Goal: Transaction & Acquisition: Book appointment/travel/reservation

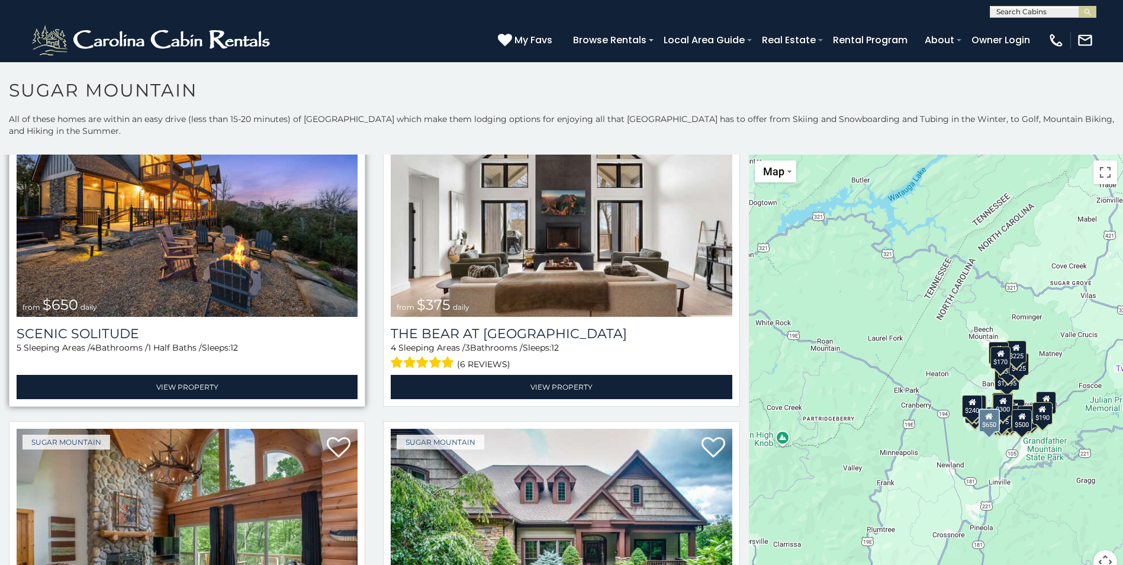
scroll to position [118, 0]
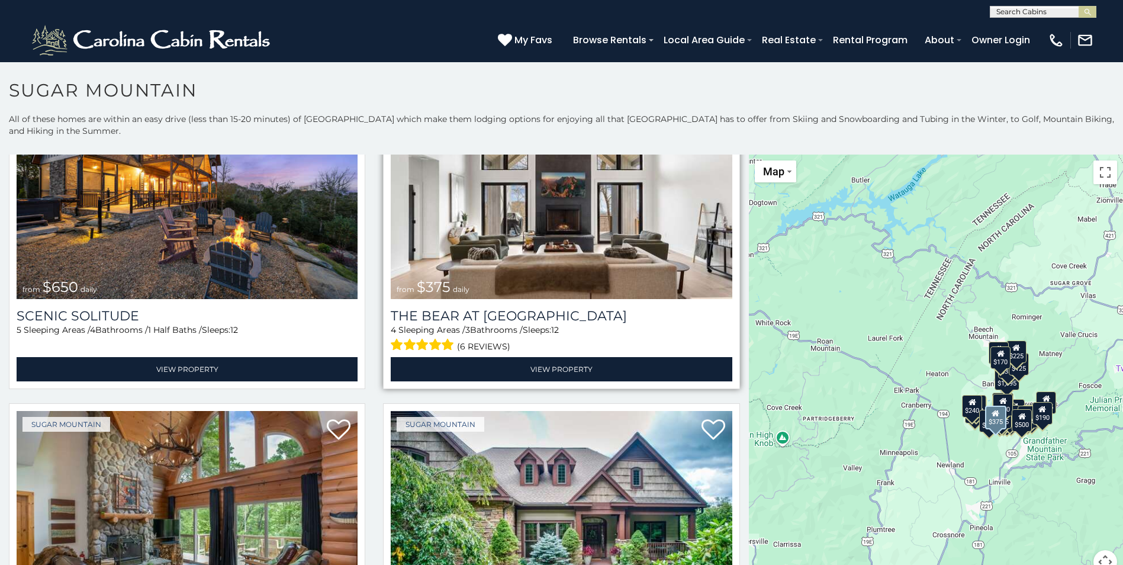
click at [564, 302] on div "The Bear At Sugar Mountain 4 Sleeping Areas / 3 Bathrooms / Sleeps: 12 (6 revie…" at bounding box center [561, 340] width 341 height 82
click at [560, 309] on h3 "The Bear At [GEOGRAPHIC_DATA]" at bounding box center [561, 316] width 341 height 16
click at [520, 287] on img at bounding box center [561, 184] width 341 height 228
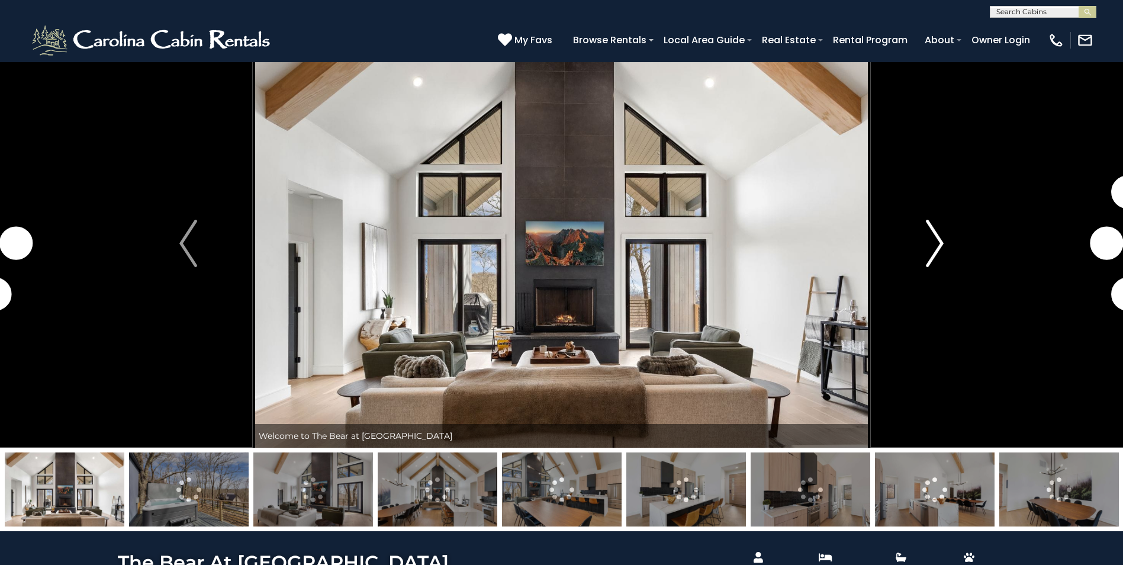
scroll to position [59, 0]
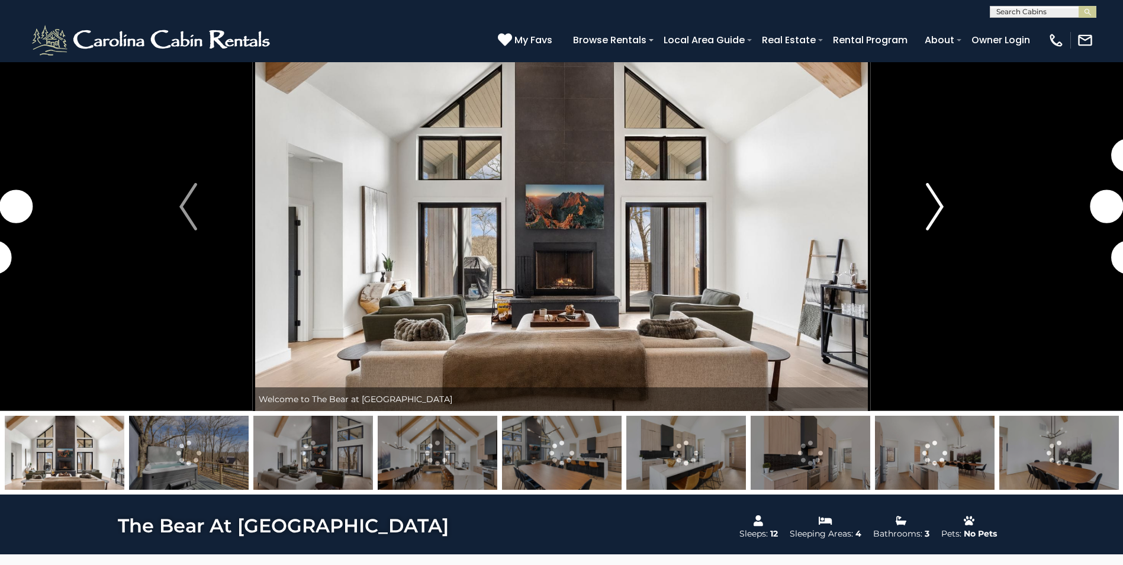
click at [932, 213] on img "Next" at bounding box center [934, 206] width 18 height 47
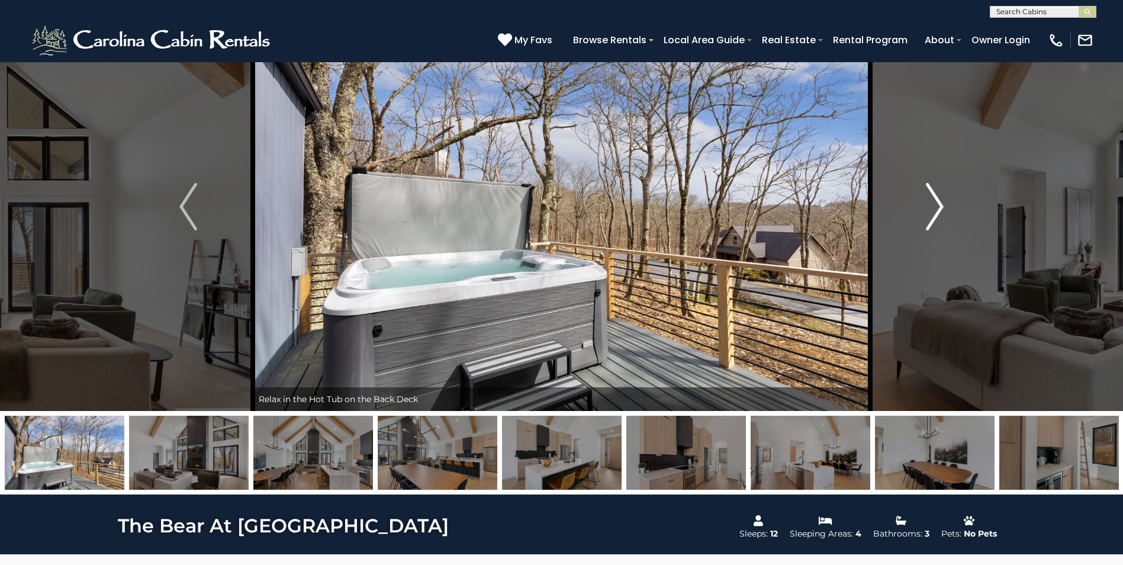
click at [932, 212] on img "Next" at bounding box center [934, 206] width 18 height 47
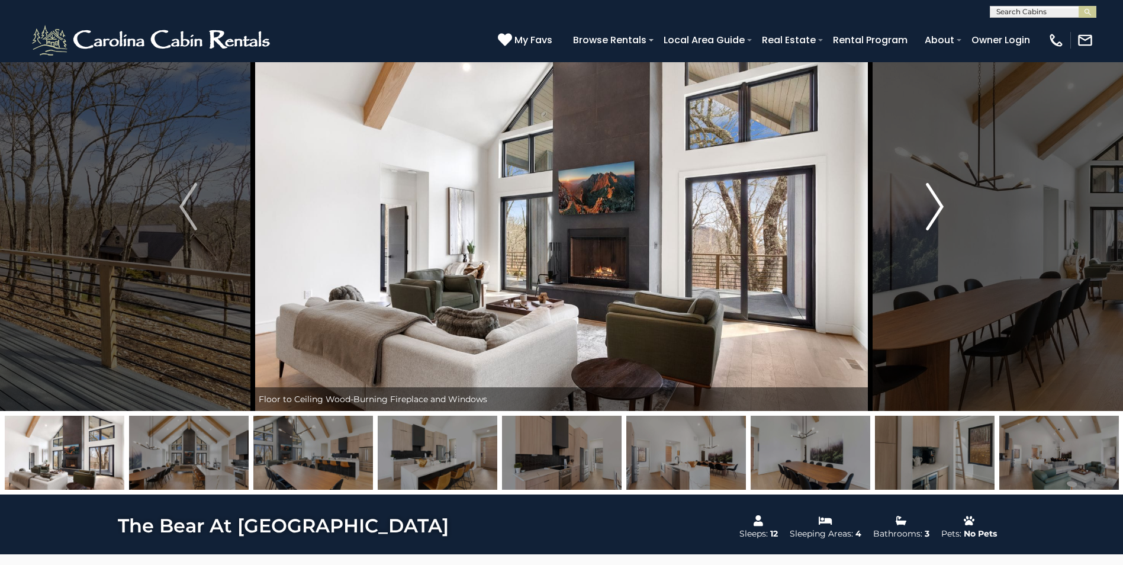
click at [932, 212] on img "Next" at bounding box center [934, 206] width 18 height 47
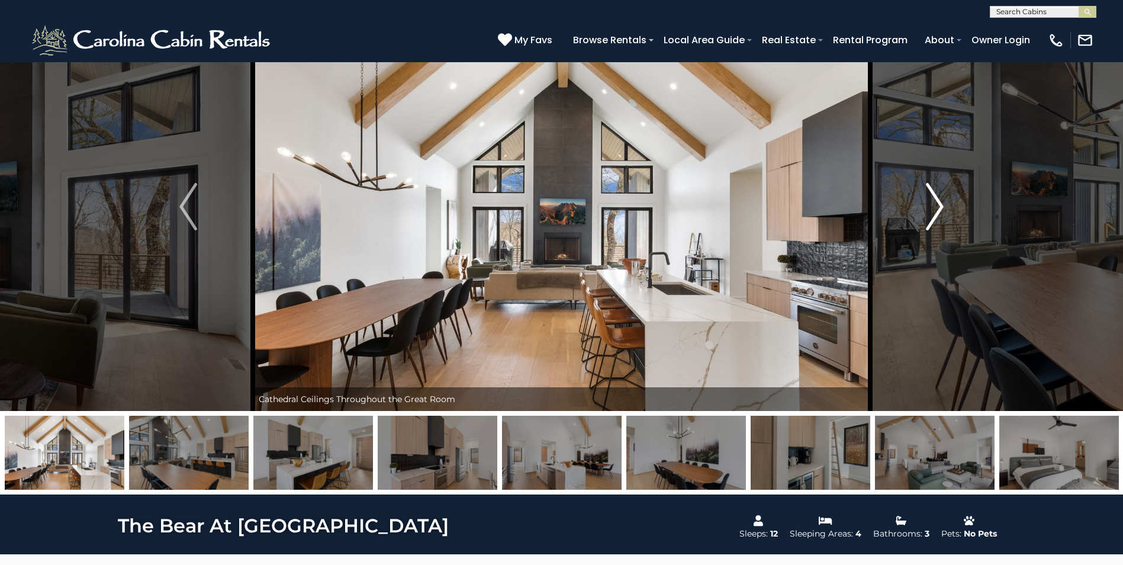
click at [932, 212] on img "Next" at bounding box center [934, 206] width 18 height 47
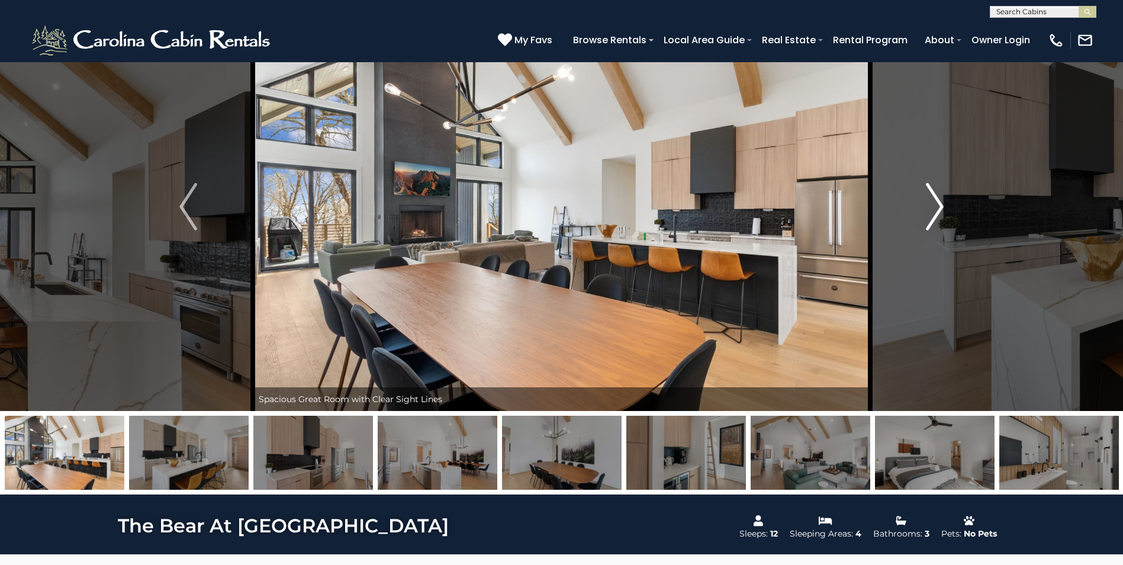
click at [932, 212] on img "Next" at bounding box center [934, 206] width 18 height 47
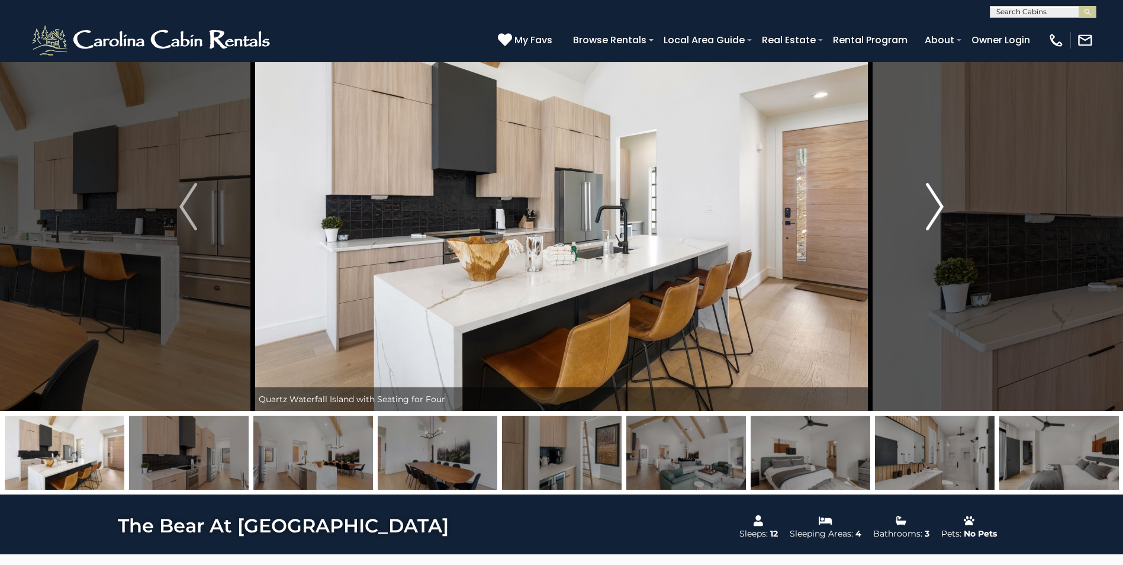
click at [932, 212] on img "Next" at bounding box center [934, 206] width 18 height 47
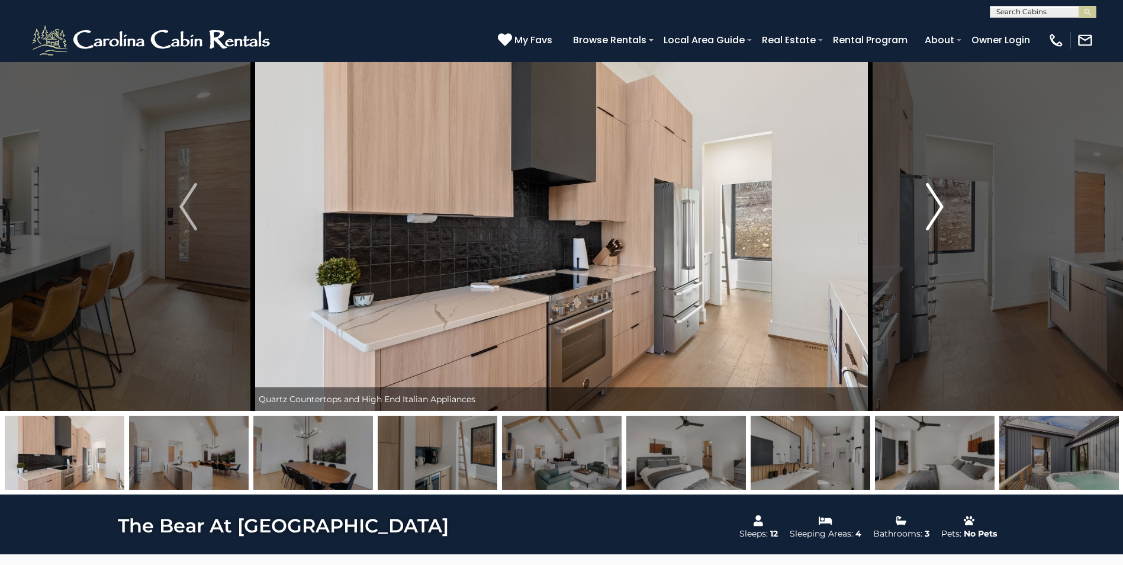
click at [932, 212] on img "Next" at bounding box center [934, 206] width 18 height 47
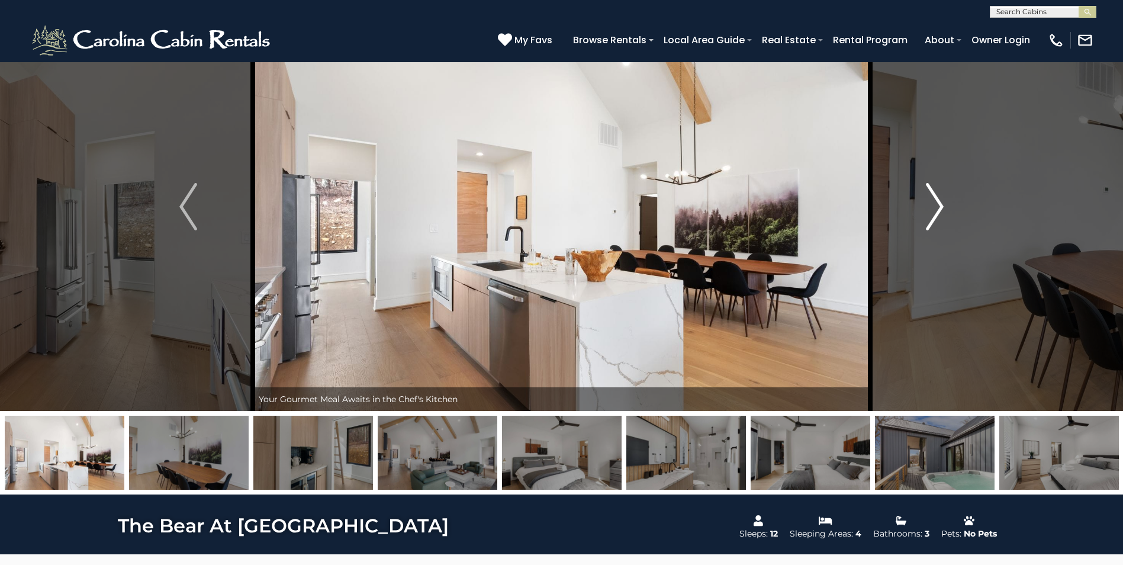
click at [932, 212] on img "Next" at bounding box center [934, 206] width 18 height 47
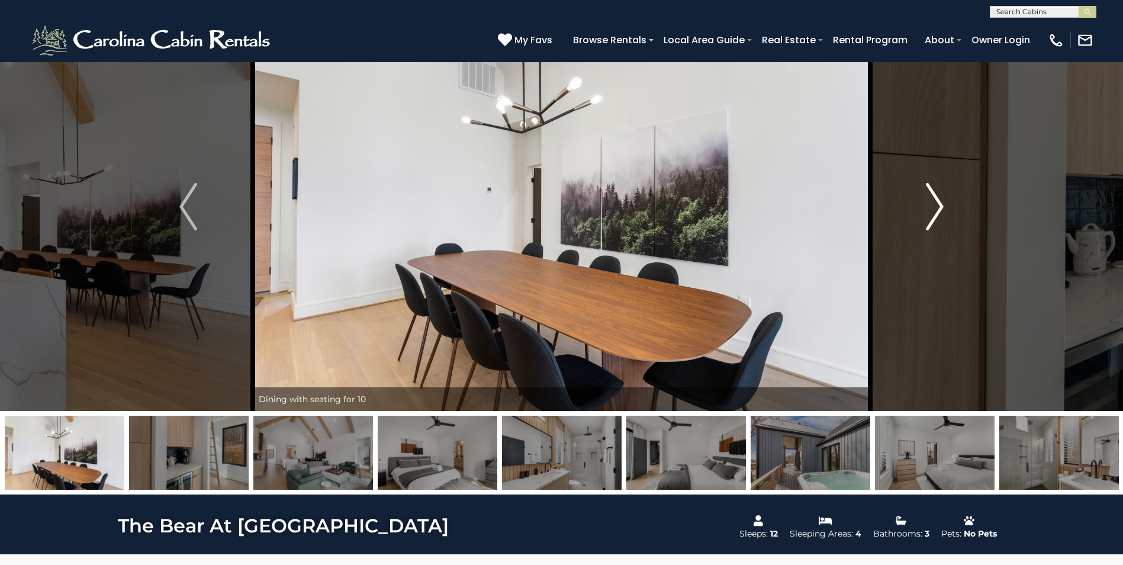
click at [932, 212] on img "Next" at bounding box center [934, 206] width 18 height 47
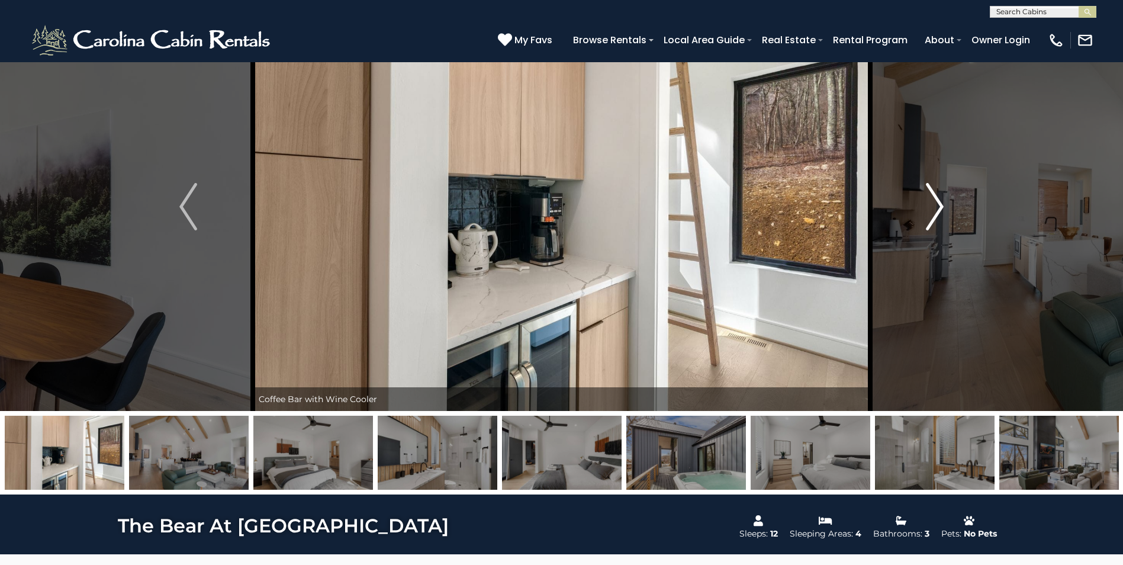
click at [932, 212] on img "Next" at bounding box center [934, 206] width 18 height 47
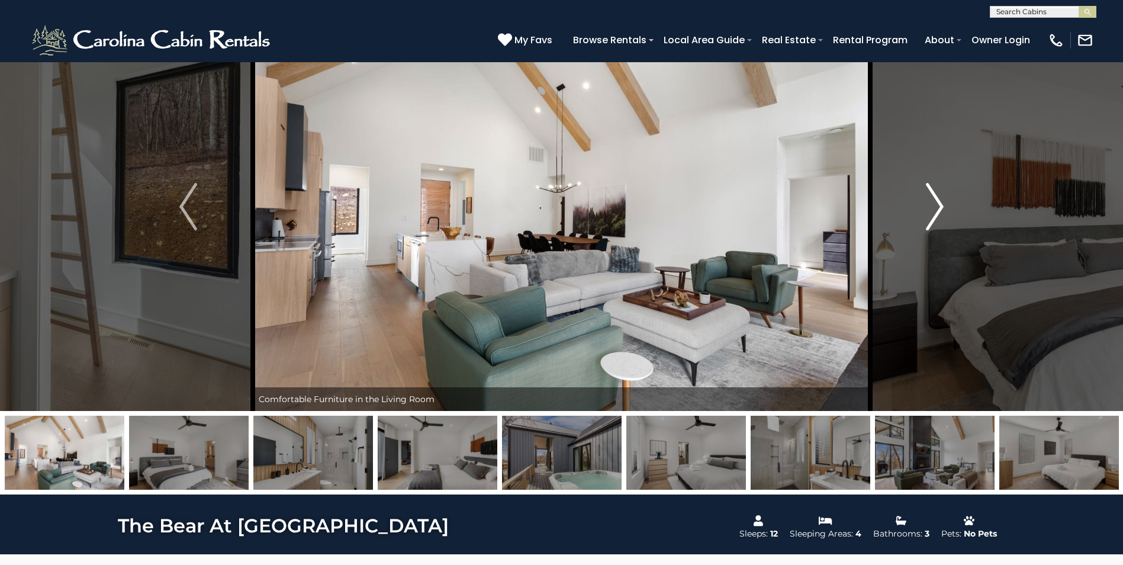
click at [932, 212] on img "Next" at bounding box center [934, 206] width 18 height 47
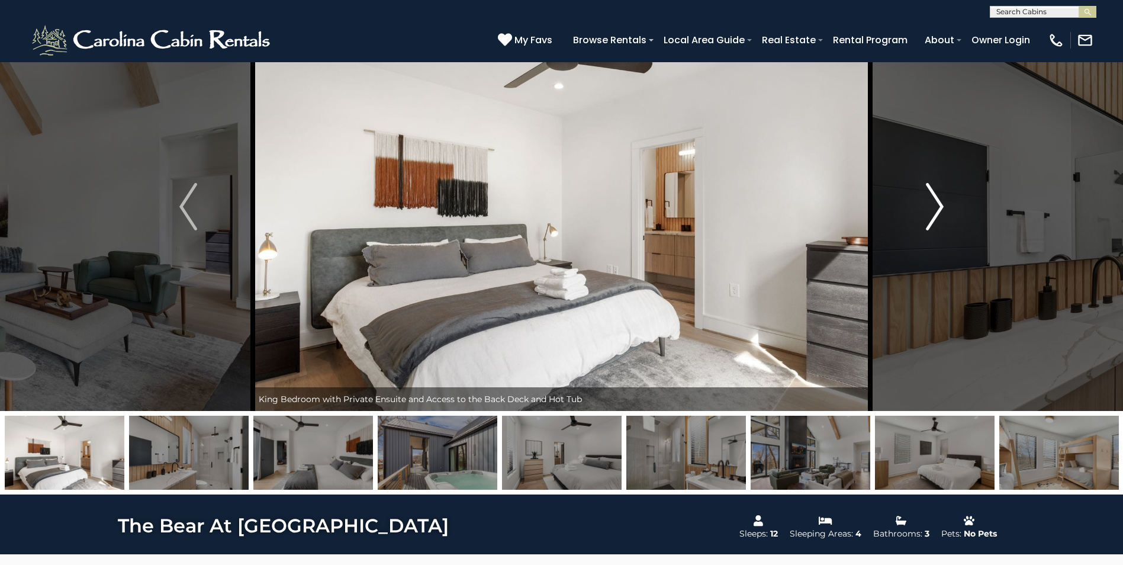
click at [932, 212] on img "Next" at bounding box center [934, 206] width 18 height 47
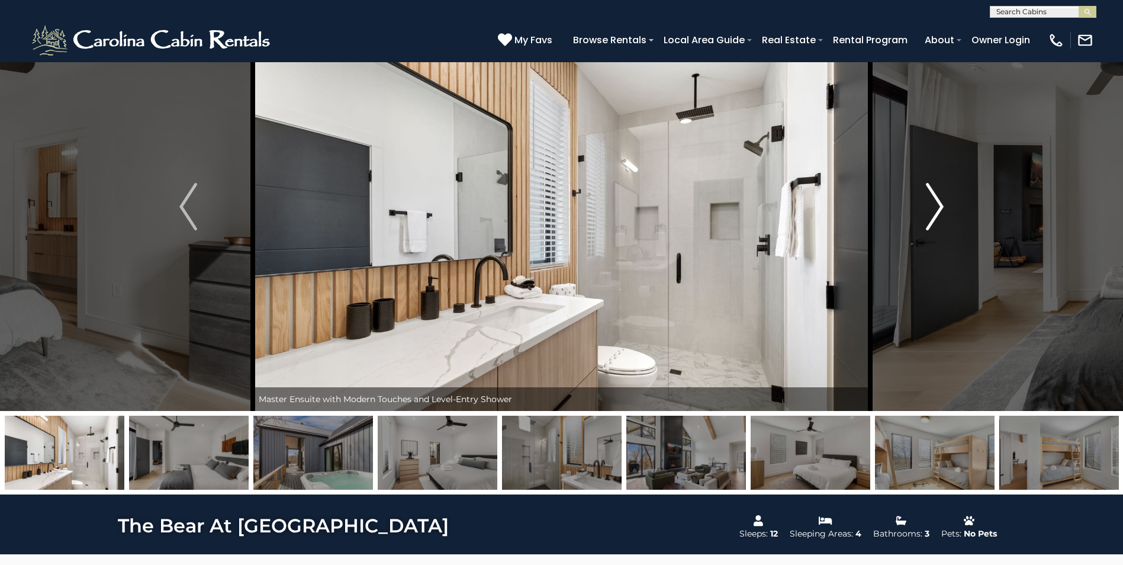
click at [932, 212] on img "Next" at bounding box center [934, 206] width 18 height 47
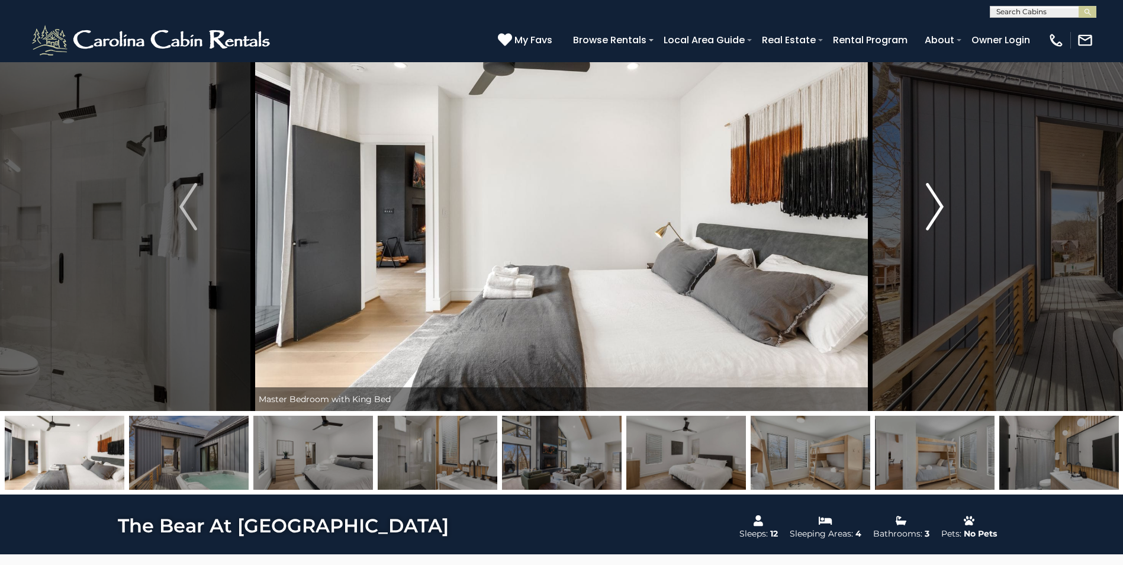
click at [932, 212] on img "Next" at bounding box center [934, 206] width 18 height 47
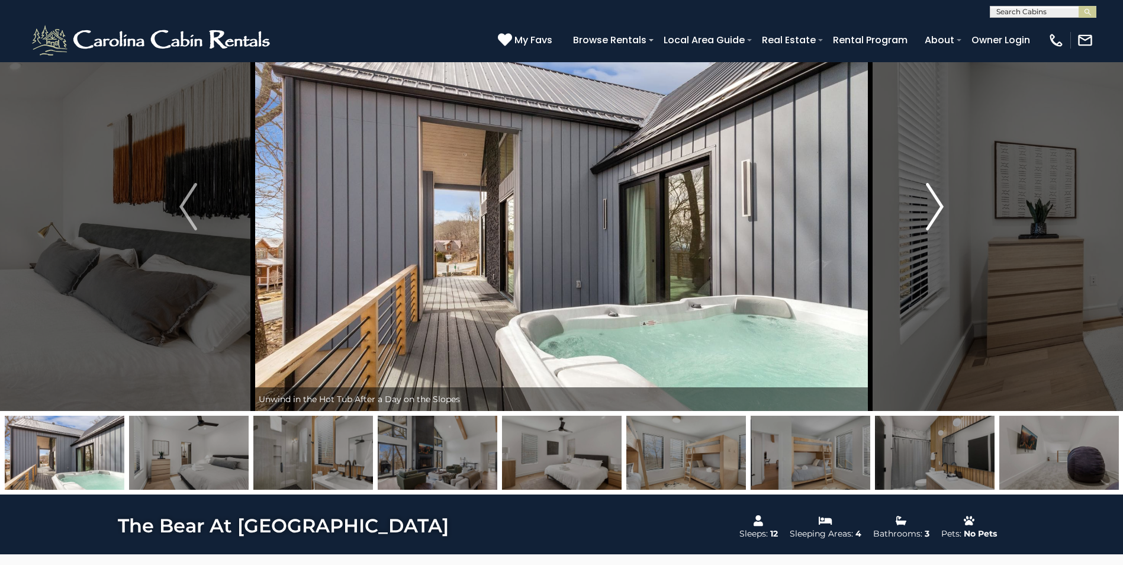
click at [932, 212] on img "Next" at bounding box center [934, 206] width 18 height 47
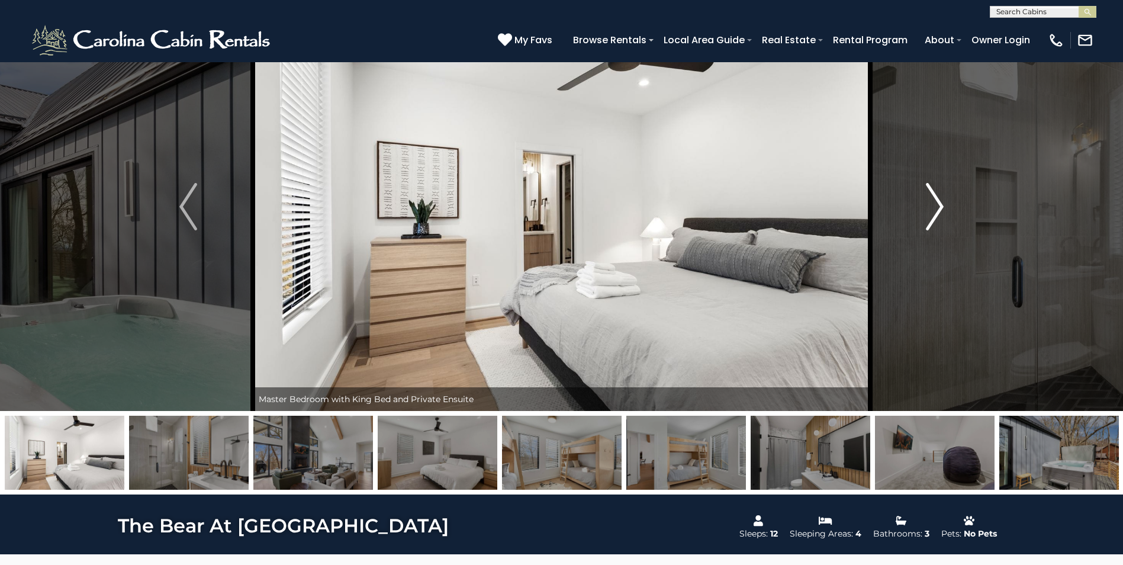
click at [932, 212] on img "Next" at bounding box center [934, 206] width 18 height 47
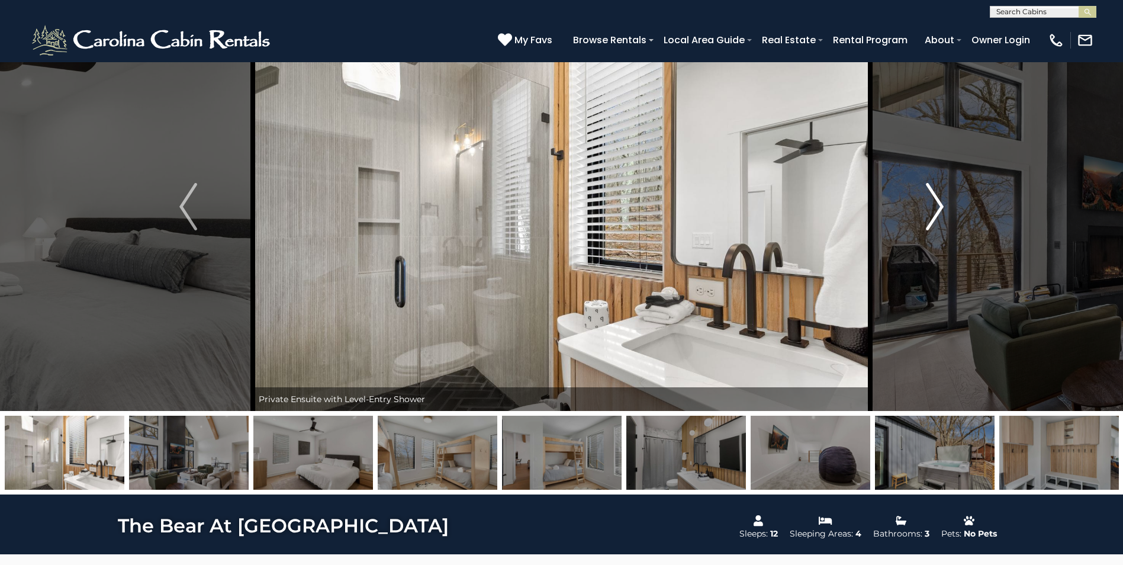
click at [932, 212] on img "Next" at bounding box center [934, 206] width 18 height 47
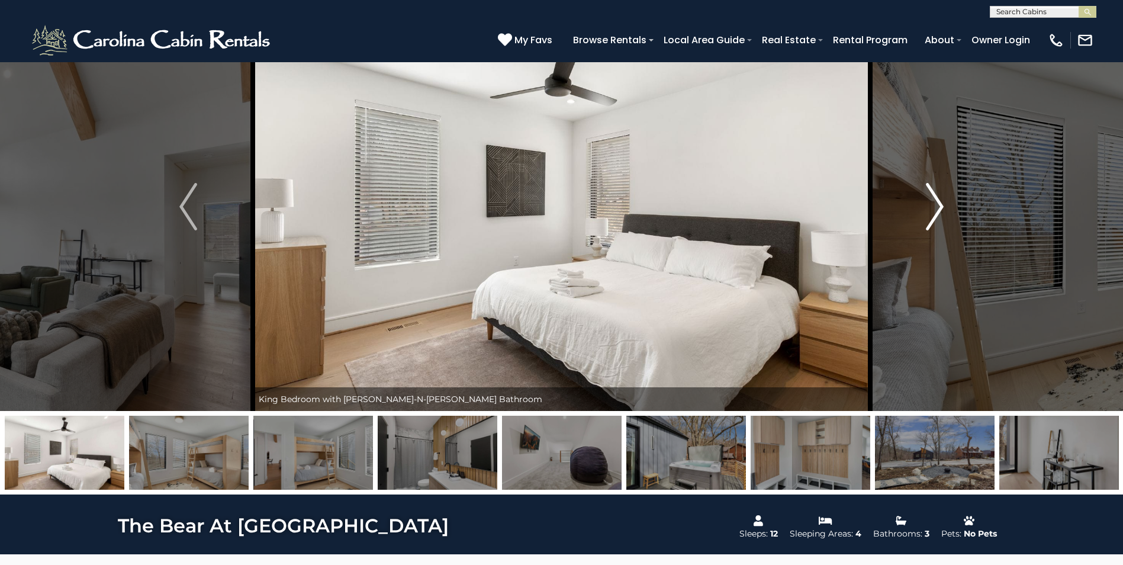
click at [932, 212] on img "Next" at bounding box center [934, 206] width 18 height 47
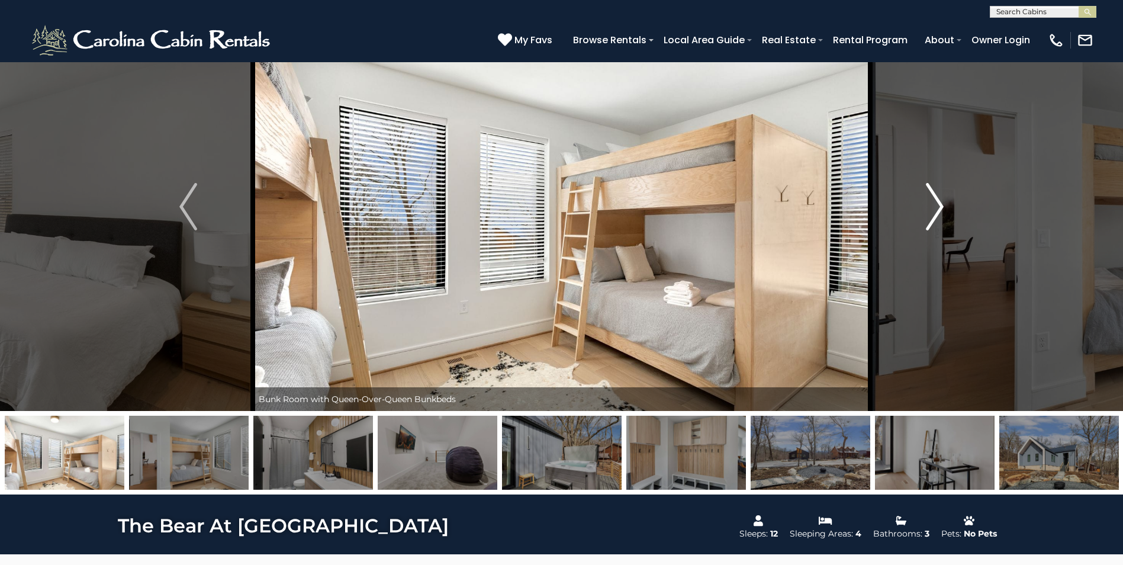
click at [932, 212] on img "Next" at bounding box center [934, 206] width 18 height 47
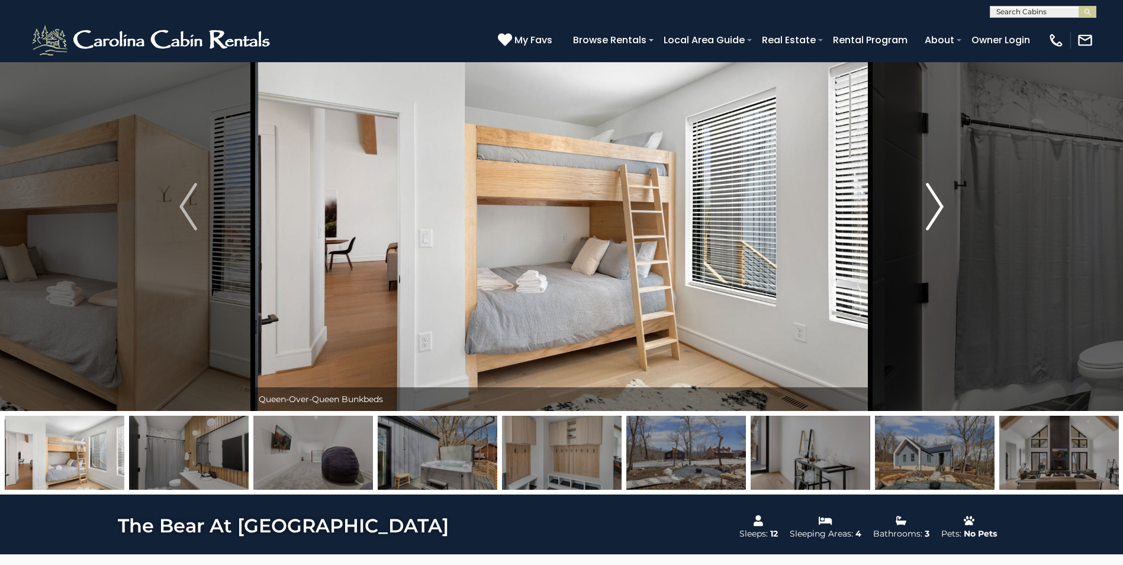
click at [927, 213] on img "Next" at bounding box center [934, 206] width 18 height 47
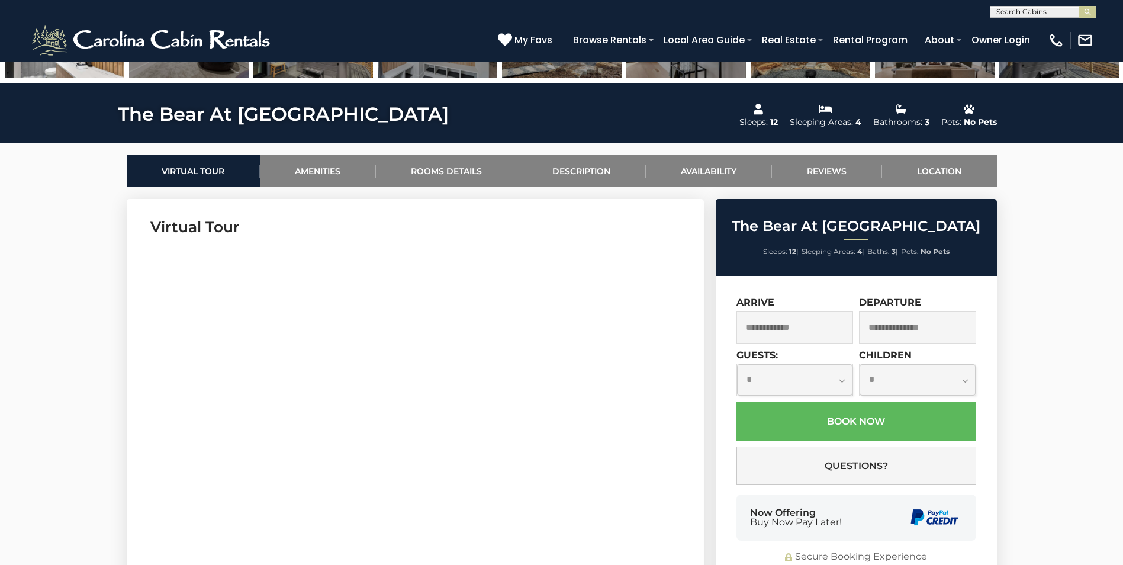
scroll to position [473, 0]
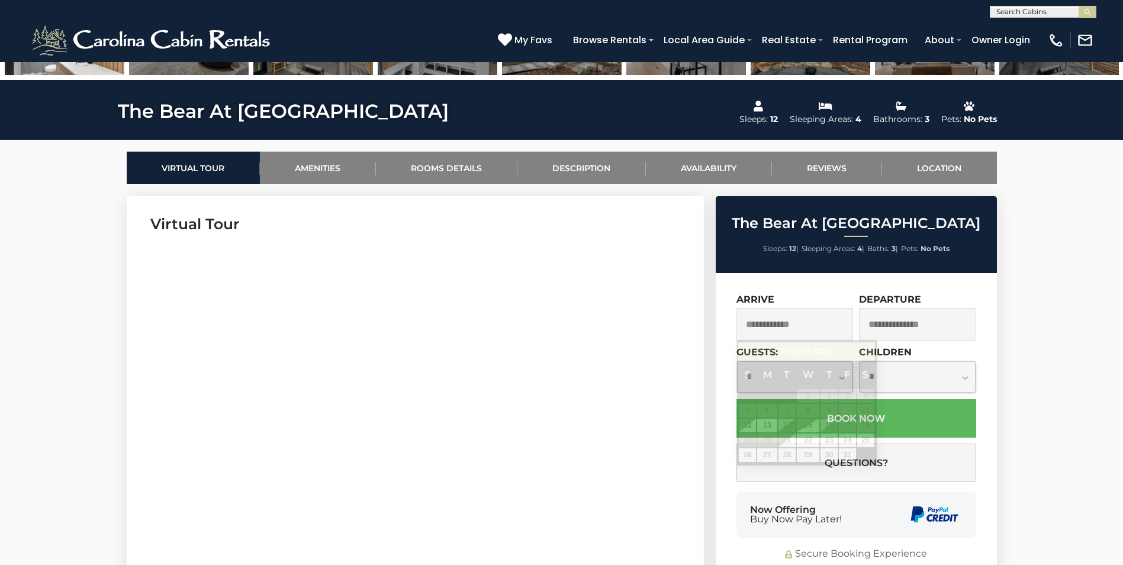
click at [786, 323] on input "text" at bounding box center [794, 324] width 117 height 33
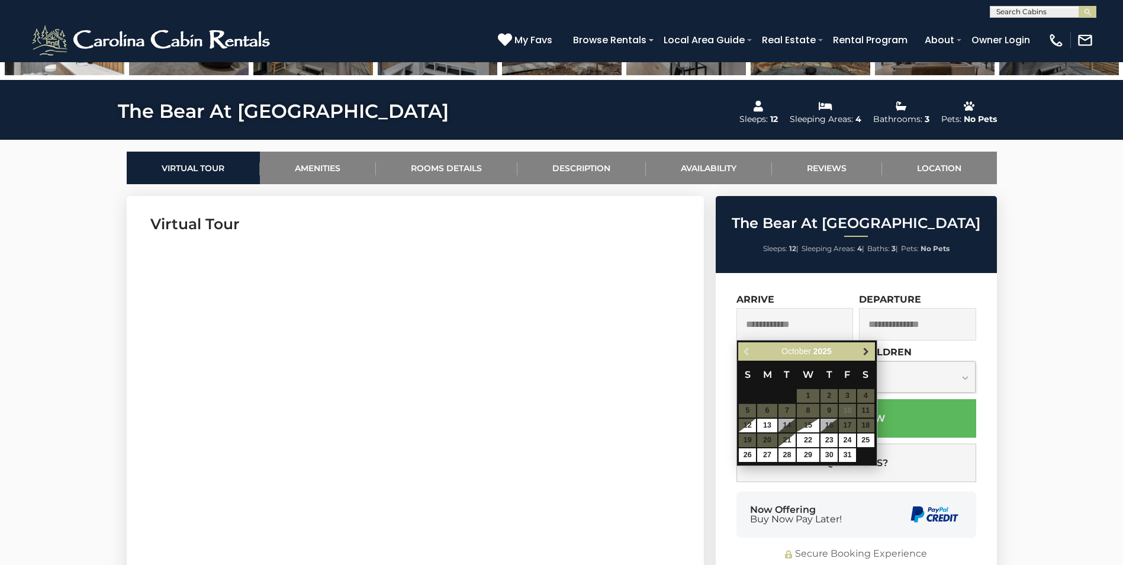
click at [867, 351] on span "Next" at bounding box center [865, 351] width 9 height 9
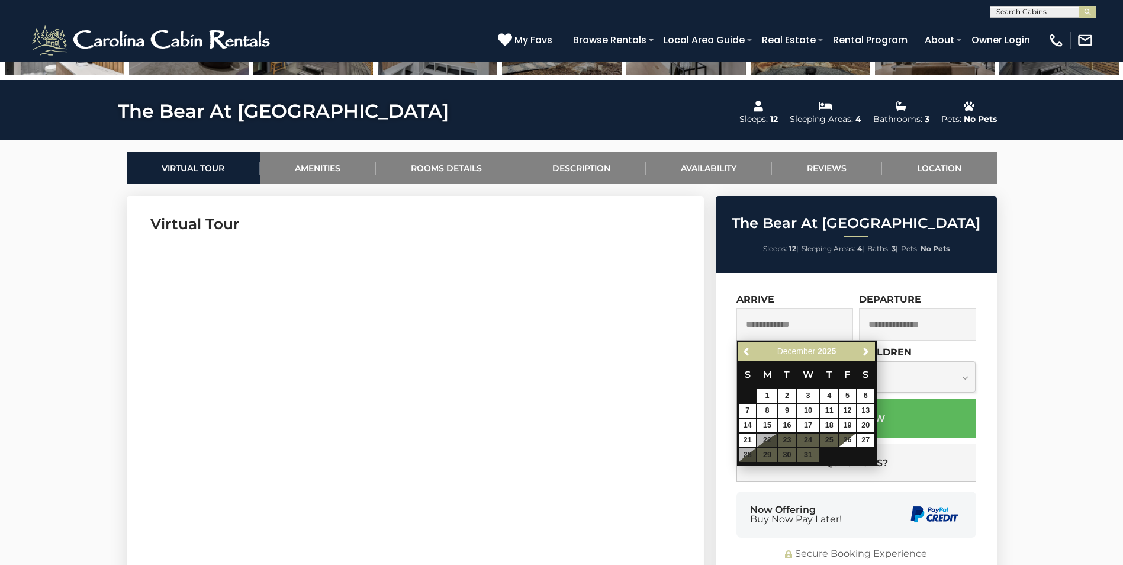
click at [823, 436] on table "S M T W T F S 1 2 3 4 5 6 7 8 9 10 11 12 13 14 15 16 17 18 19 20 21 22 23 24 25…" at bounding box center [806, 411] width 136 height 102
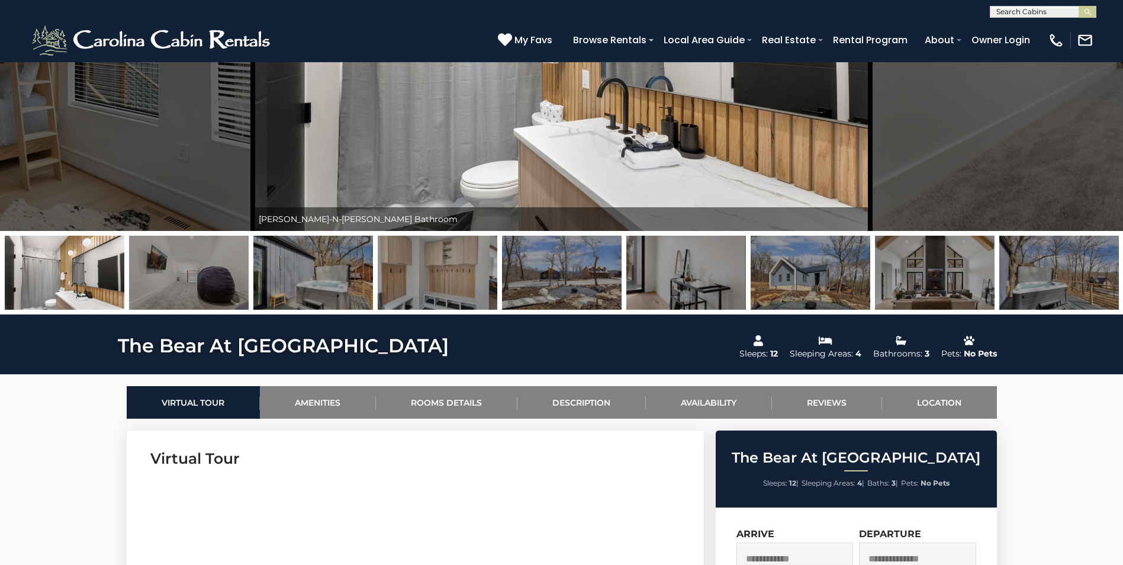
scroll to position [237, 0]
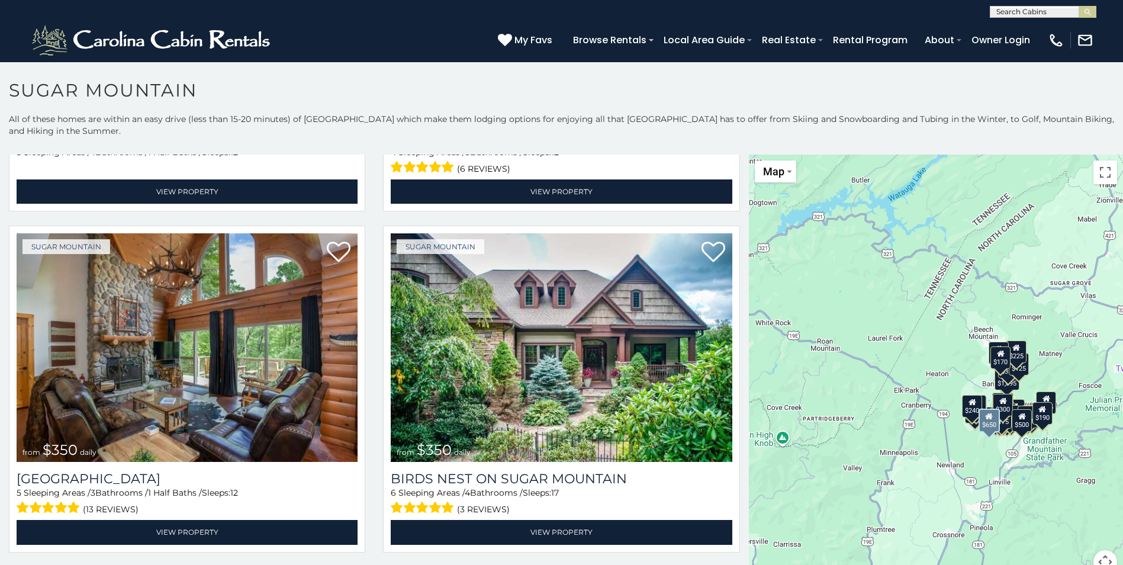
scroll to position [355, 0]
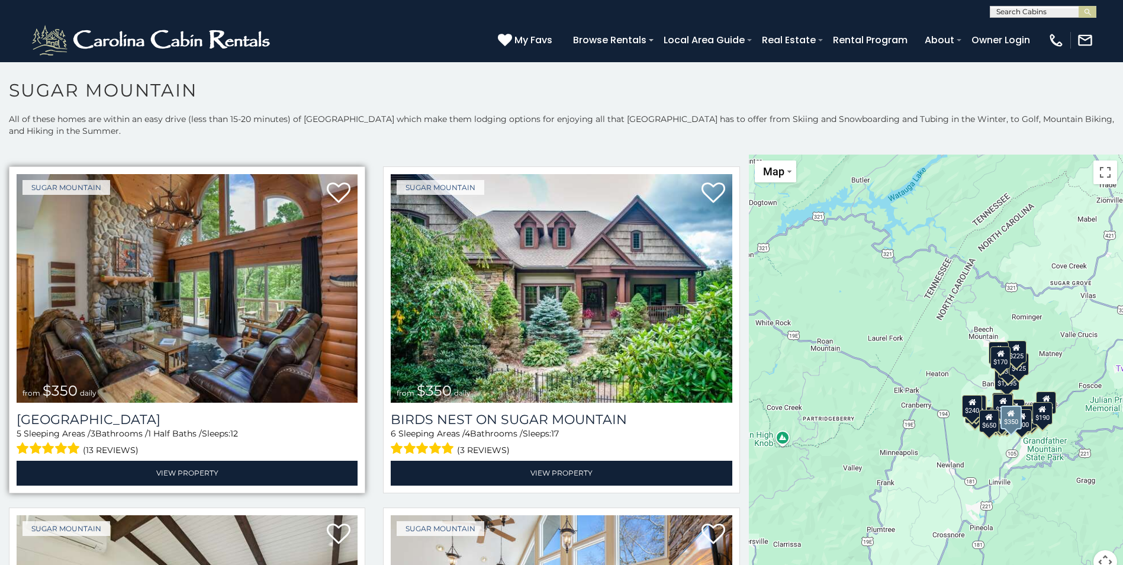
click at [209, 323] on img at bounding box center [187, 288] width 341 height 228
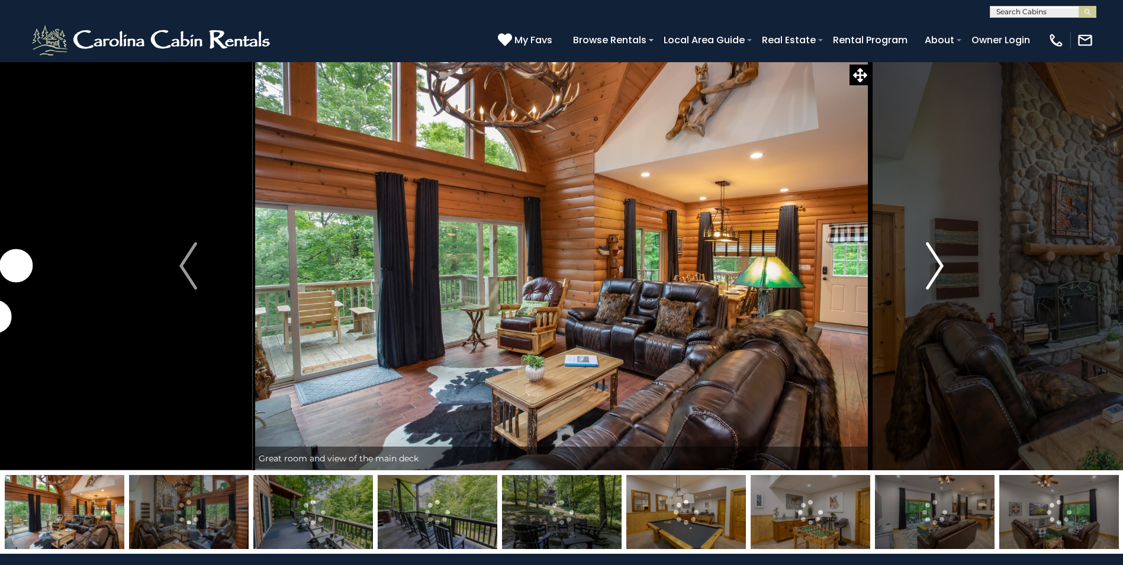
click at [937, 270] on img "Next" at bounding box center [934, 265] width 18 height 47
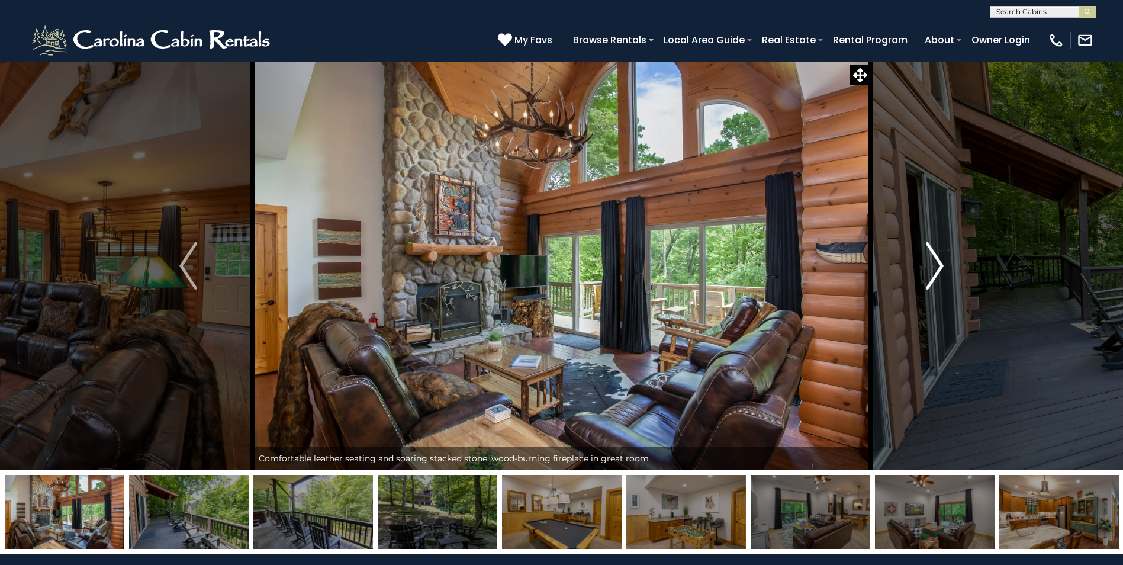
click at [937, 270] on img "Next" at bounding box center [934, 265] width 18 height 47
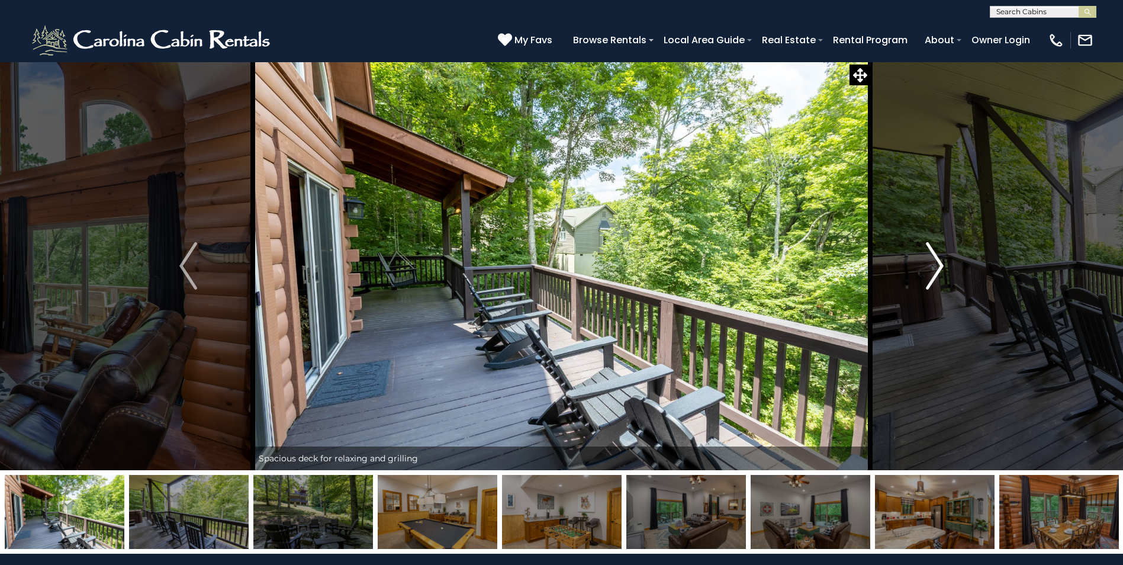
click at [937, 270] on img "Next" at bounding box center [934, 265] width 18 height 47
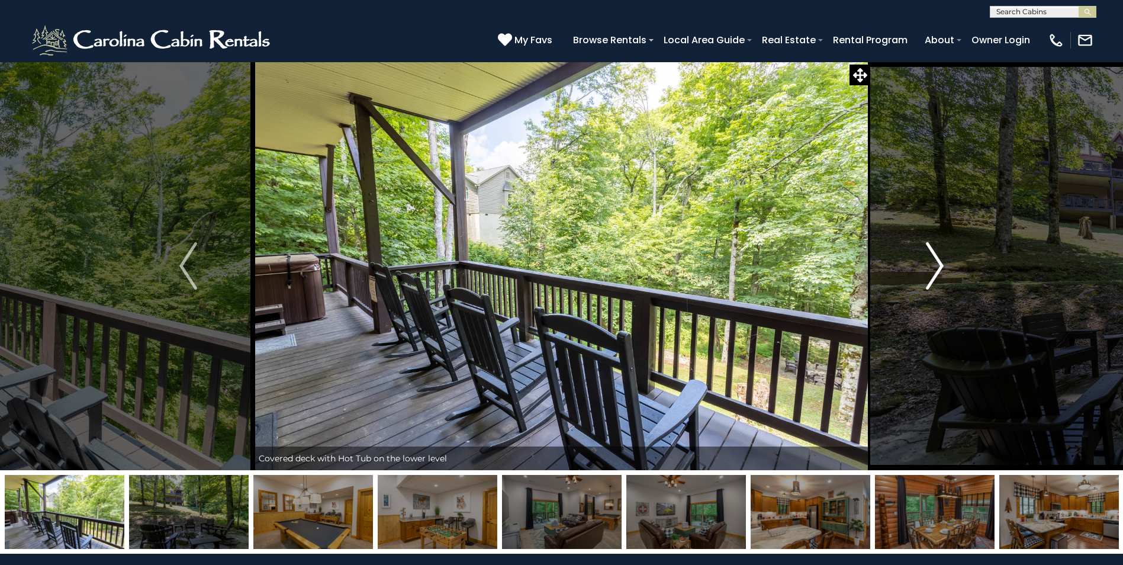
click at [937, 270] on img "Next" at bounding box center [934, 265] width 18 height 47
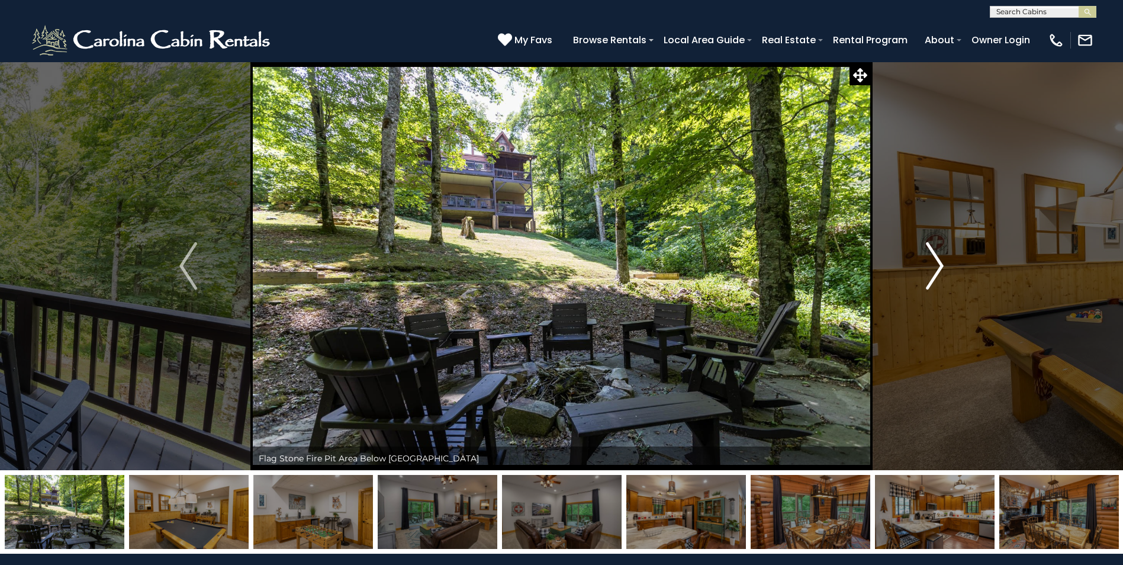
click at [937, 270] on img "Next" at bounding box center [934, 265] width 18 height 47
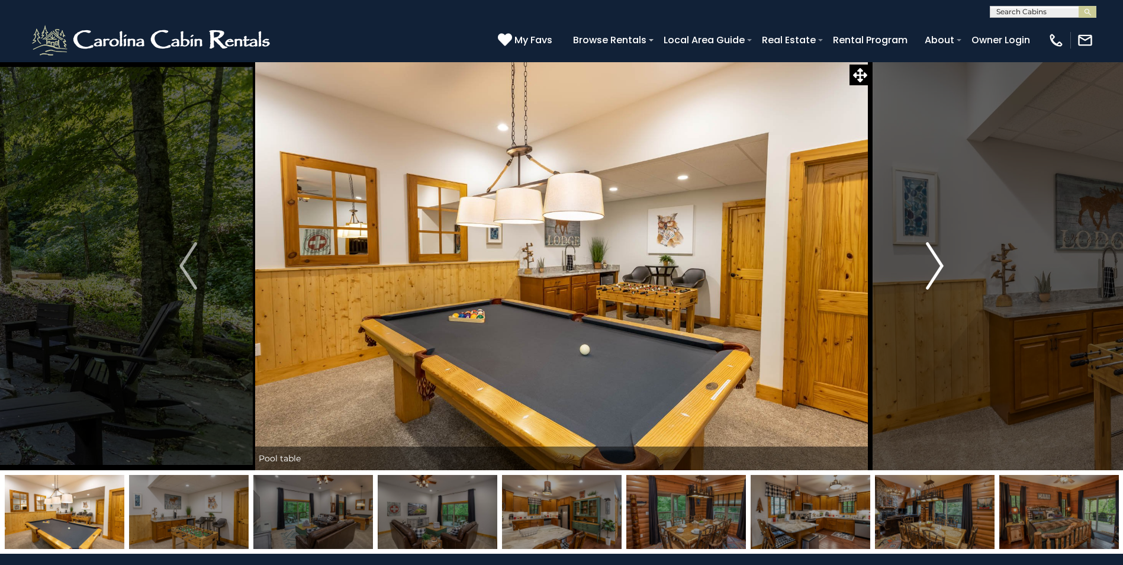
click at [937, 270] on img "Next" at bounding box center [934, 265] width 18 height 47
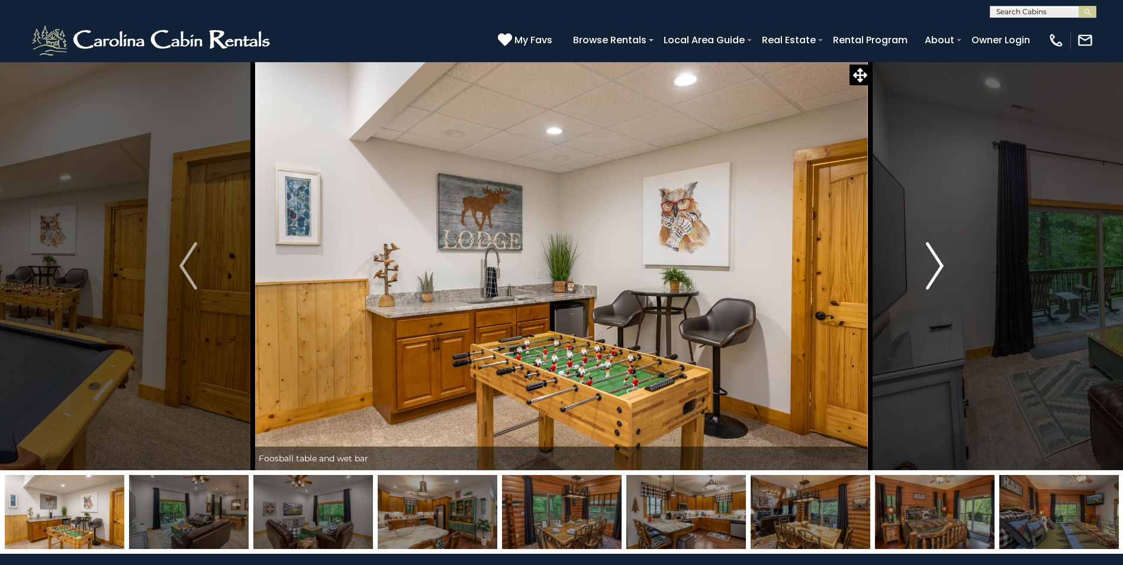
click at [937, 270] on img "Next" at bounding box center [934, 265] width 18 height 47
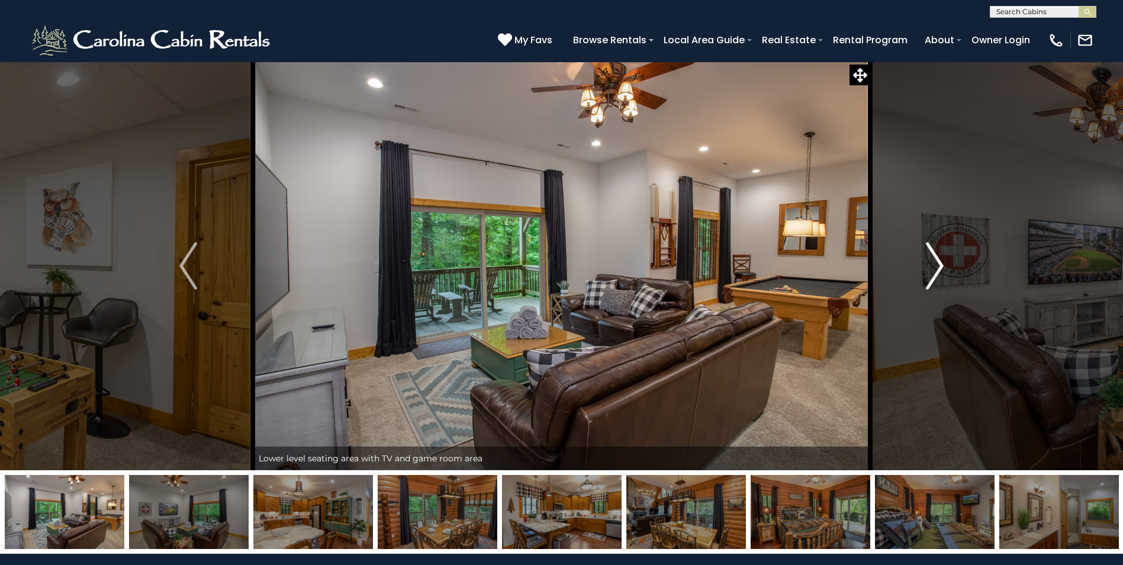
click at [937, 270] on img "Next" at bounding box center [934, 265] width 18 height 47
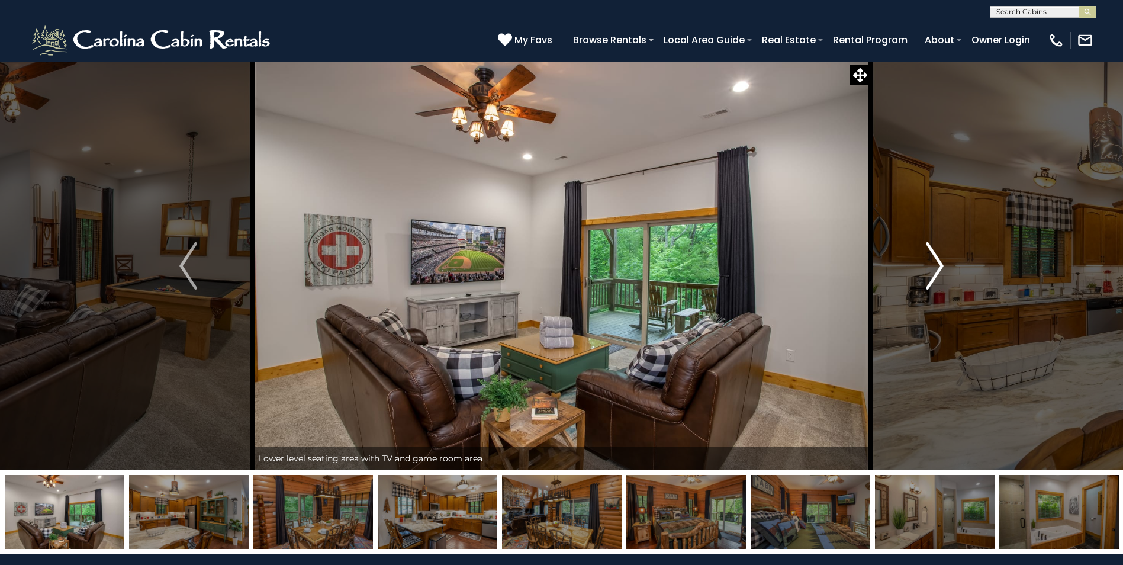
click at [937, 270] on img "Next" at bounding box center [934, 265] width 18 height 47
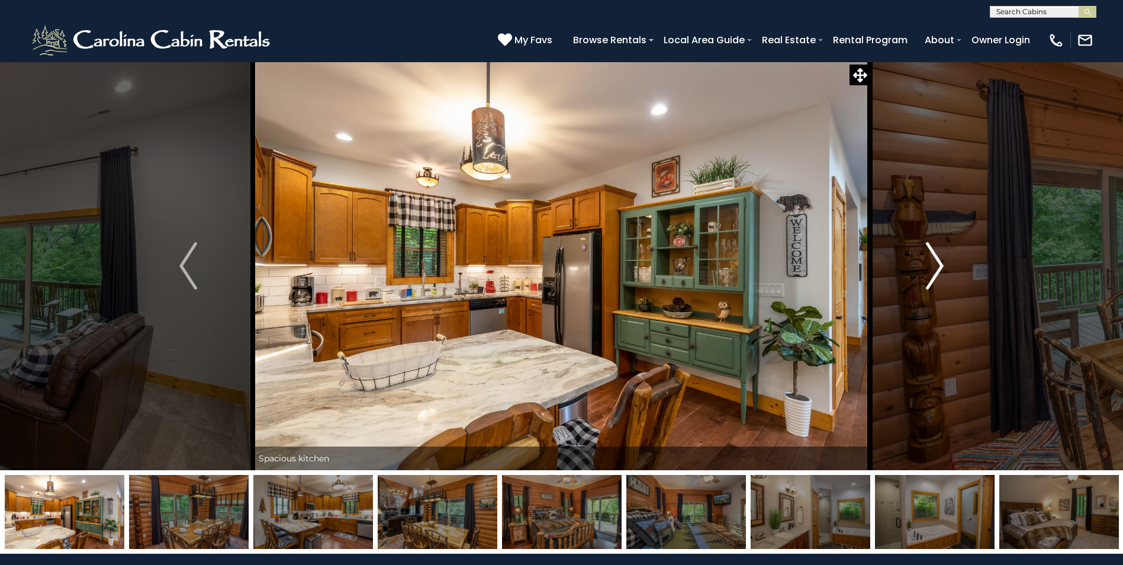
click at [937, 270] on img "Next" at bounding box center [934, 265] width 18 height 47
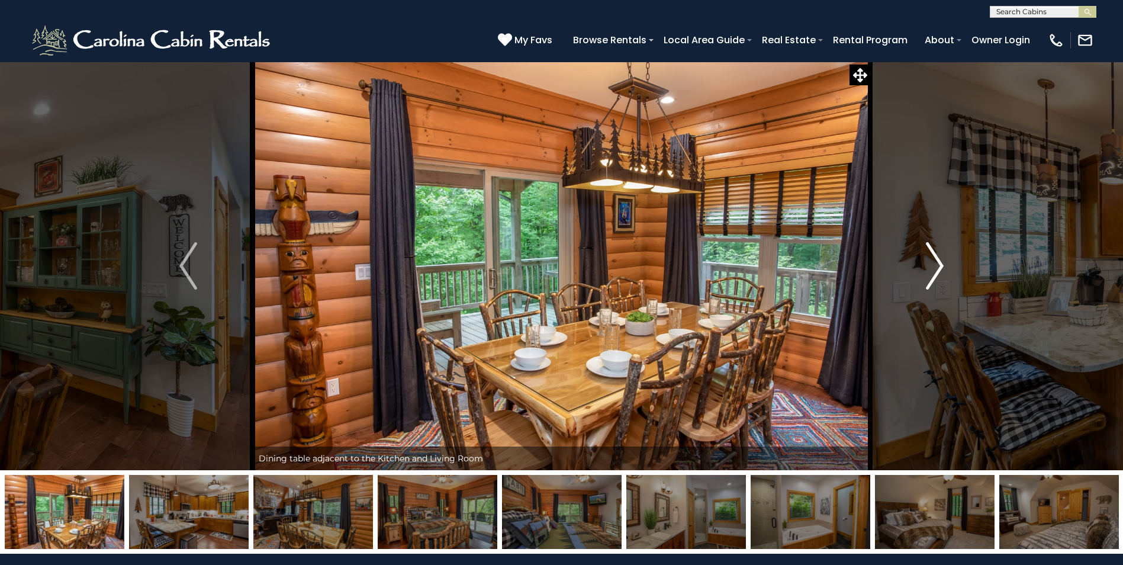
click at [937, 270] on img "Next" at bounding box center [934, 265] width 18 height 47
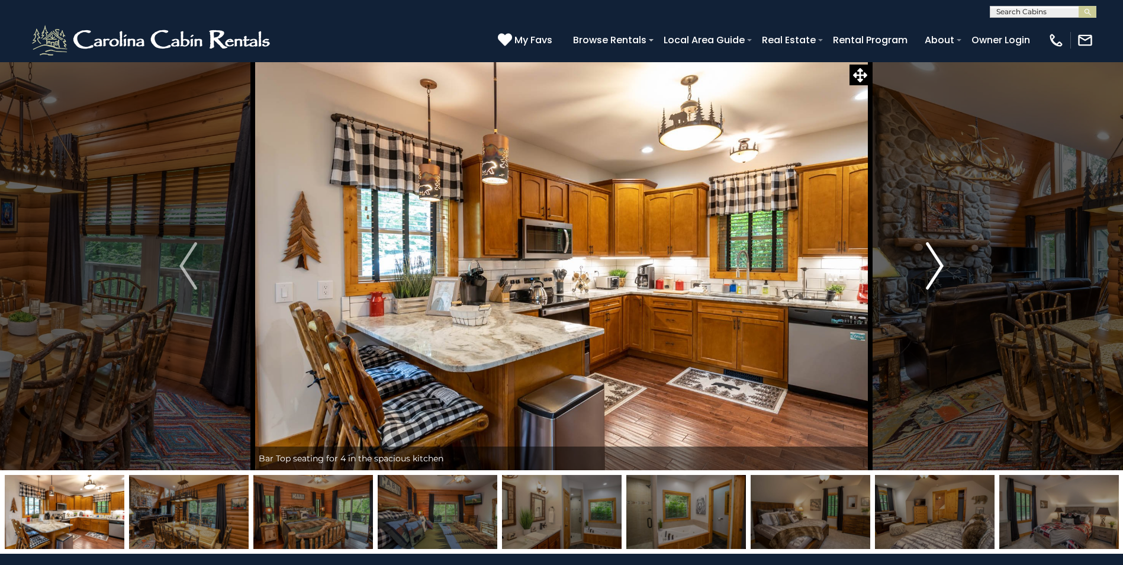
click at [937, 270] on img "Next" at bounding box center [934, 265] width 18 height 47
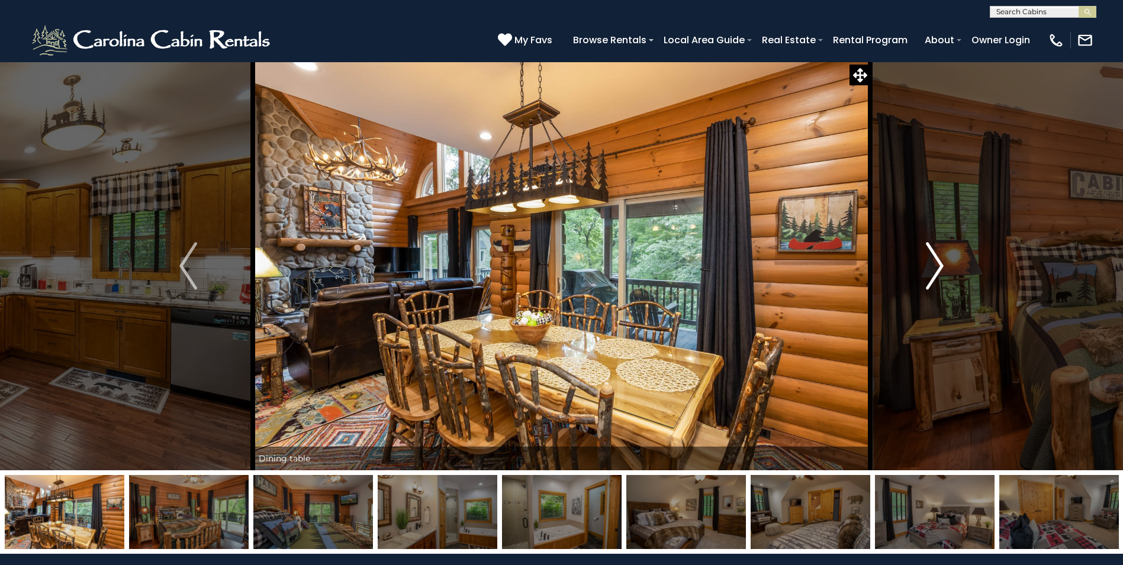
click at [937, 270] on img "Next" at bounding box center [934, 265] width 18 height 47
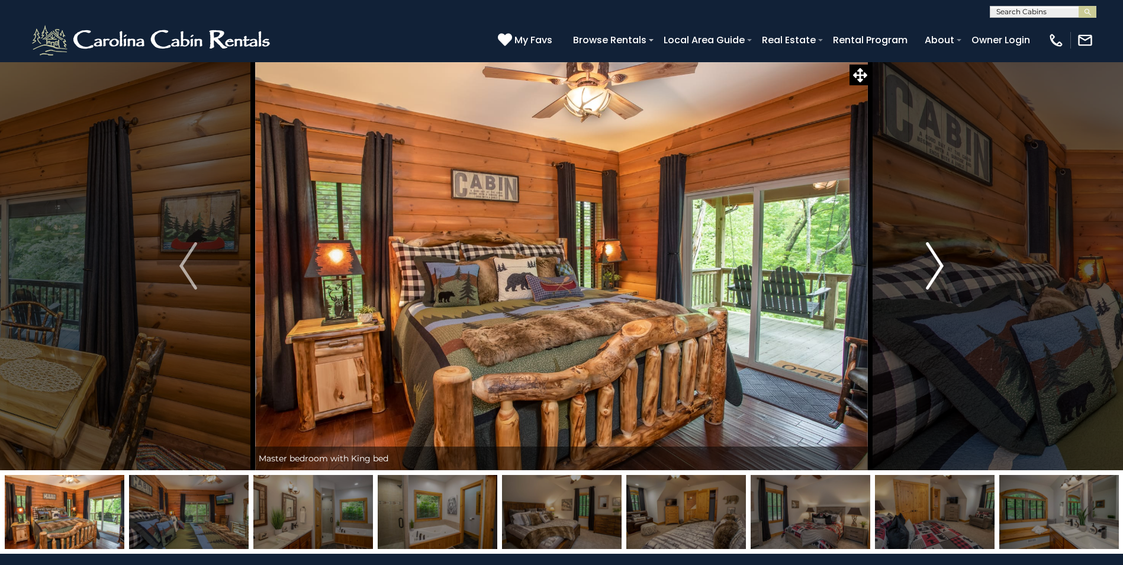
click at [937, 270] on img "Next" at bounding box center [934, 265] width 18 height 47
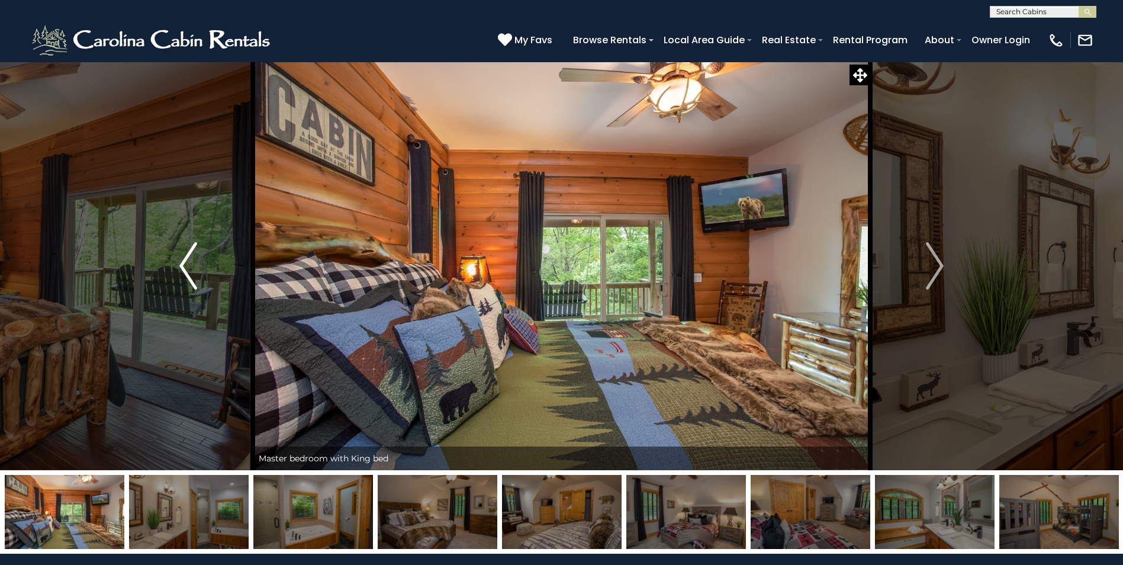
click at [194, 268] on img "Previous" at bounding box center [188, 265] width 18 height 47
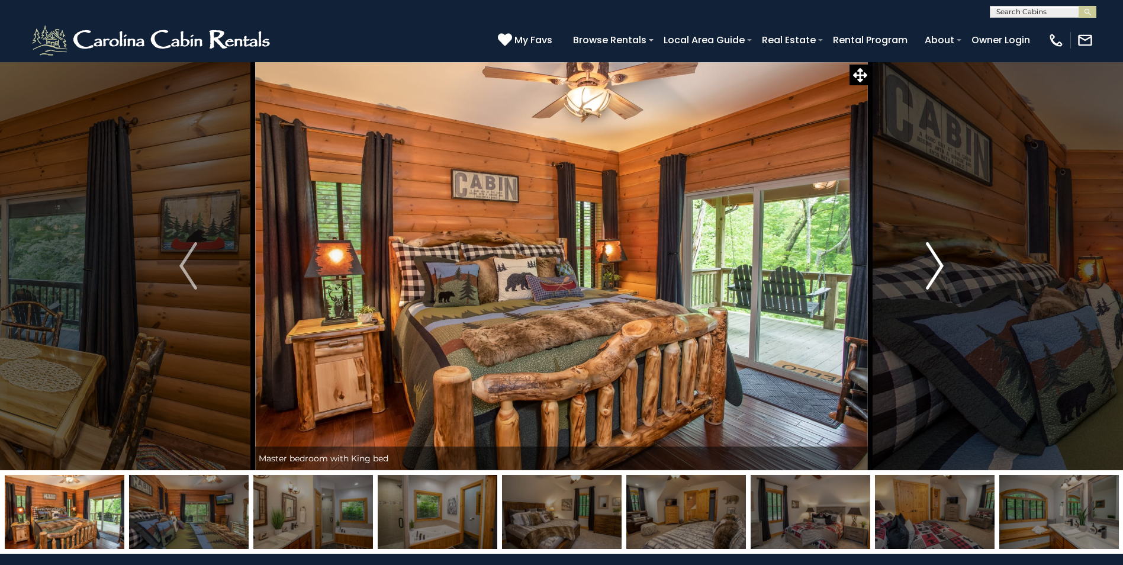
click at [932, 276] on img "Next" at bounding box center [934, 265] width 18 height 47
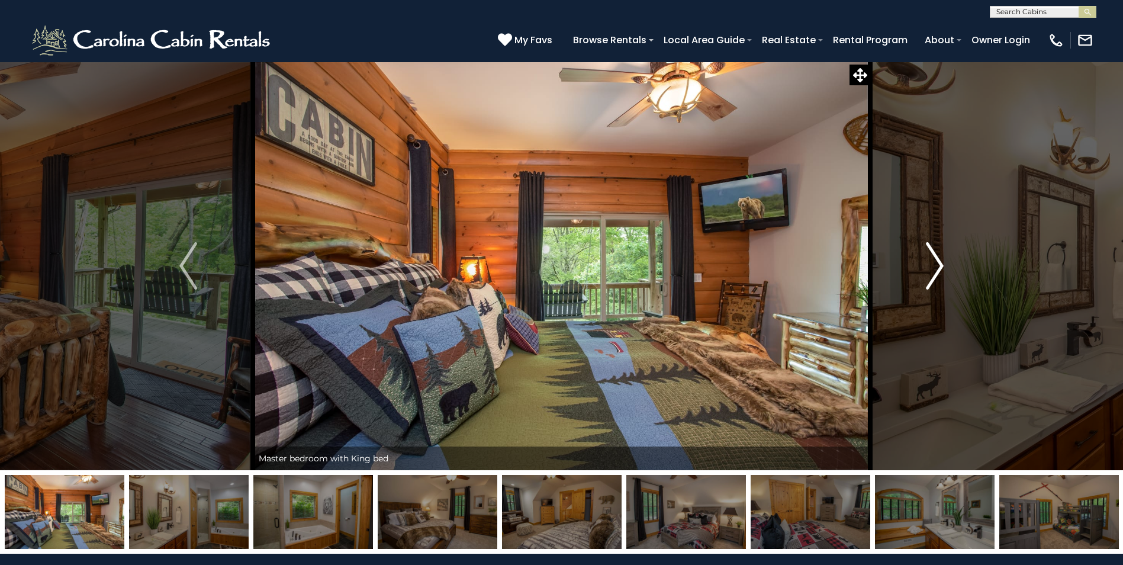
click at [932, 276] on img "Next" at bounding box center [934, 265] width 18 height 47
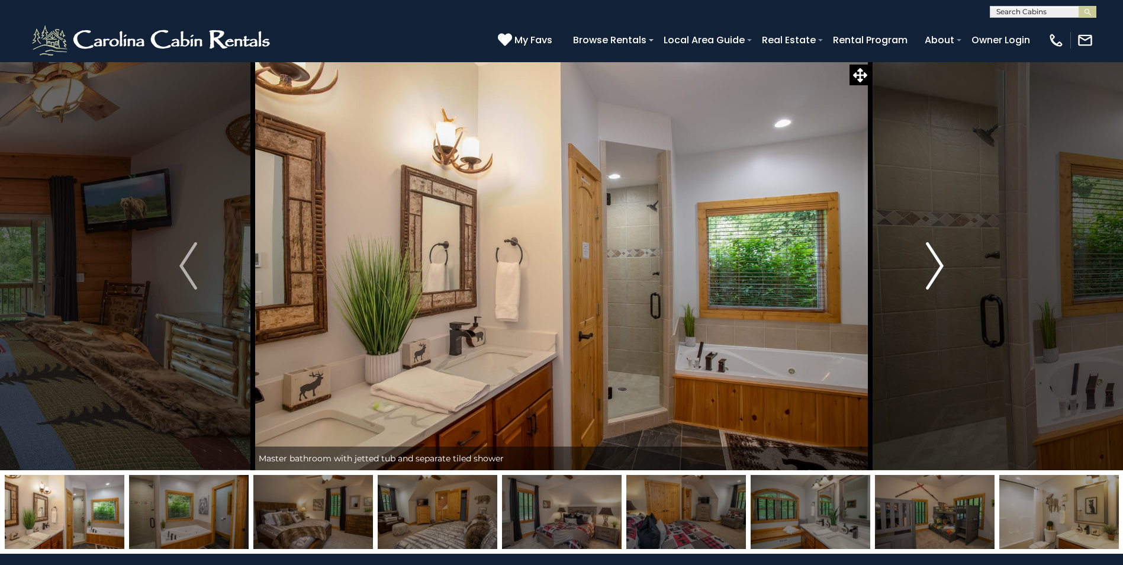
click at [932, 276] on img "Next" at bounding box center [934, 265] width 18 height 47
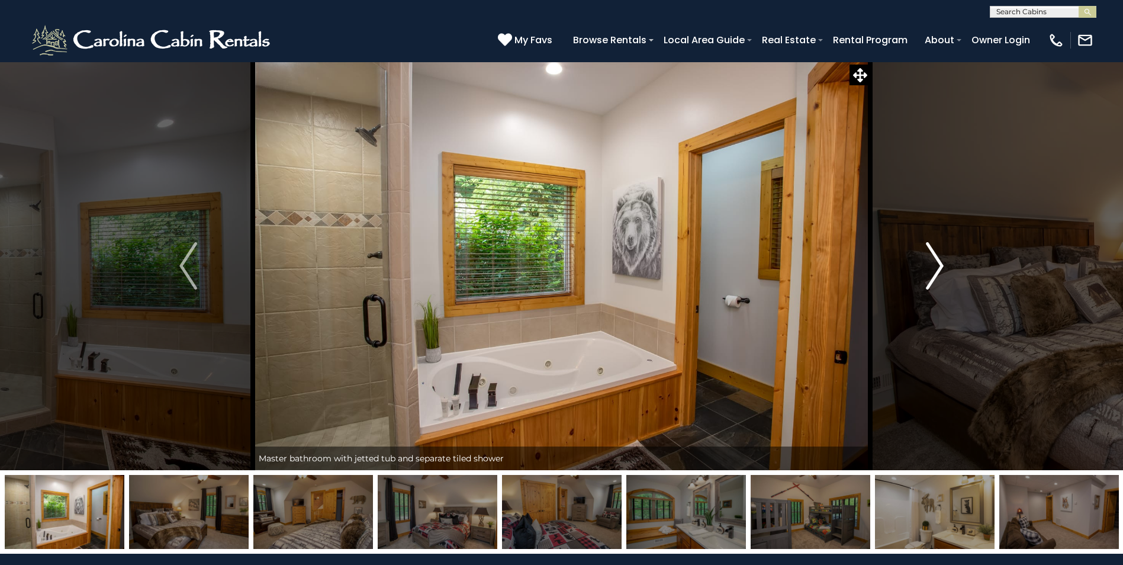
click at [932, 276] on img "Next" at bounding box center [934, 265] width 18 height 47
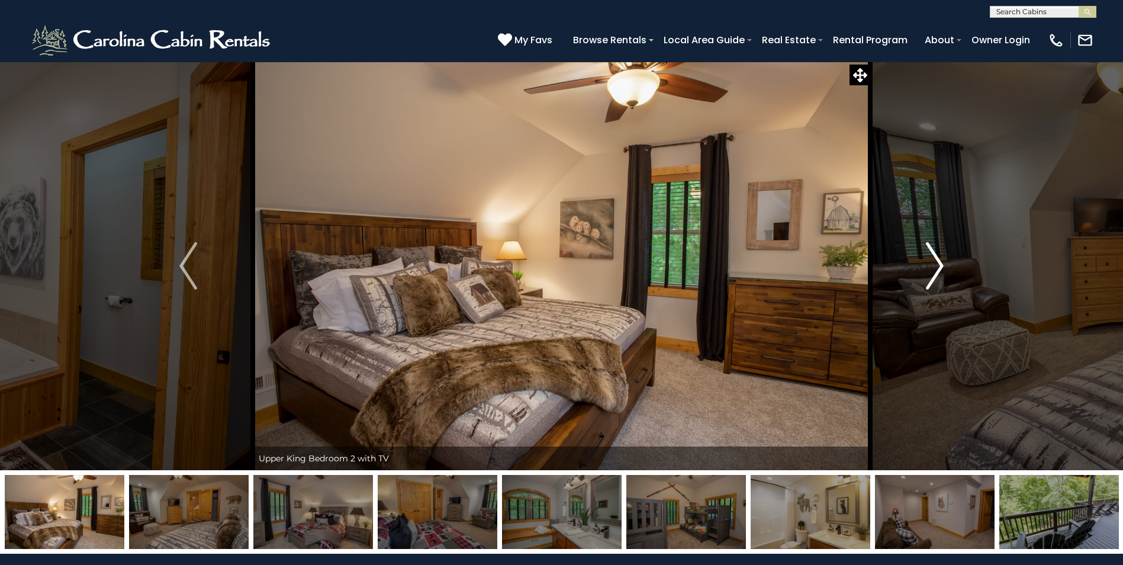
click at [932, 276] on img "Next" at bounding box center [934, 265] width 18 height 47
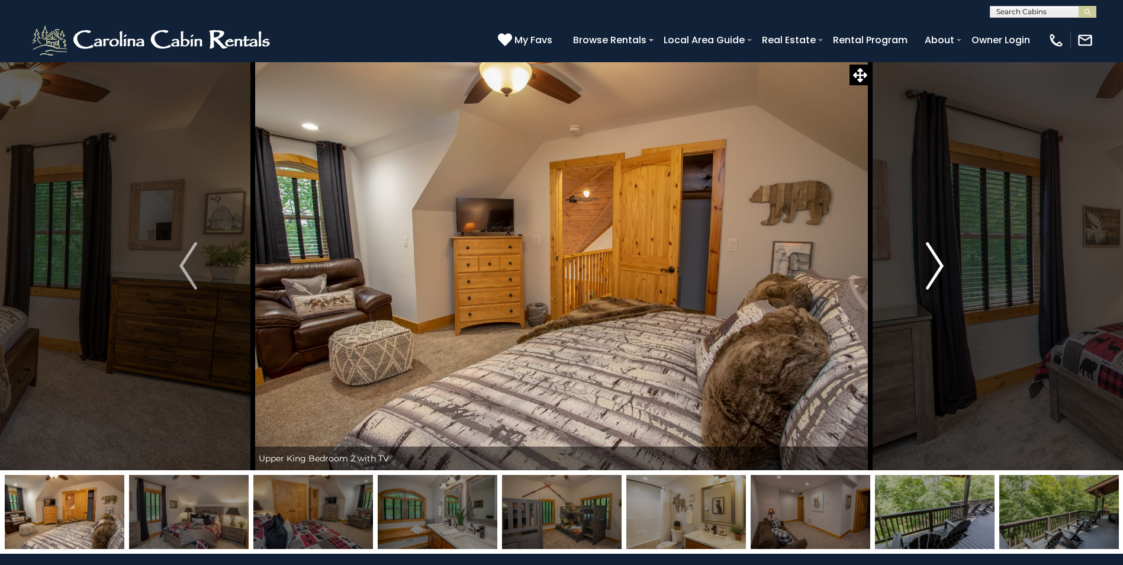
click at [932, 276] on img "Next" at bounding box center [934, 265] width 18 height 47
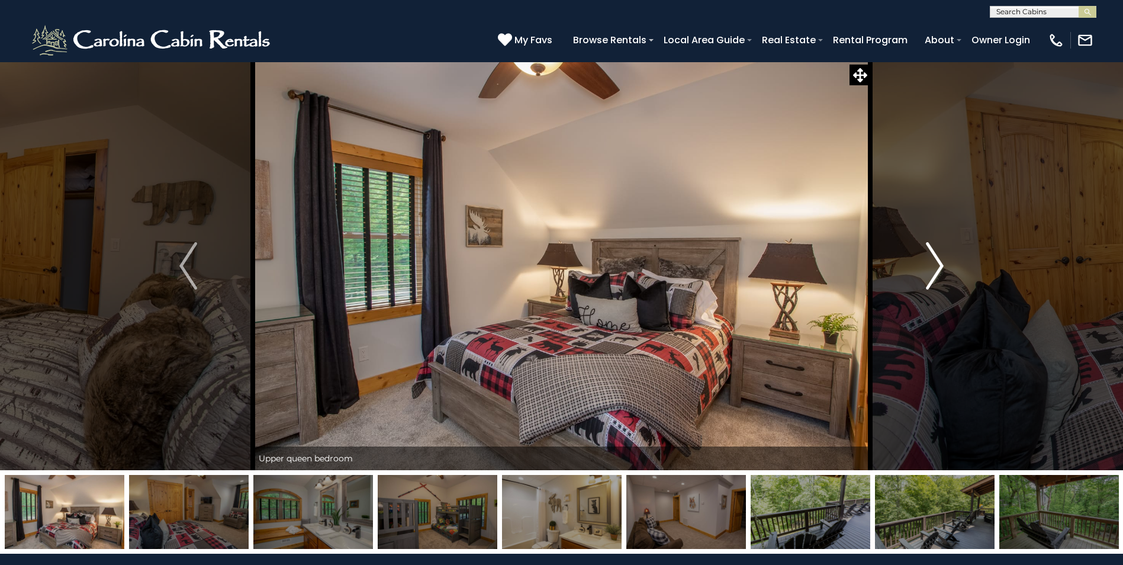
click at [932, 276] on img "Next" at bounding box center [934, 265] width 18 height 47
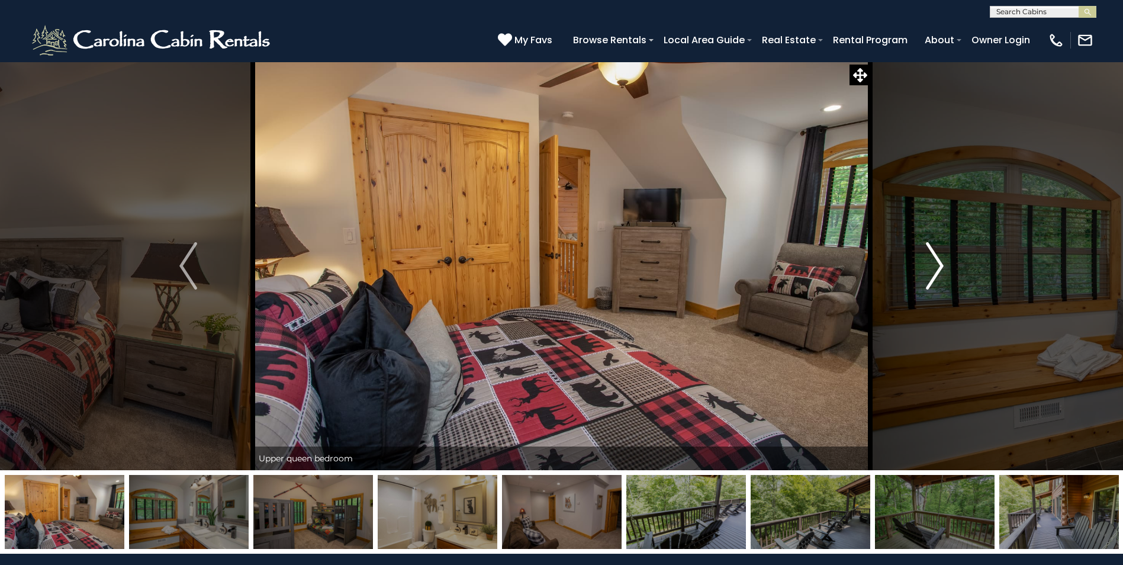
click at [932, 276] on img "Next" at bounding box center [934, 265] width 18 height 47
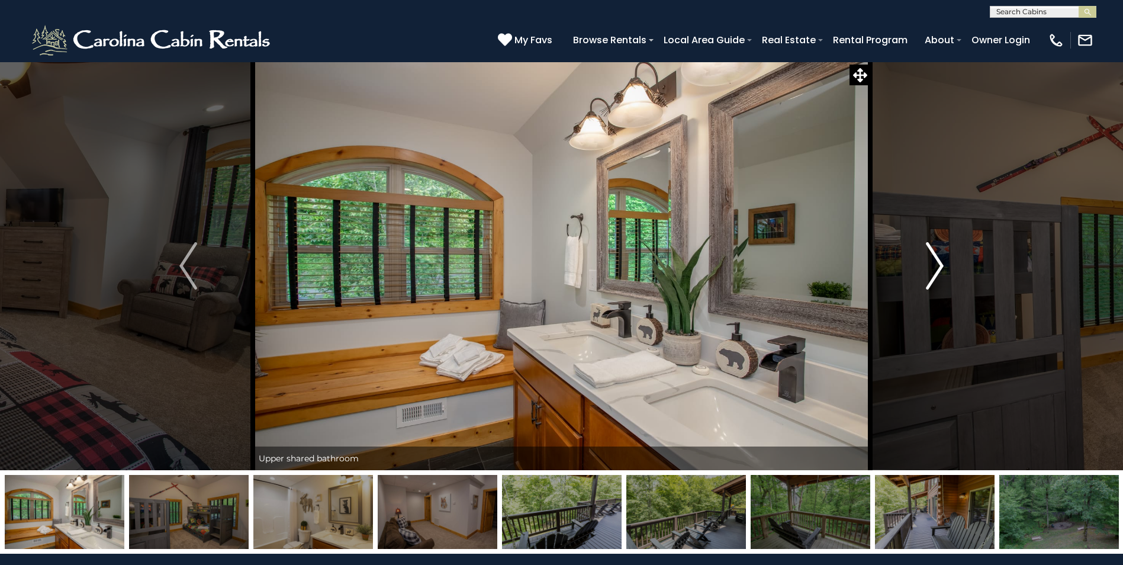
click at [932, 276] on img "Next" at bounding box center [934, 265] width 18 height 47
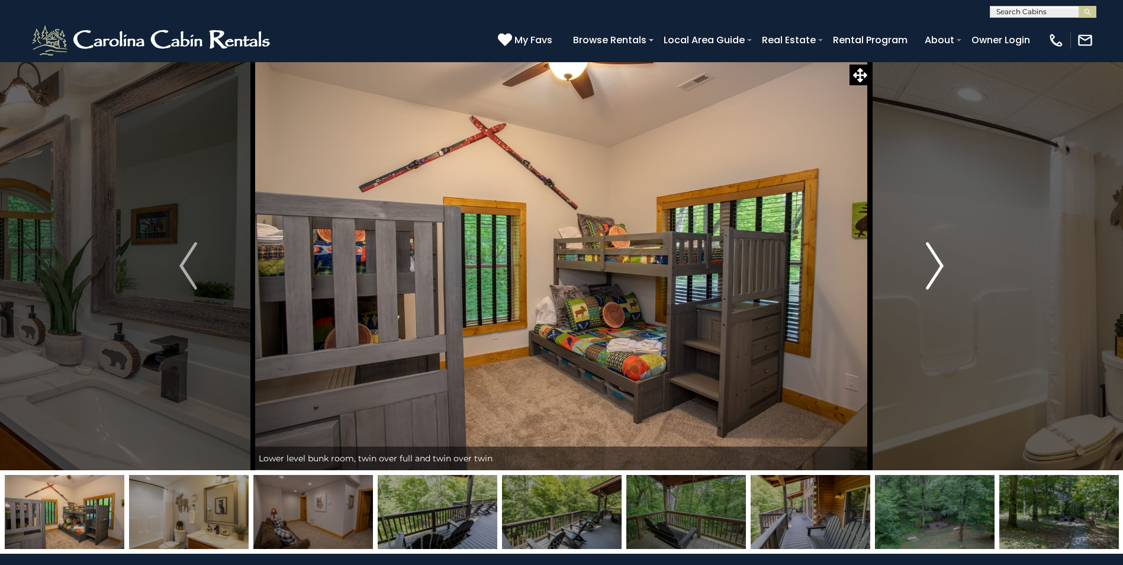
click at [932, 276] on img "Next" at bounding box center [934, 265] width 18 height 47
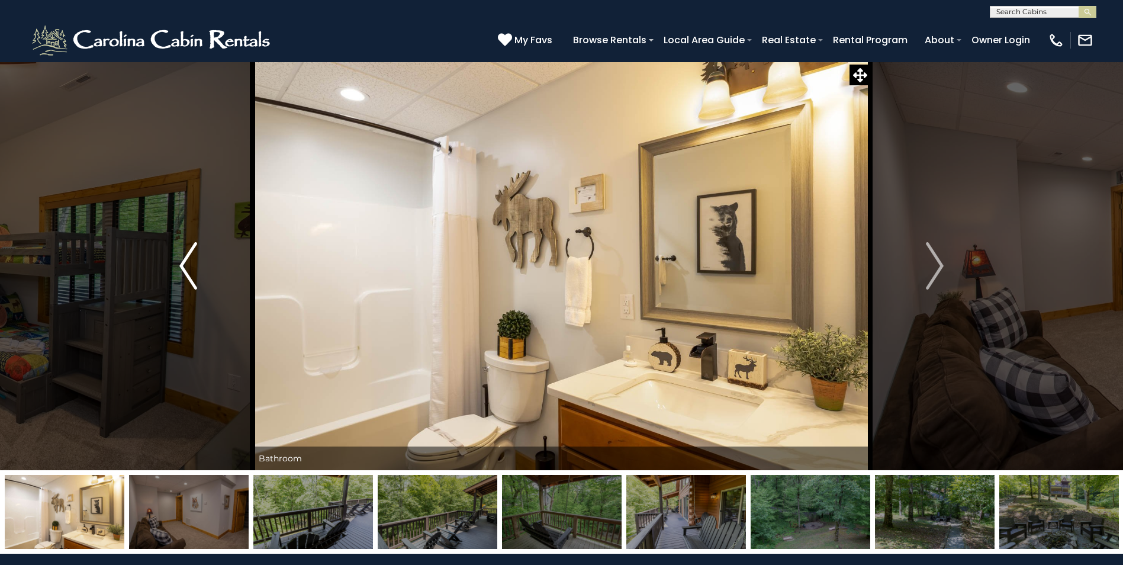
click at [188, 274] on img "Previous" at bounding box center [188, 265] width 18 height 47
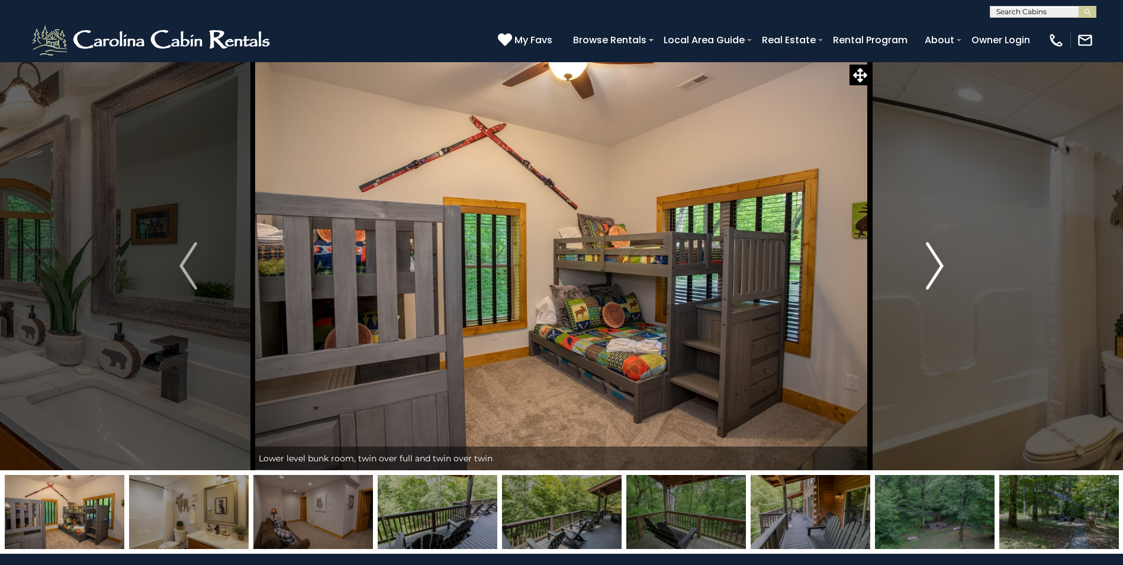
click at [939, 265] on img "Next" at bounding box center [934, 265] width 18 height 47
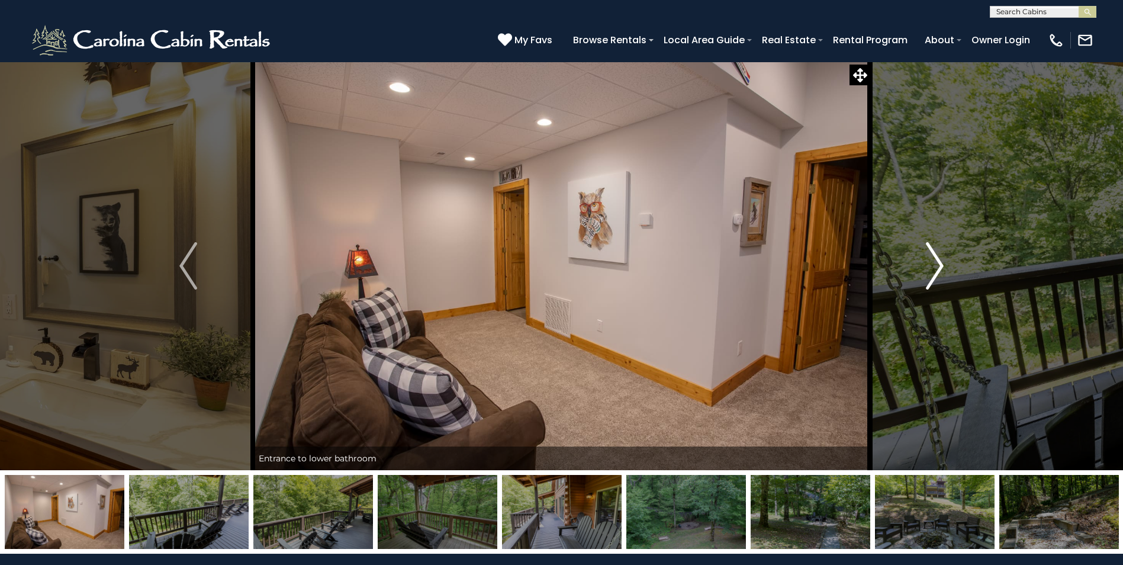
click at [939, 265] on img "Next" at bounding box center [934, 265] width 18 height 47
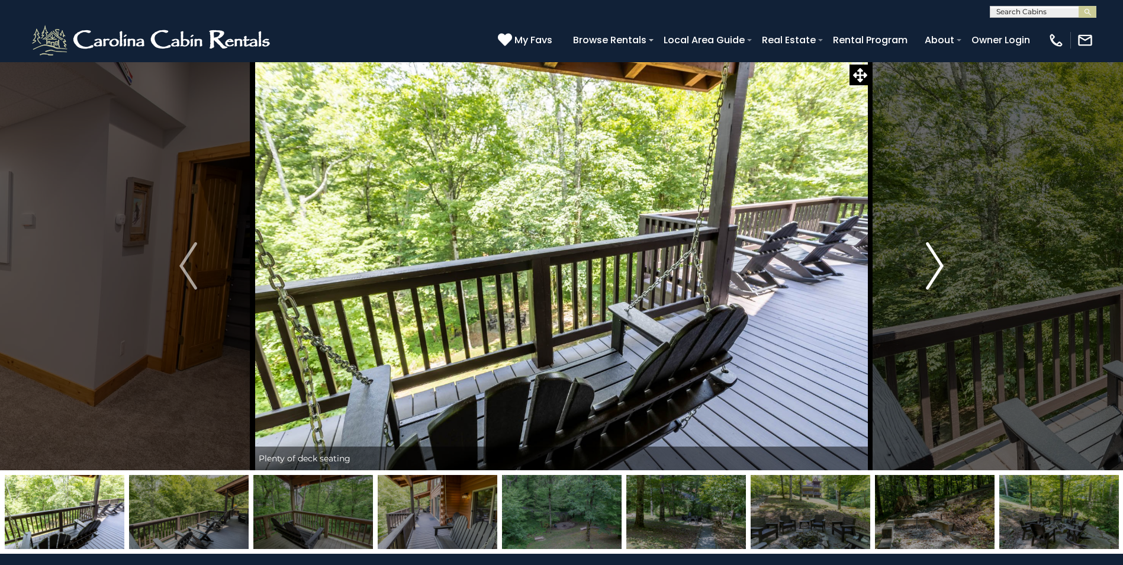
click at [939, 265] on img "Next" at bounding box center [934, 265] width 18 height 47
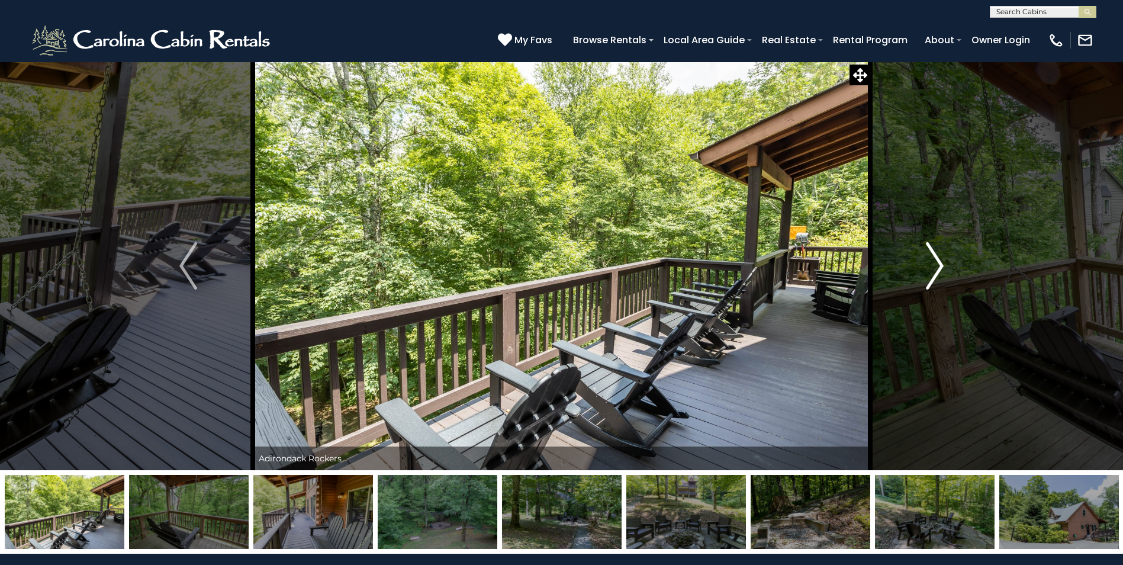
click at [939, 265] on img "Next" at bounding box center [934, 265] width 18 height 47
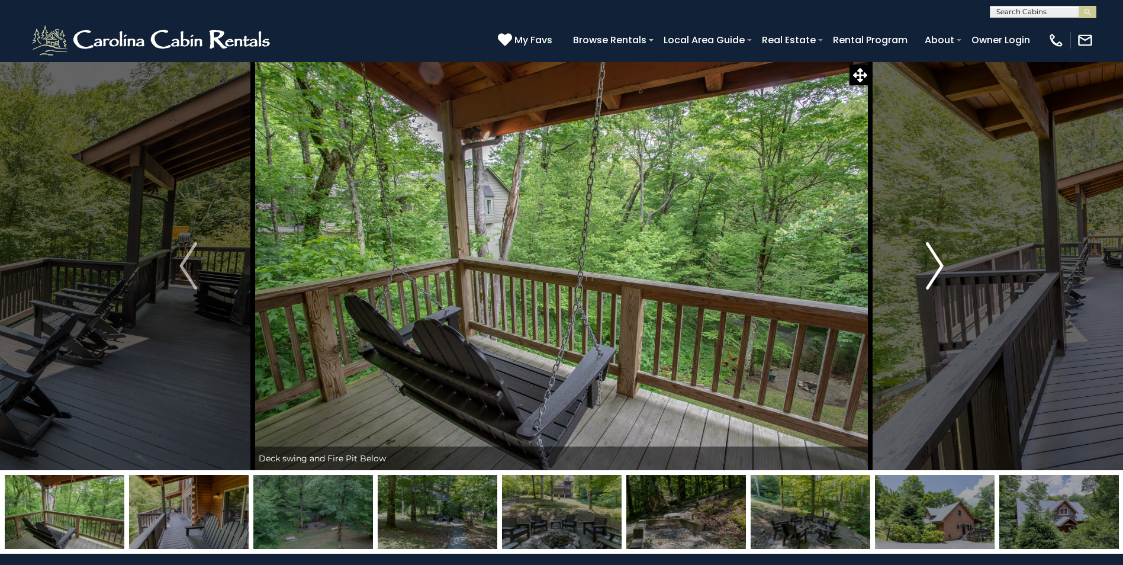
click at [939, 265] on img "Next" at bounding box center [934, 265] width 18 height 47
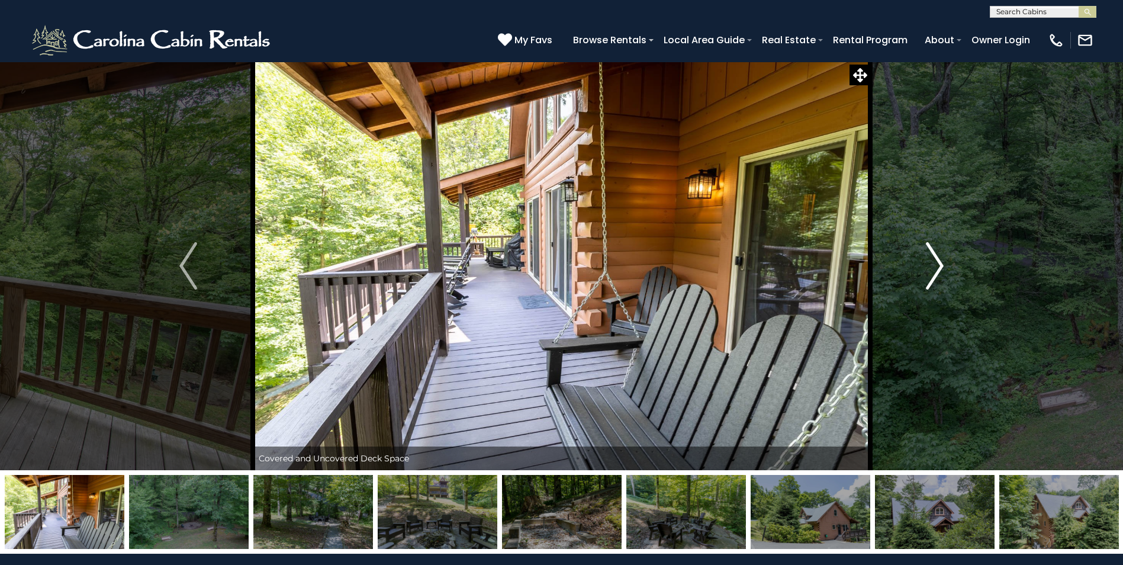
click at [939, 265] on img "Next" at bounding box center [934, 265] width 18 height 47
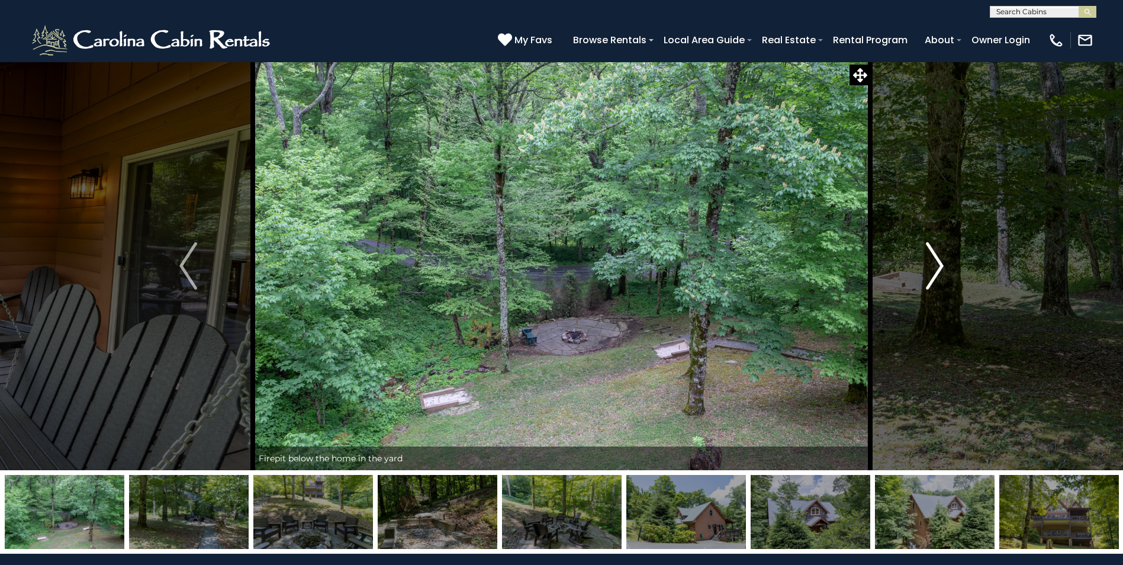
click at [939, 265] on img "Next" at bounding box center [934, 265] width 18 height 47
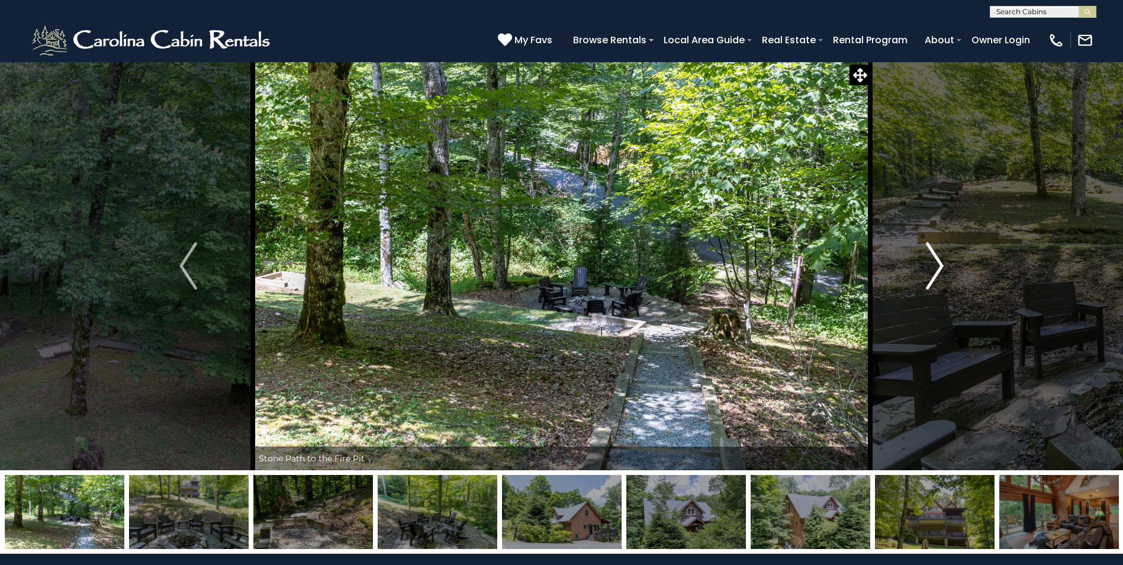
click at [939, 265] on img "Next" at bounding box center [934, 265] width 18 height 47
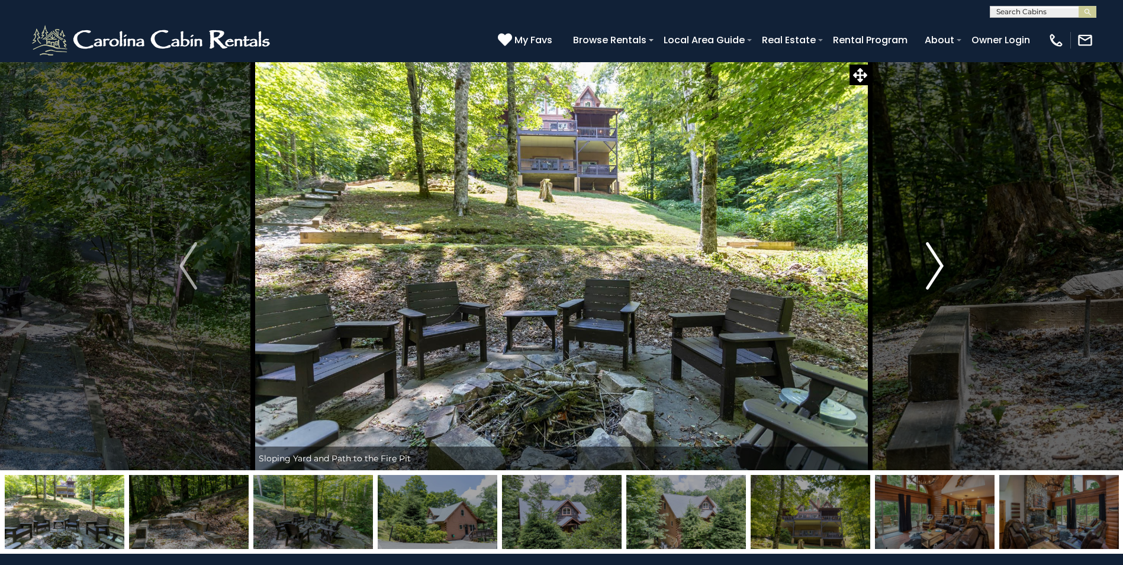
click at [939, 265] on img "Next" at bounding box center [934, 265] width 18 height 47
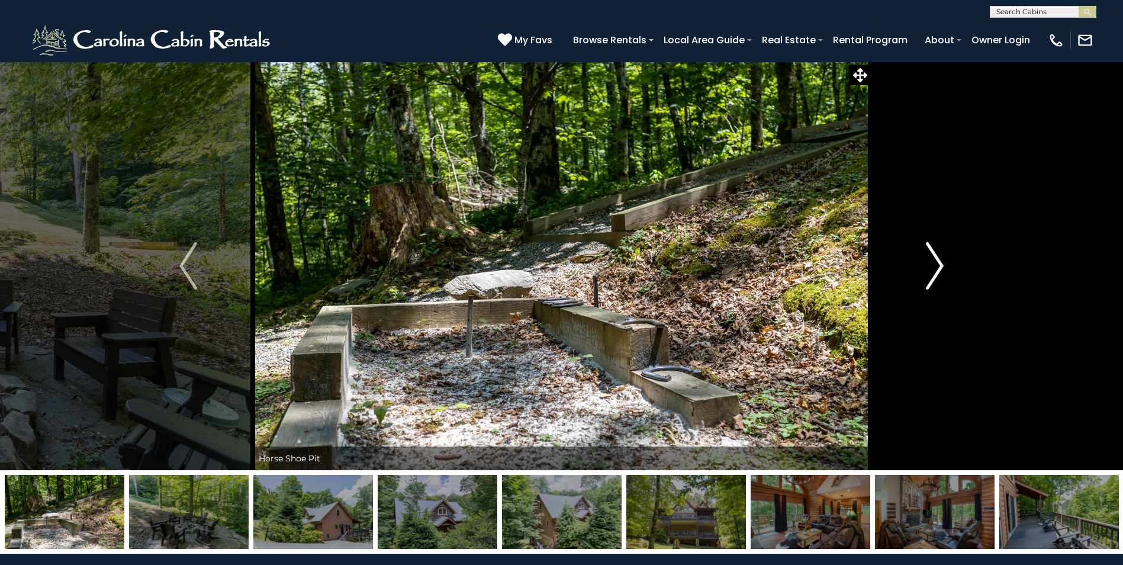
click at [939, 265] on img "Next" at bounding box center [934, 265] width 18 height 47
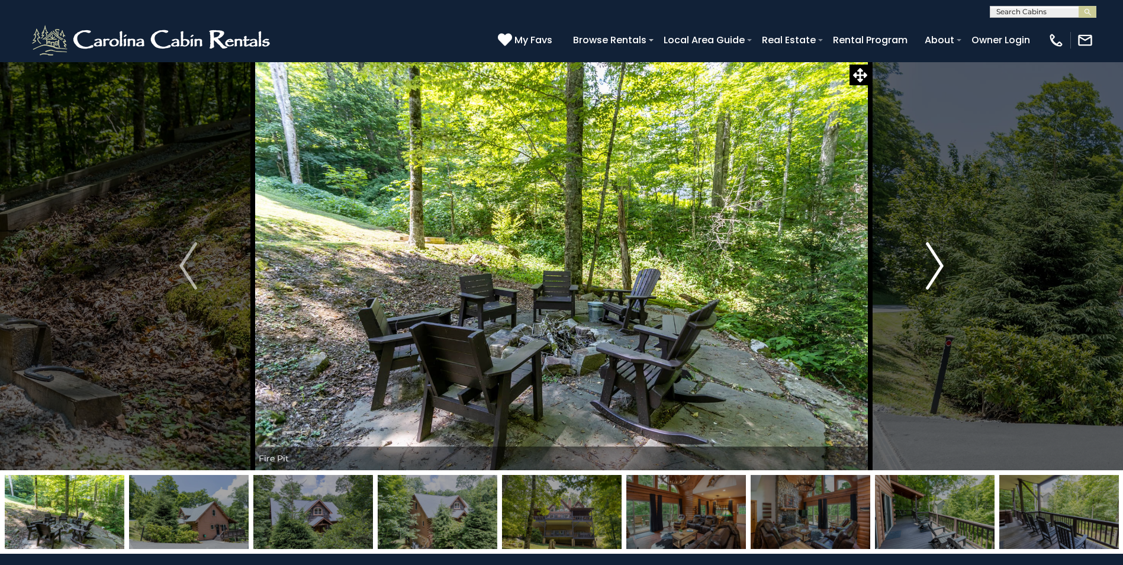
click at [939, 265] on img "Next" at bounding box center [934, 265] width 18 height 47
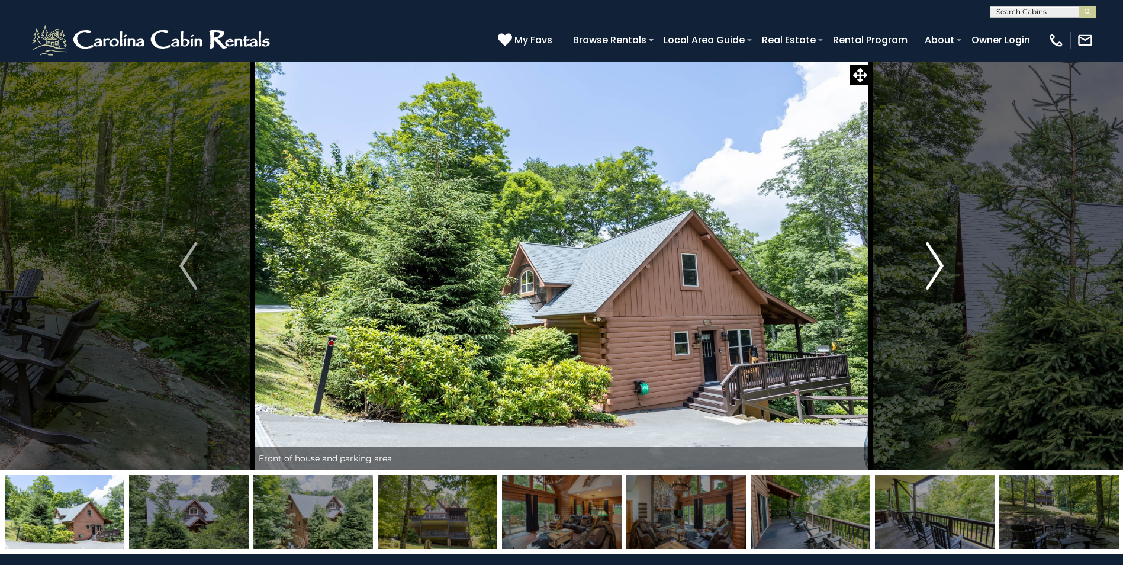
click at [939, 265] on img "Next" at bounding box center [934, 265] width 18 height 47
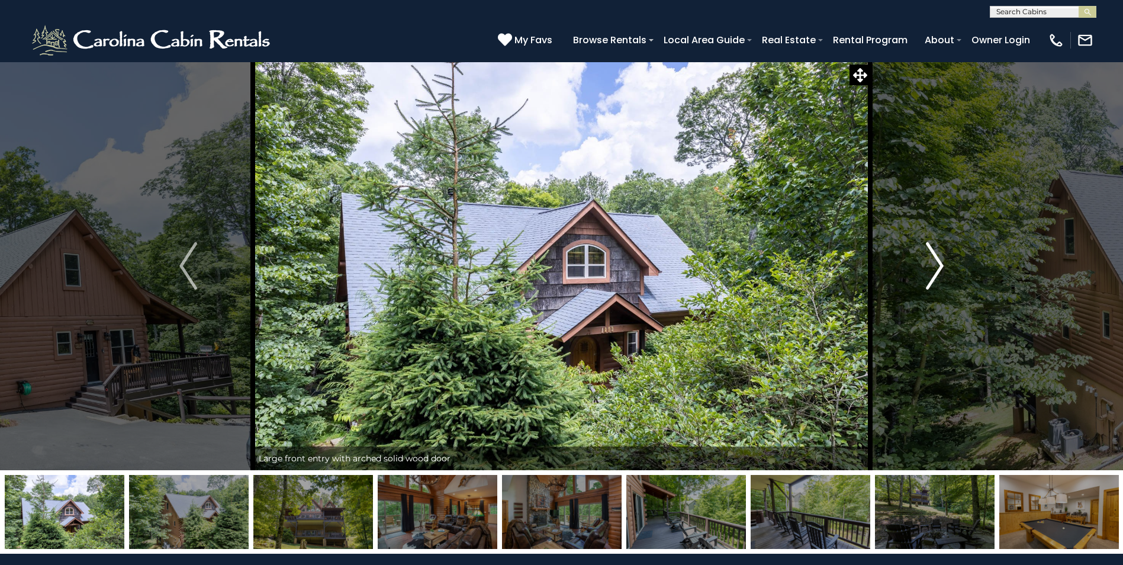
click at [939, 265] on img "Next" at bounding box center [934, 265] width 18 height 47
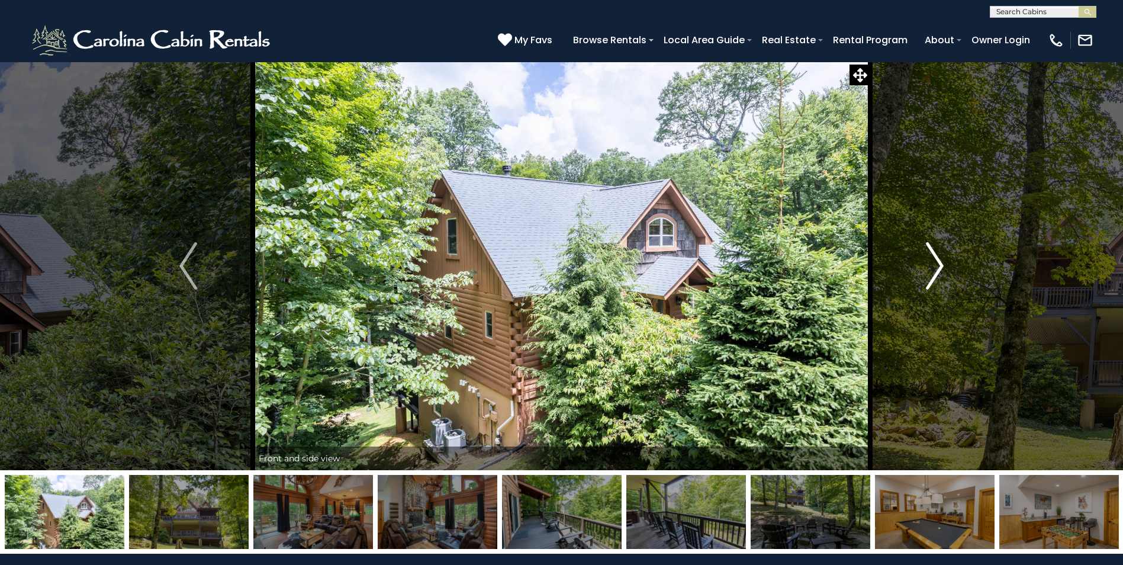
click at [939, 265] on img "Next" at bounding box center [934, 265] width 18 height 47
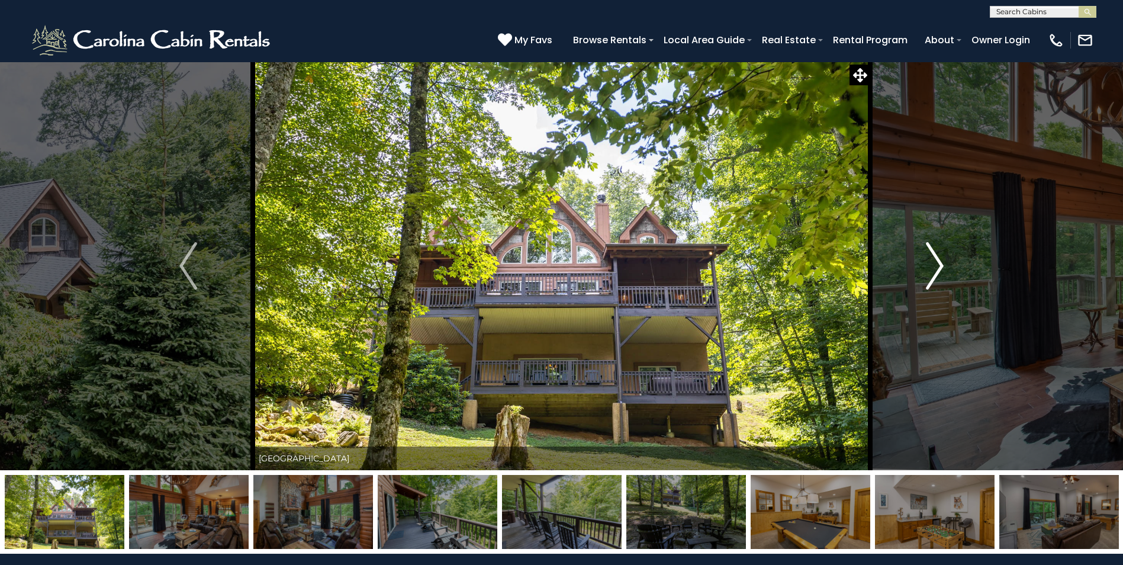
click at [939, 265] on img "Next" at bounding box center [934, 265] width 18 height 47
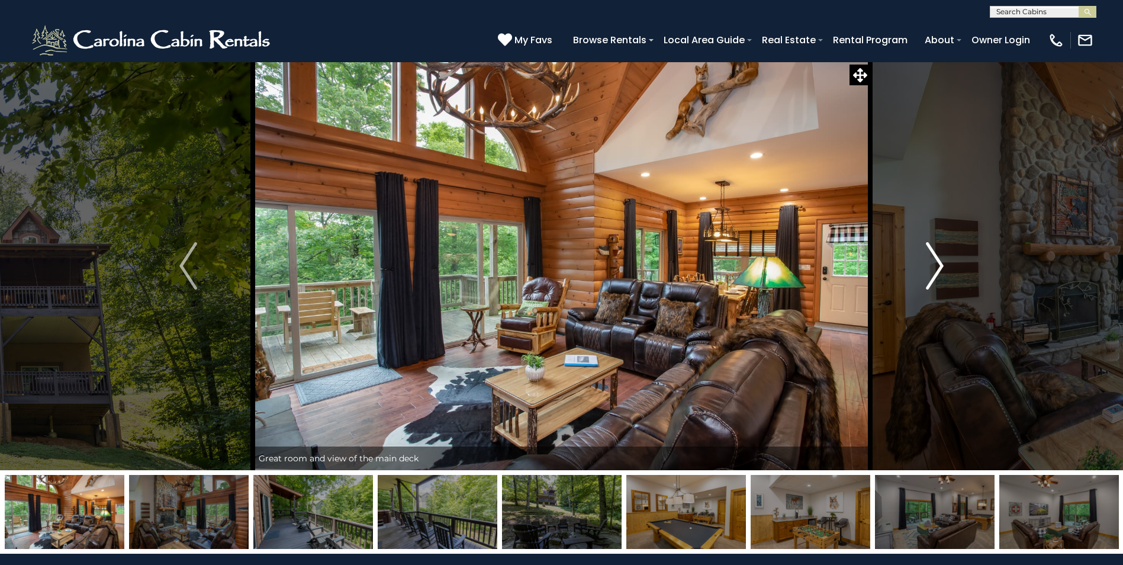
click at [939, 265] on img "Next" at bounding box center [934, 265] width 18 height 47
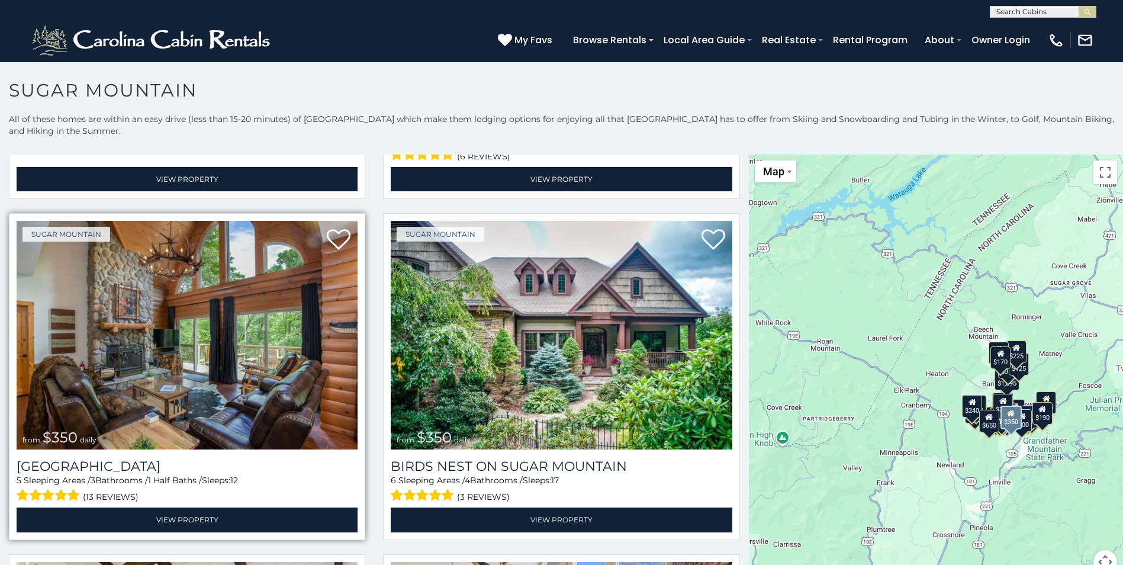
scroll to position [355, 0]
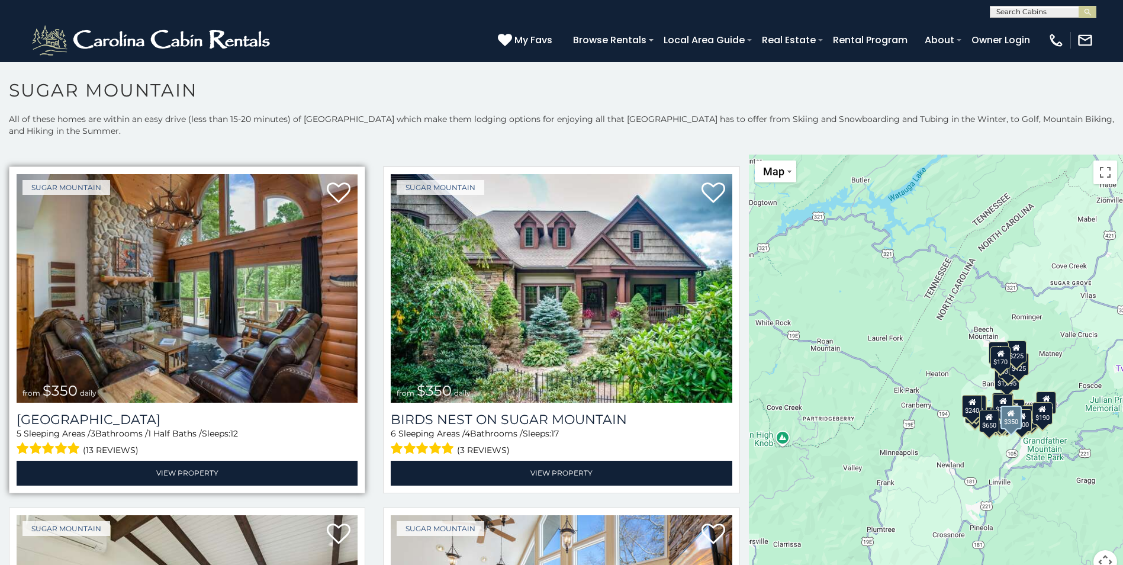
click at [128, 427] on div "5 Sleeping Areas / 3 Bathrooms / 1 Half Baths / Sleeps: 12 (13 reviews)" at bounding box center [187, 442] width 341 height 30
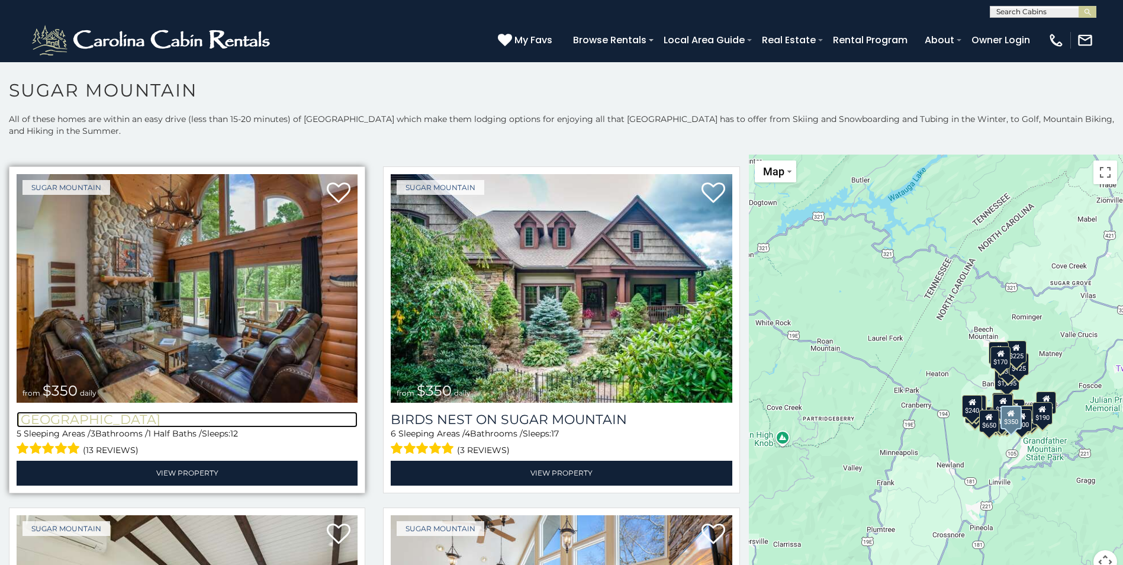
click at [118, 414] on h3 "[GEOGRAPHIC_DATA]" at bounding box center [187, 419] width 341 height 16
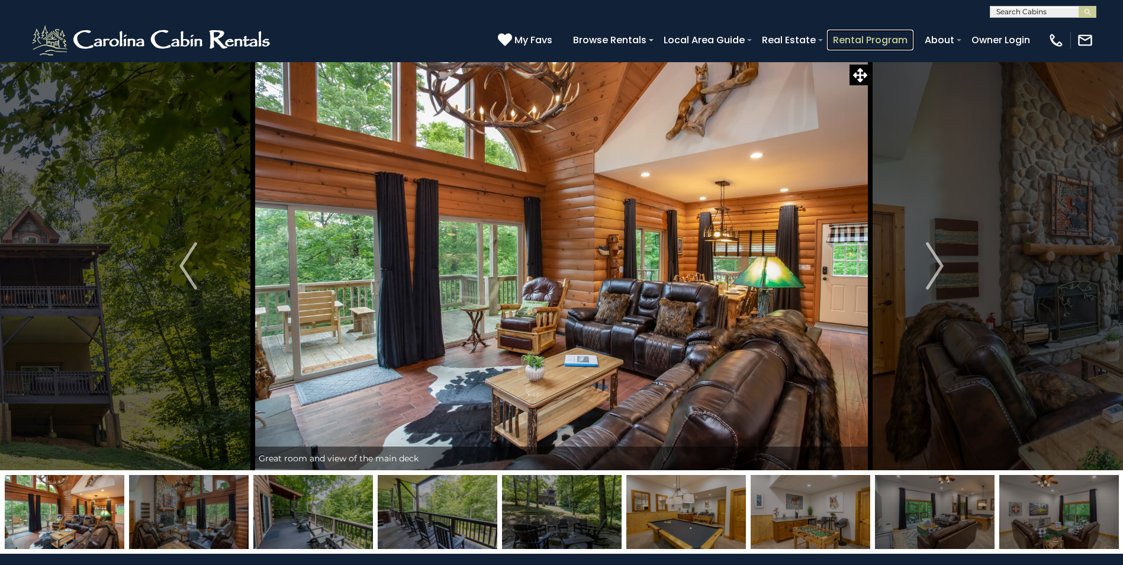
click at [865, 41] on link "Rental Program" at bounding box center [870, 40] width 86 height 21
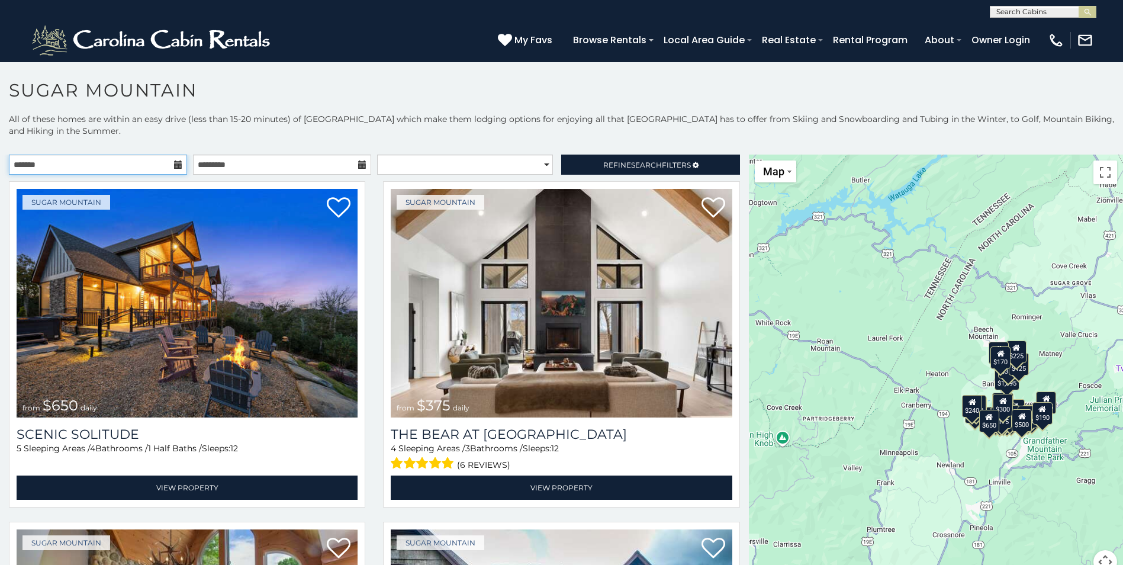
click at [151, 158] on input "text" at bounding box center [98, 164] width 178 height 20
click at [150, 159] on input "text" at bounding box center [98, 164] width 178 height 20
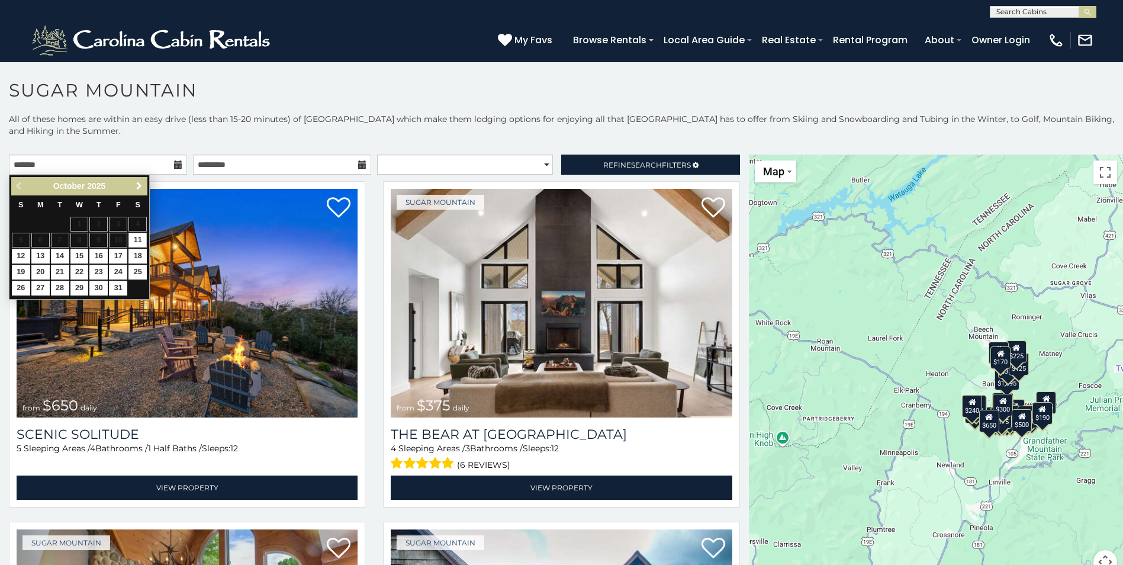
click at [144, 183] on link "Next" at bounding box center [138, 186] width 15 height 15
click at [74, 269] on link "24" at bounding box center [79, 272] width 18 height 15
type input "**********"
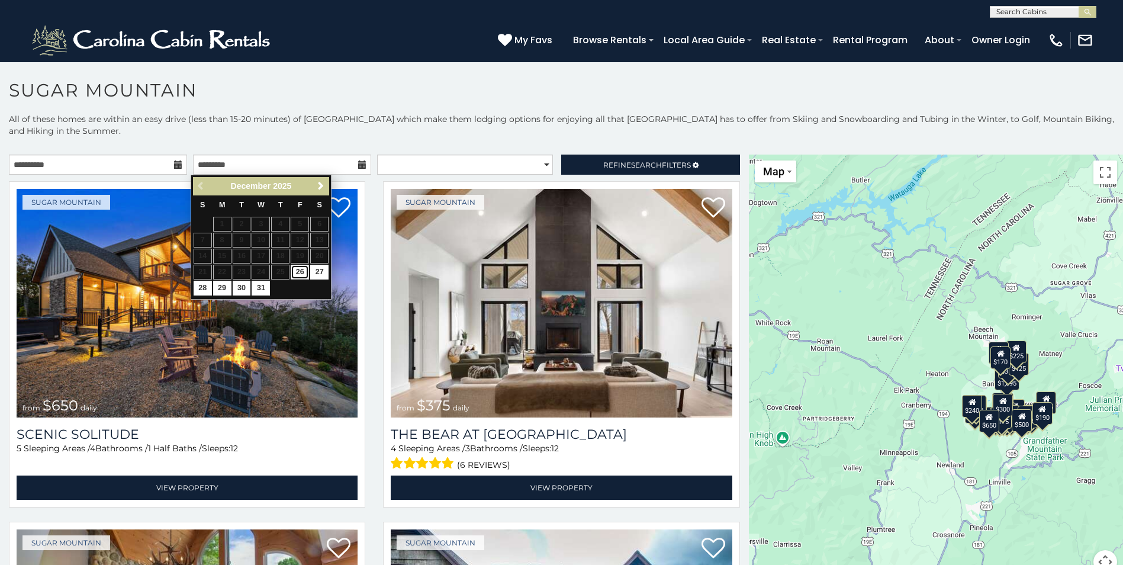
click at [305, 271] on link "26" at bounding box center [300, 272] width 18 height 15
type input "**********"
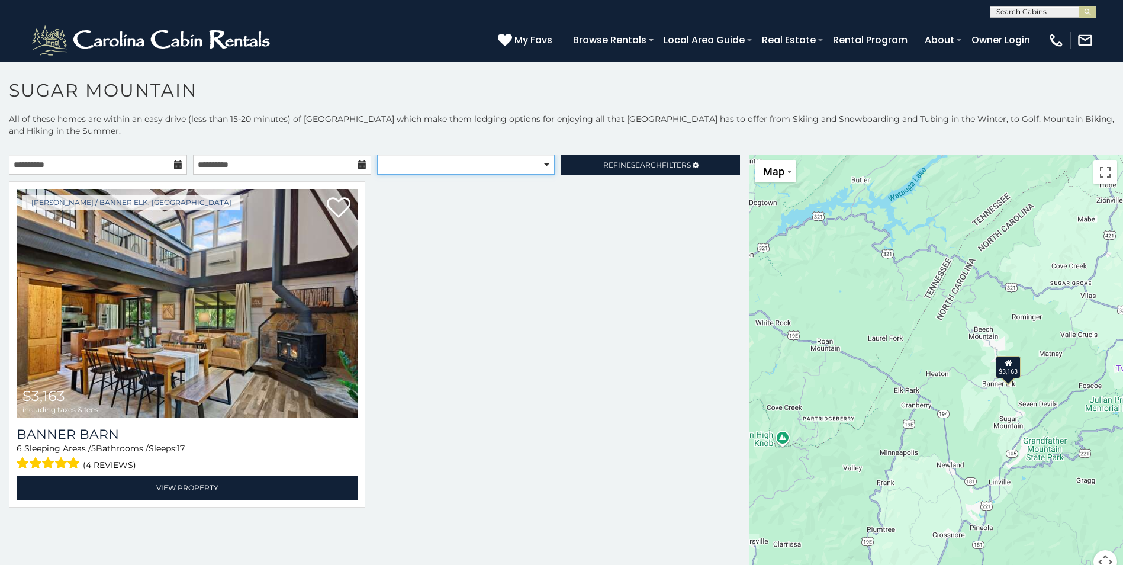
click at [546, 165] on select "**********" at bounding box center [465, 164] width 177 height 20
click at [549, 163] on select "**********" at bounding box center [465, 164] width 177 height 20
click at [590, 246] on div at bounding box center [374, 351] width 749 height 340
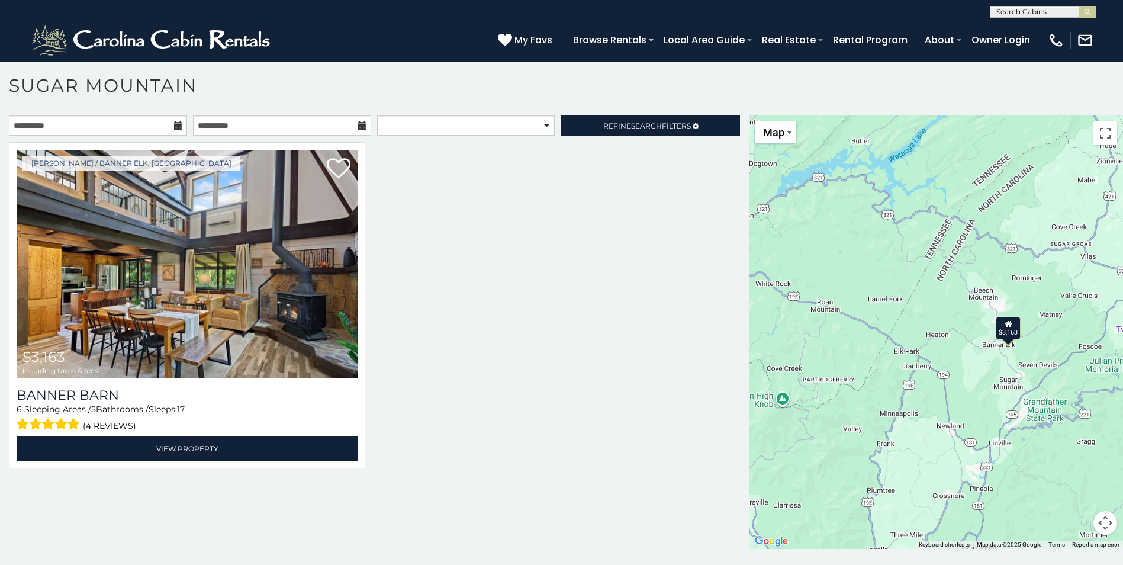
scroll to position [7, 0]
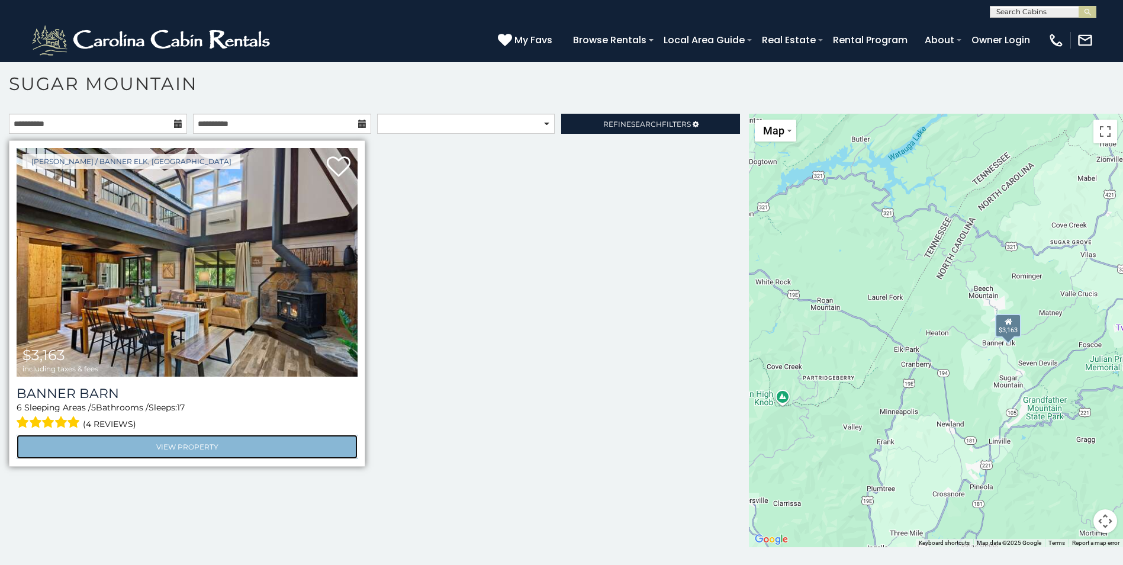
click at [151, 447] on link "View Property" at bounding box center [187, 446] width 341 height 24
click at [173, 442] on link "View Property" at bounding box center [187, 446] width 341 height 24
click at [178, 440] on link "View Property" at bounding box center [187, 446] width 341 height 24
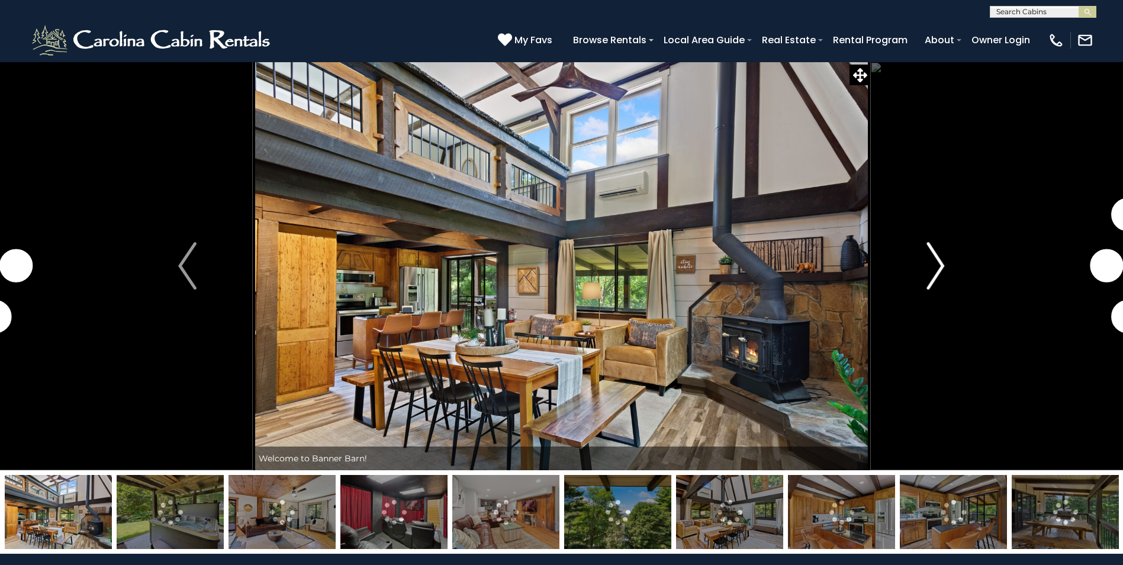
click at [941, 257] on img "Next" at bounding box center [935, 265] width 18 height 47
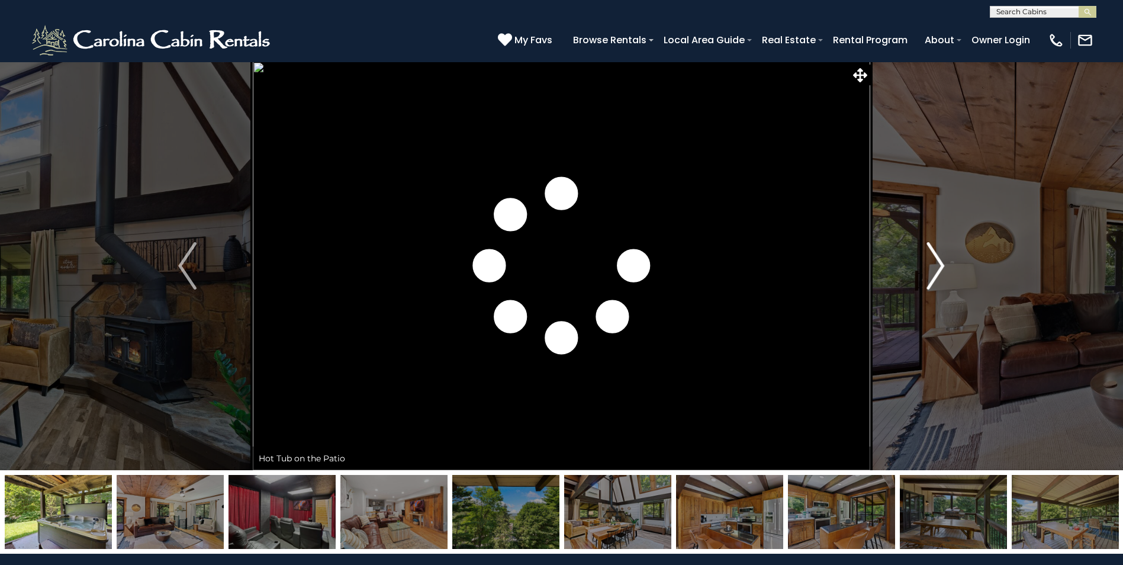
click at [941, 257] on img "Next" at bounding box center [935, 265] width 18 height 47
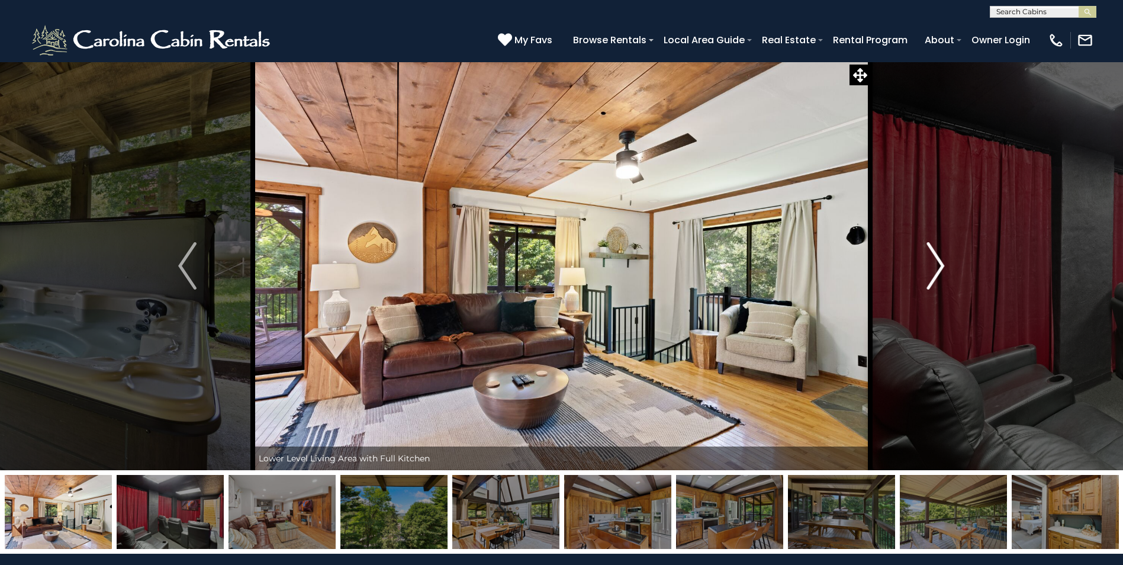
click at [931, 257] on img "Next" at bounding box center [935, 265] width 18 height 47
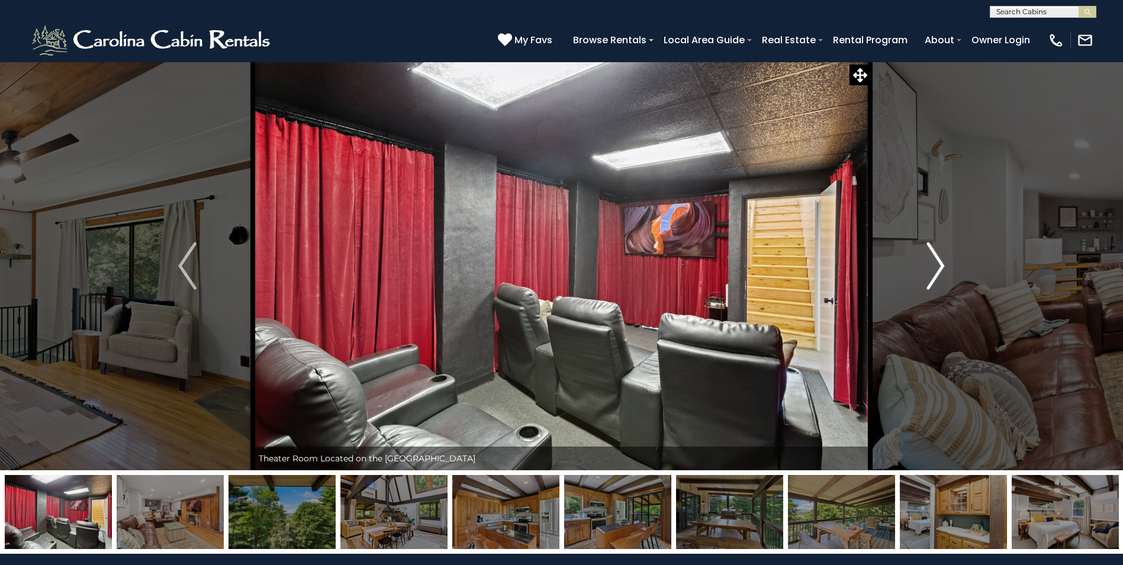
click at [928, 257] on img "Next" at bounding box center [935, 265] width 18 height 47
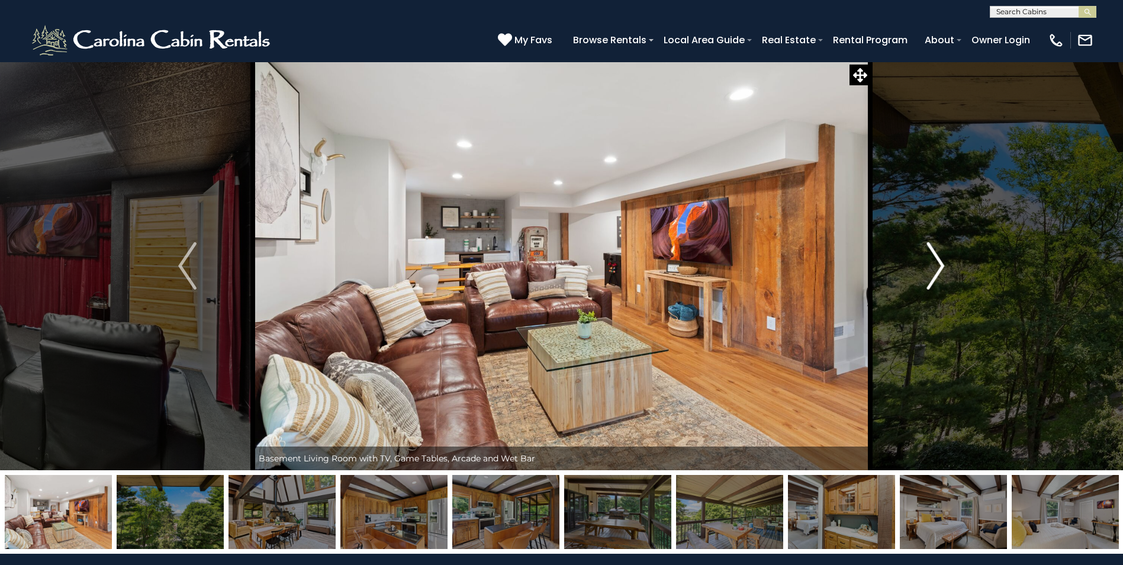
click at [928, 257] on img "Next" at bounding box center [935, 265] width 18 height 47
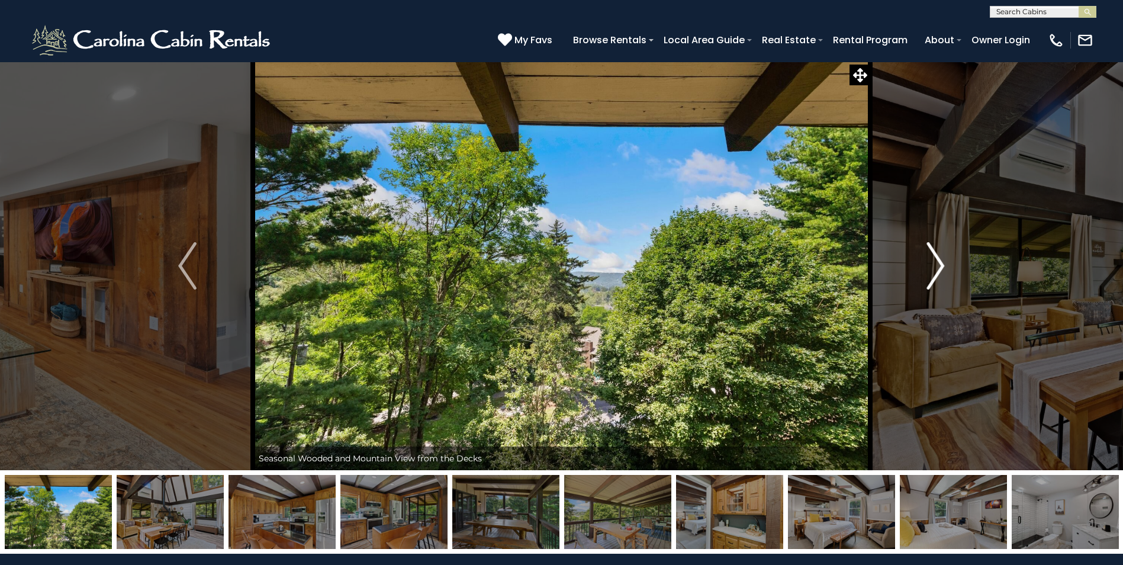
click at [928, 257] on img "Next" at bounding box center [935, 265] width 18 height 47
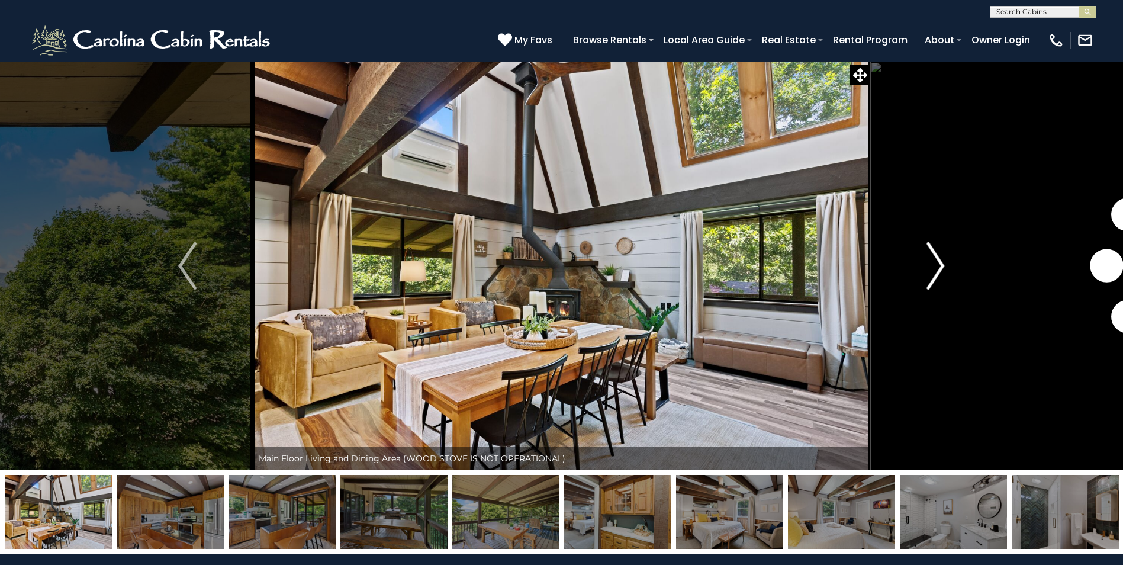
click at [928, 257] on img "Next" at bounding box center [935, 265] width 18 height 47
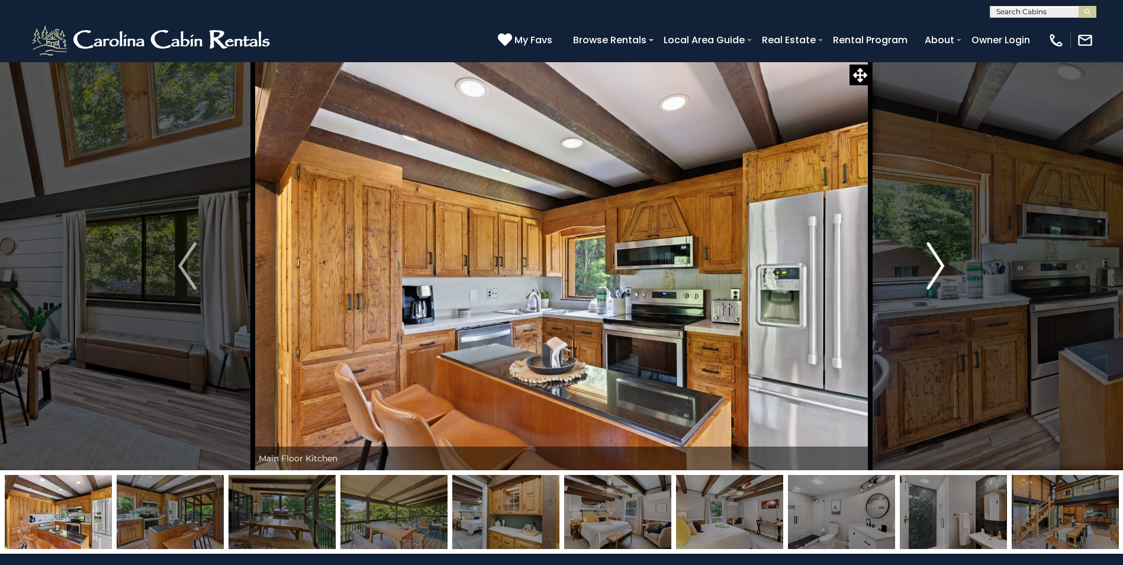
click at [928, 257] on img "Next" at bounding box center [935, 265] width 18 height 47
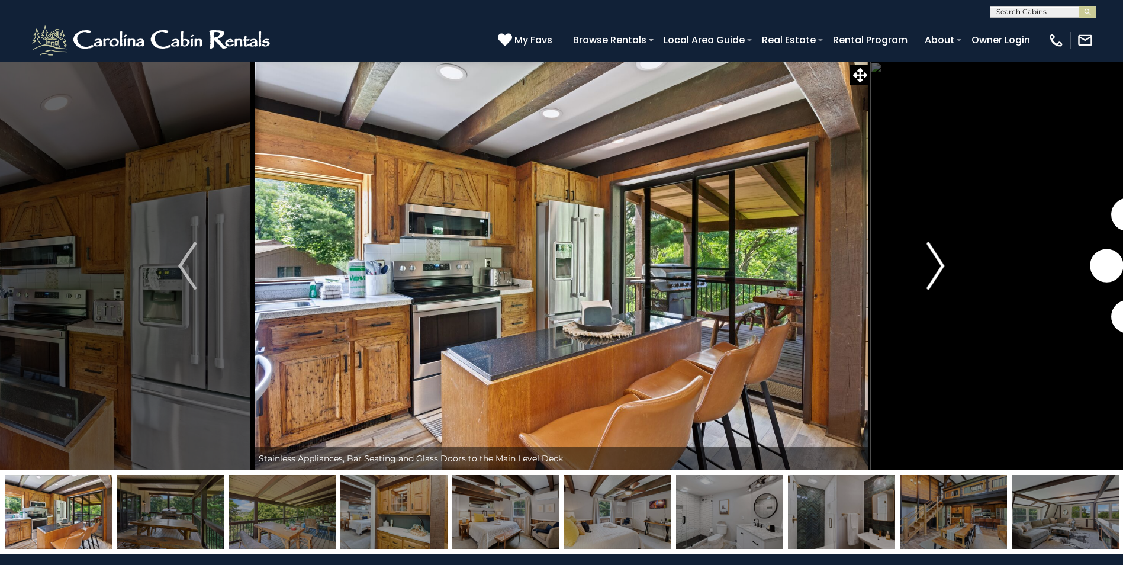
click at [928, 257] on img "Next" at bounding box center [935, 265] width 18 height 47
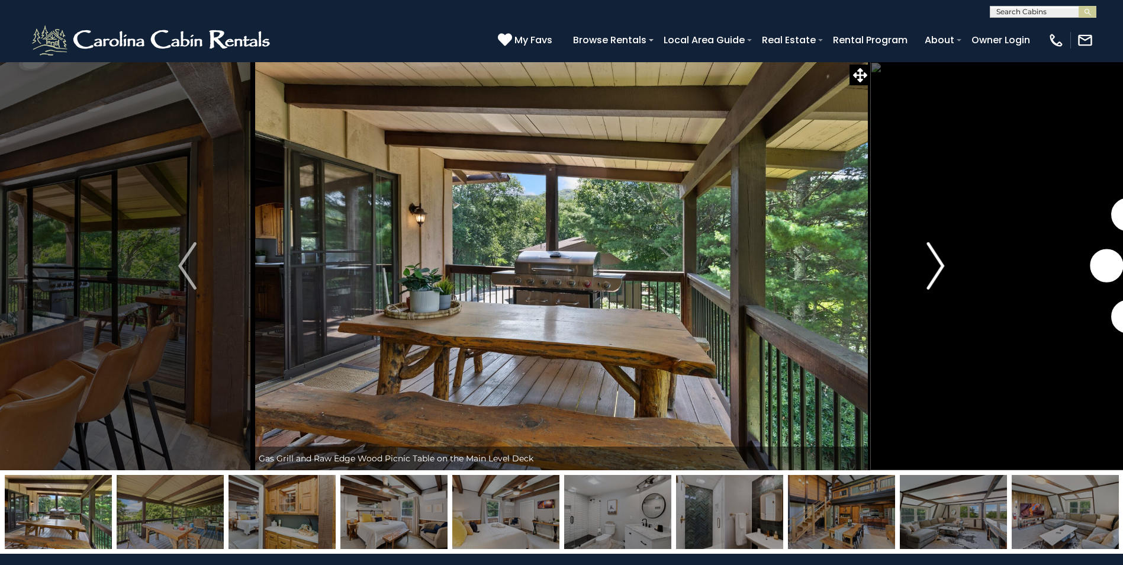
click at [928, 257] on img "Next" at bounding box center [935, 265] width 18 height 47
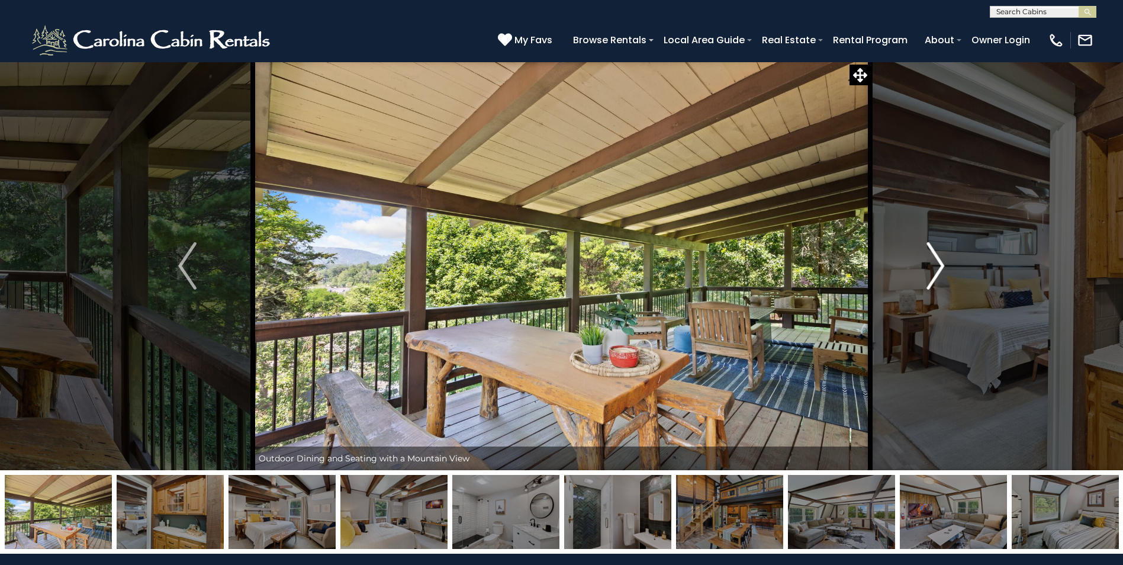
click at [928, 257] on img "Next" at bounding box center [935, 265] width 18 height 47
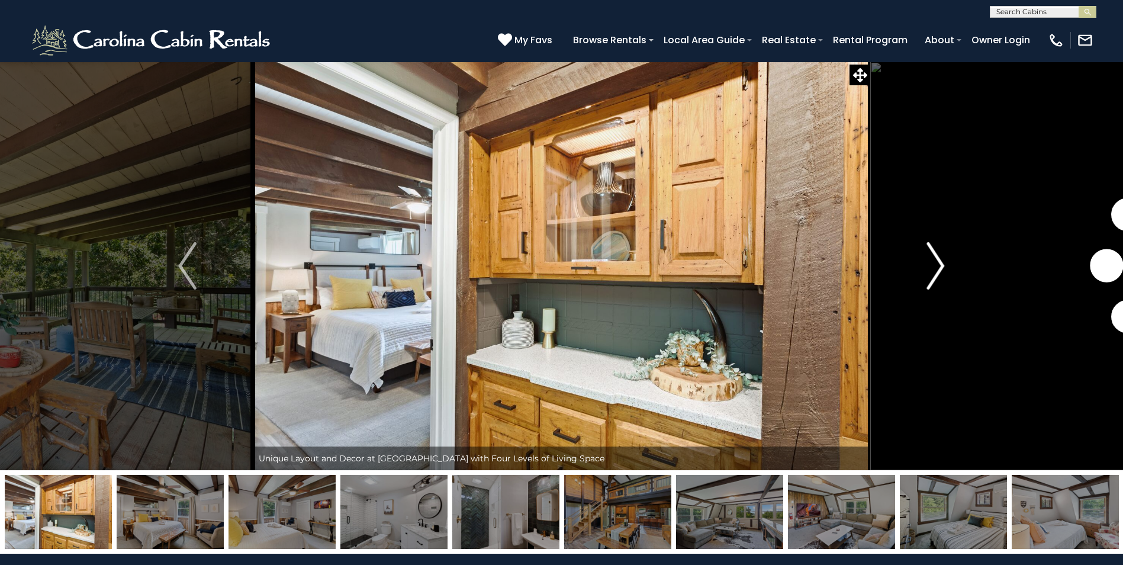
click at [928, 257] on img "Next" at bounding box center [935, 265] width 18 height 47
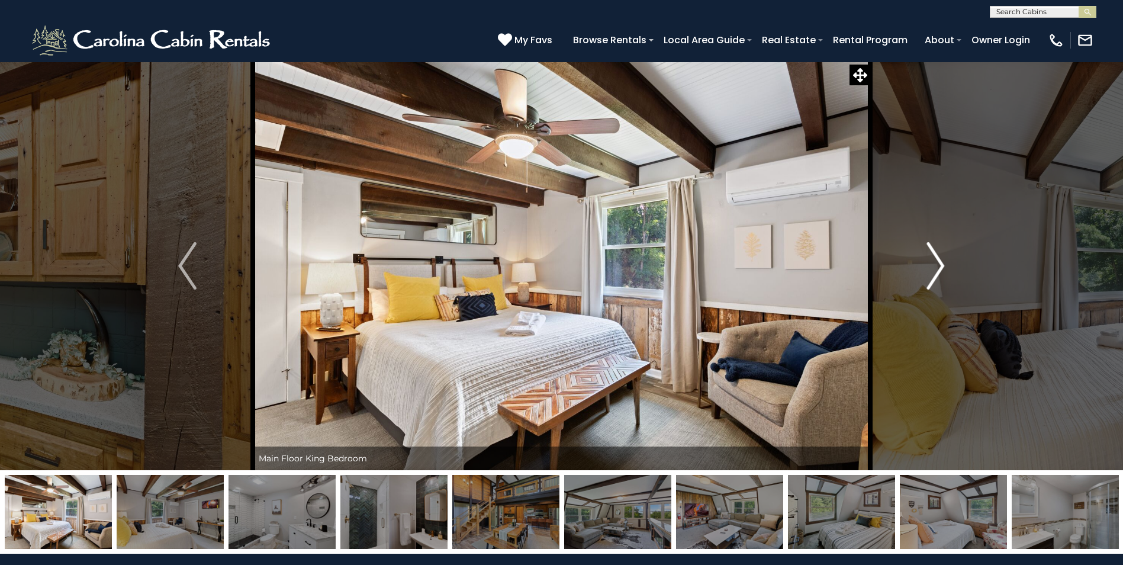
click at [928, 257] on img "Next" at bounding box center [935, 265] width 18 height 47
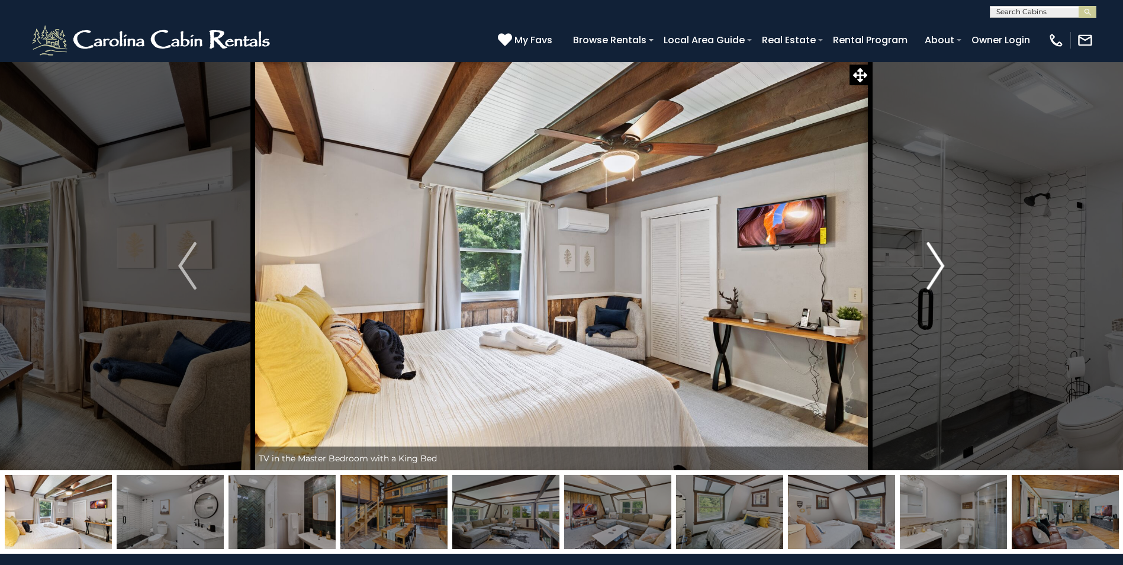
click at [928, 257] on img "Next" at bounding box center [935, 265] width 18 height 47
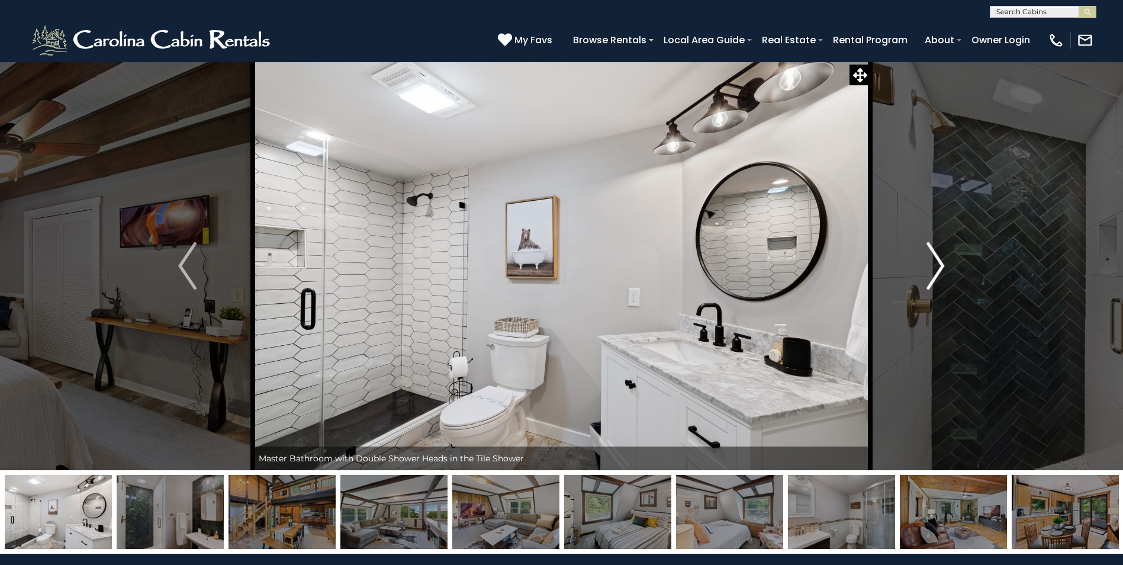
click at [928, 257] on img "Next" at bounding box center [935, 265] width 18 height 47
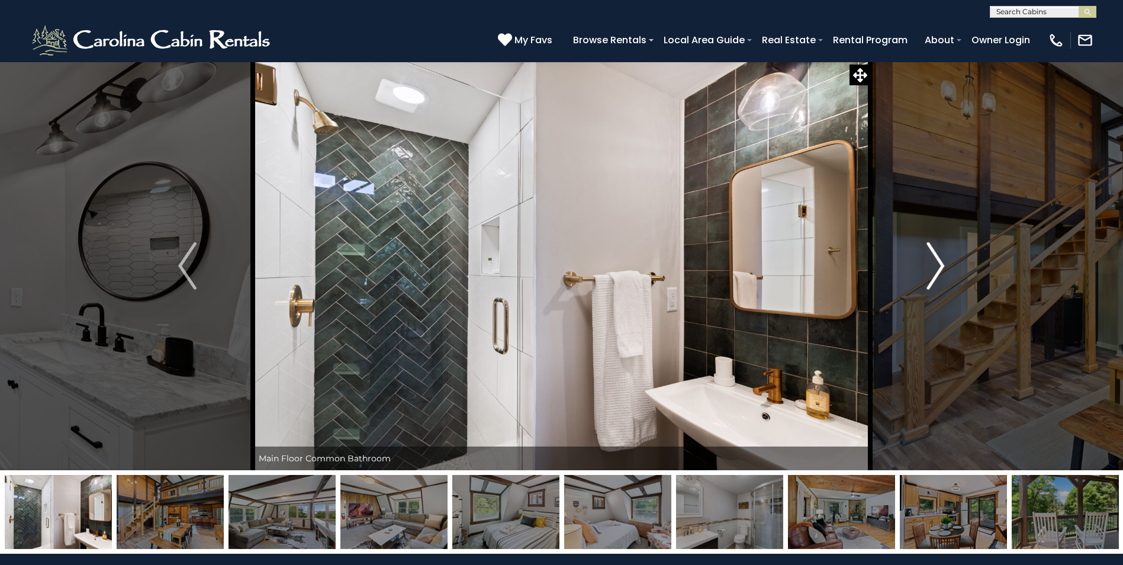
click at [928, 257] on img "Next" at bounding box center [935, 265] width 18 height 47
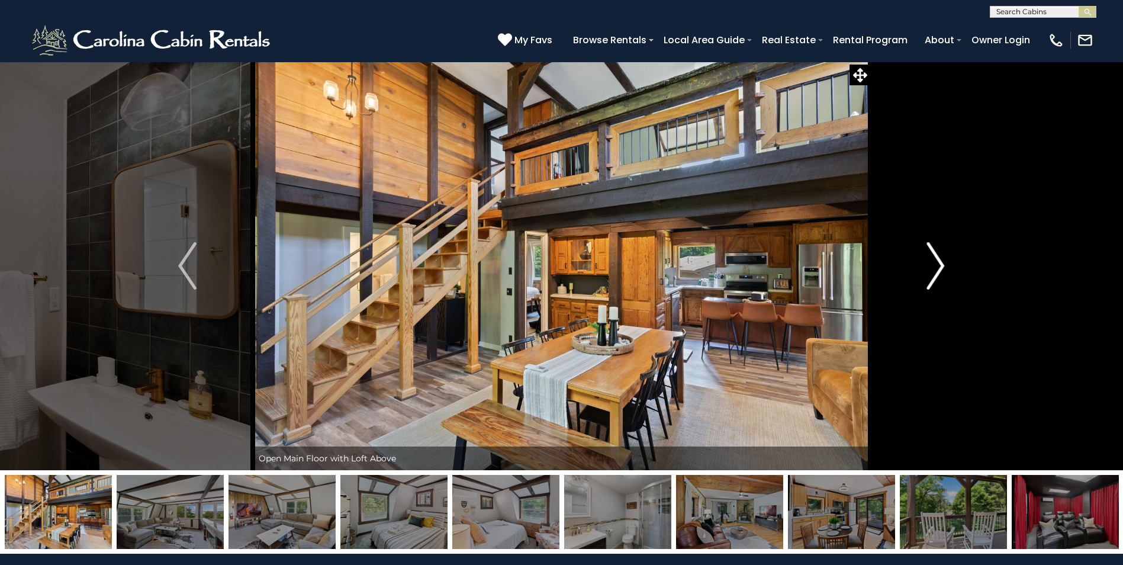
click at [928, 257] on img "Next" at bounding box center [935, 265] width 18 height 47
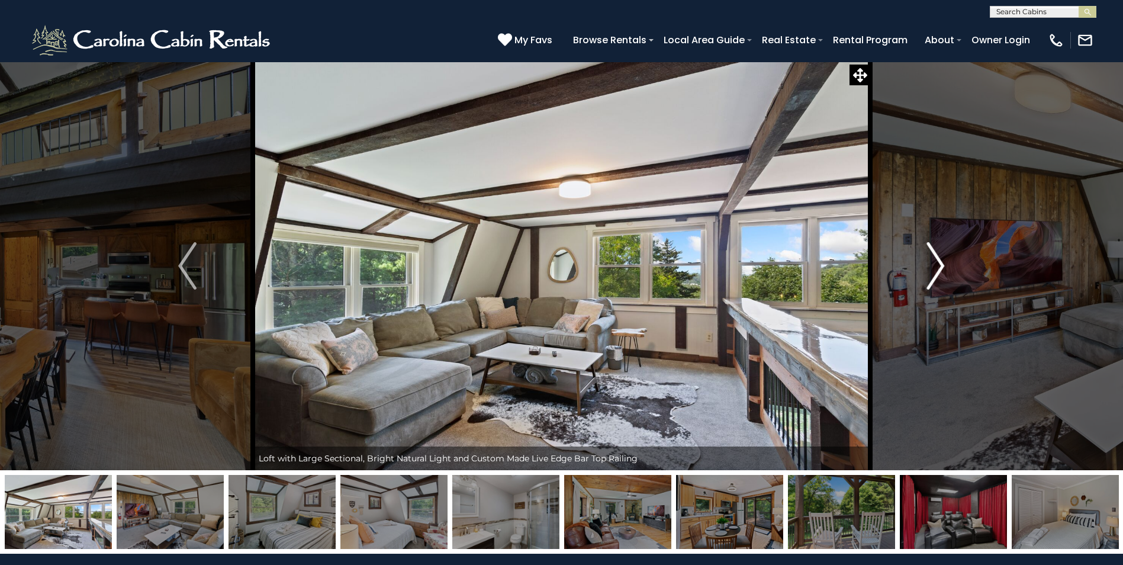
click at [928, 257] on img "Next" at bounding box center [935, 265] width 18 height 47
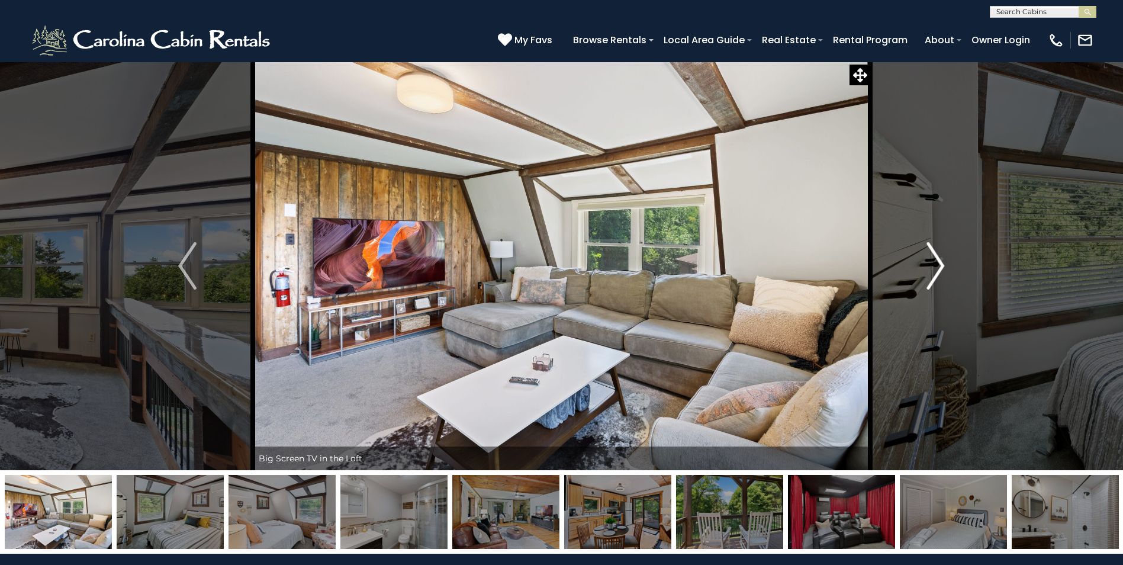
click at [928, 257] on img "Next" at bounding box center [935, 265] width 18 height 47
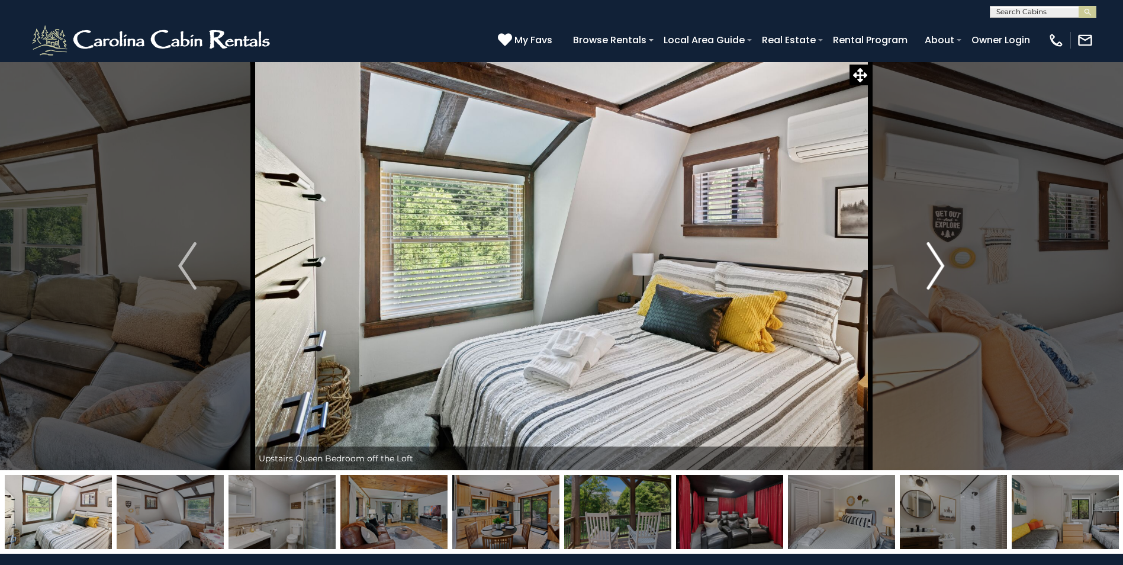
click at [927, 245] on img "Next" at bounding box center [935, 265] width 18 height 47
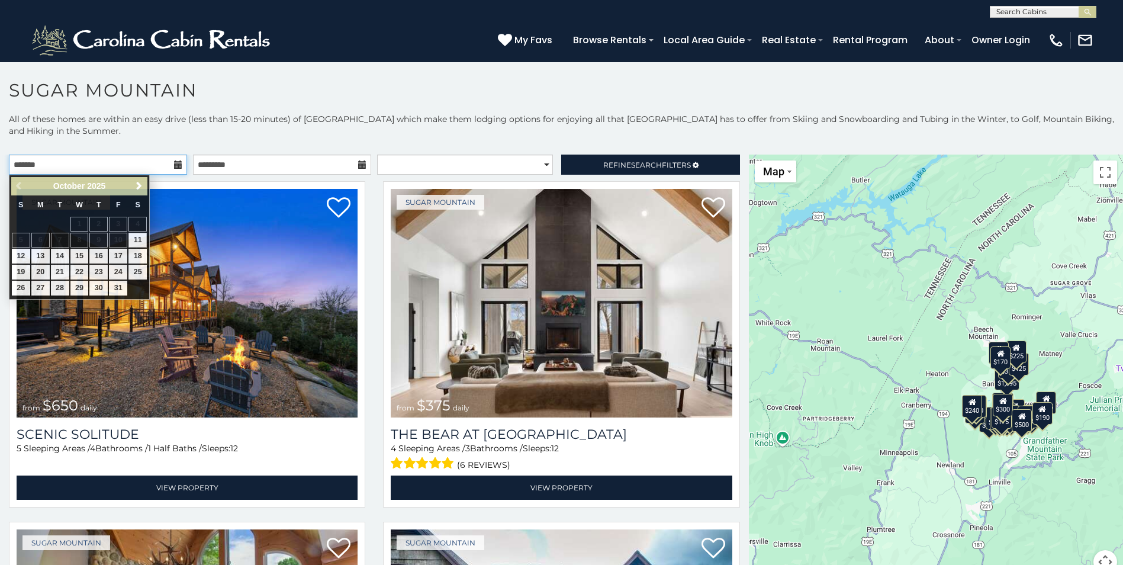
click at [141, 162] on input "text" at bounding box center [98, 164] width 178 height 20
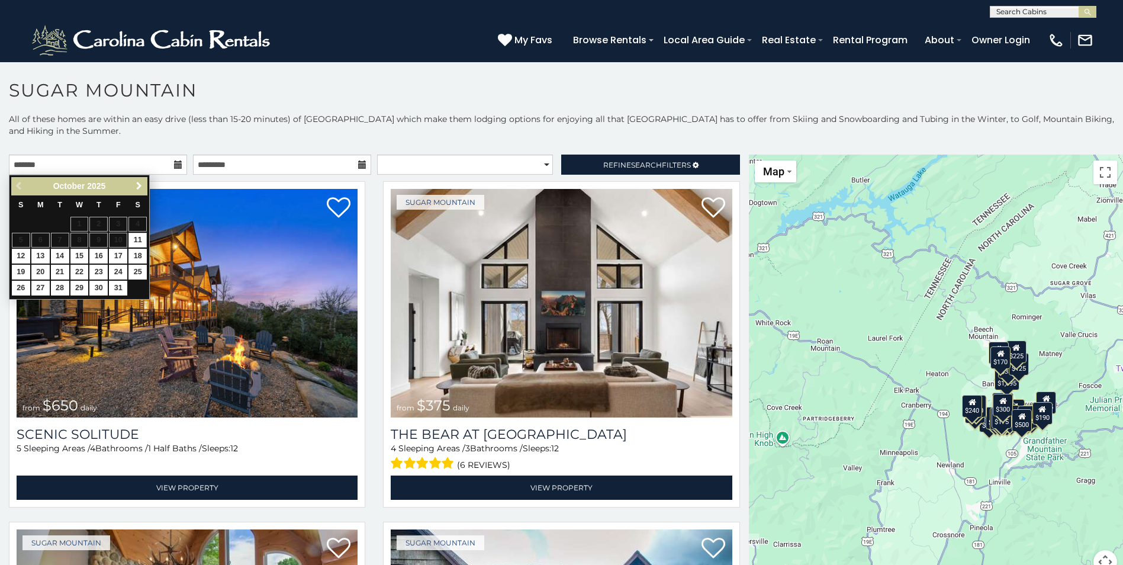
click at [140, 184] on span "Next" at bounding box center [138, 185] width 9 height 9
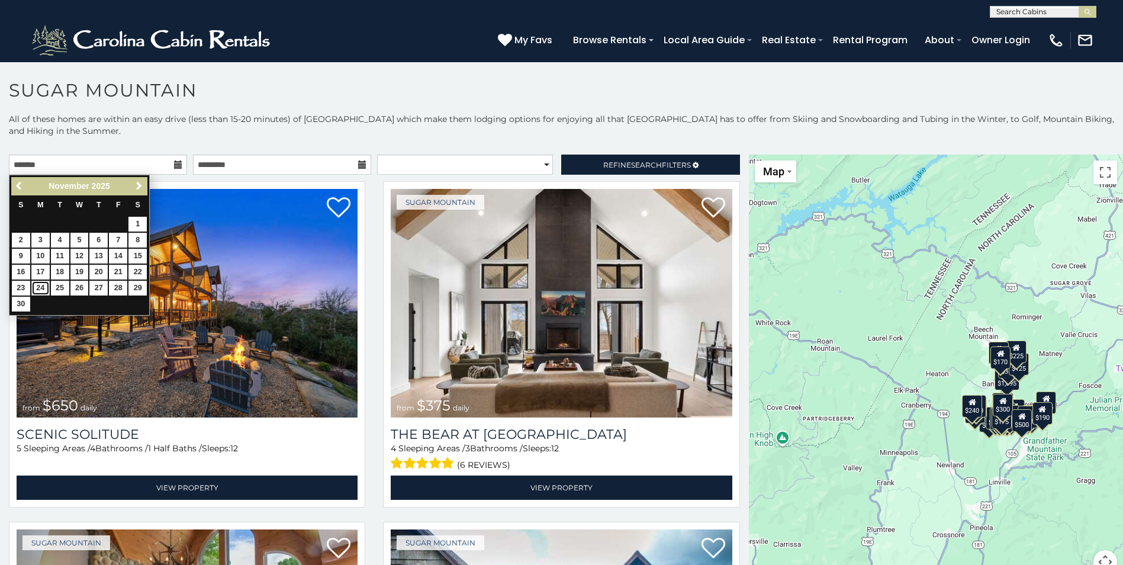
click at [38, 285] on link "24" at bounding box center [40, 287] width 18 height 15
type input "**********"
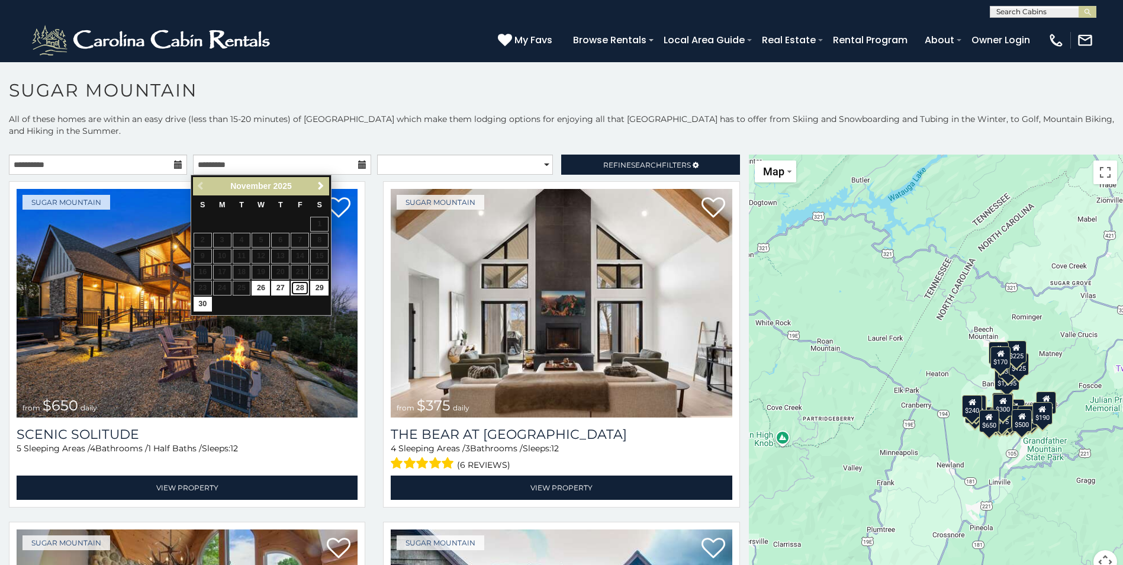
click at [296, 285] on link "28" at bounding box center [300, 287] width 18 height 15
type input "**********"
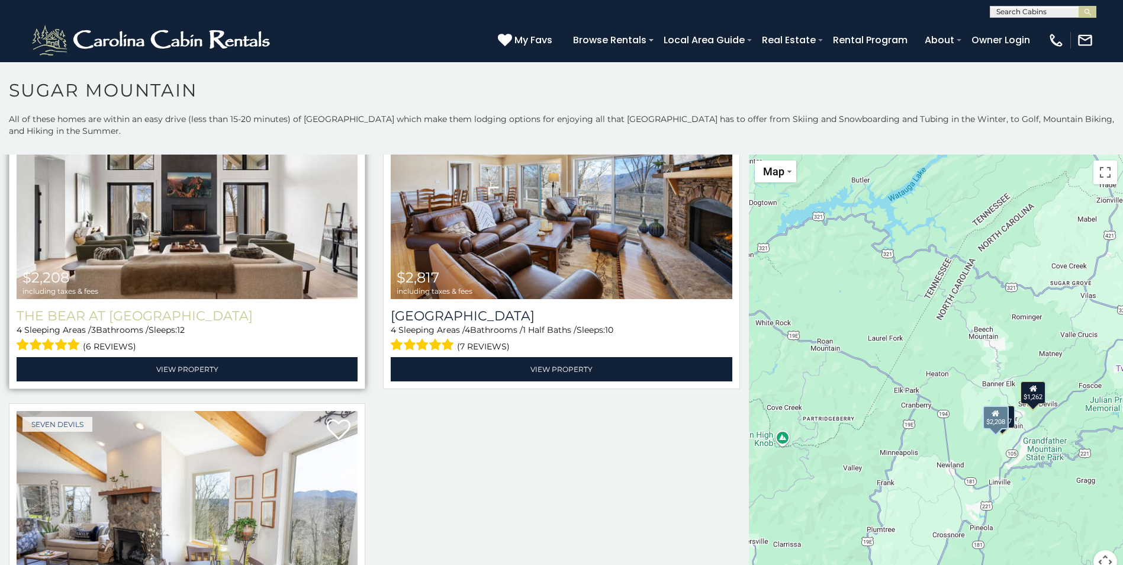
scroll to position [59, 0]
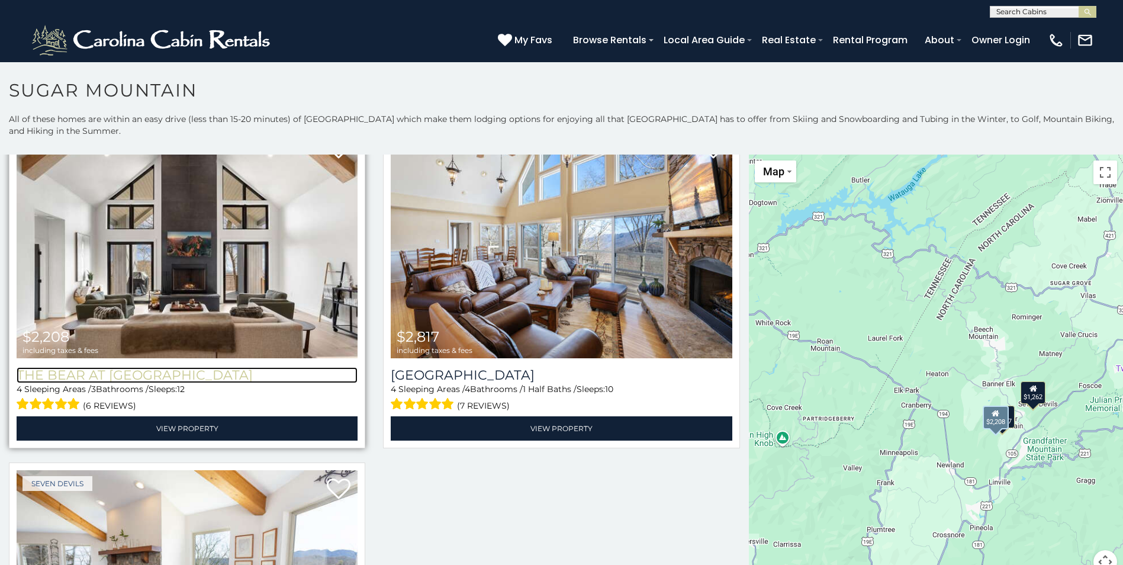
click at [132, 367] on h3 "The Bear At [GEOGRAPHIC_DATA]" at bounding box center [187, 375] width 341 height 16
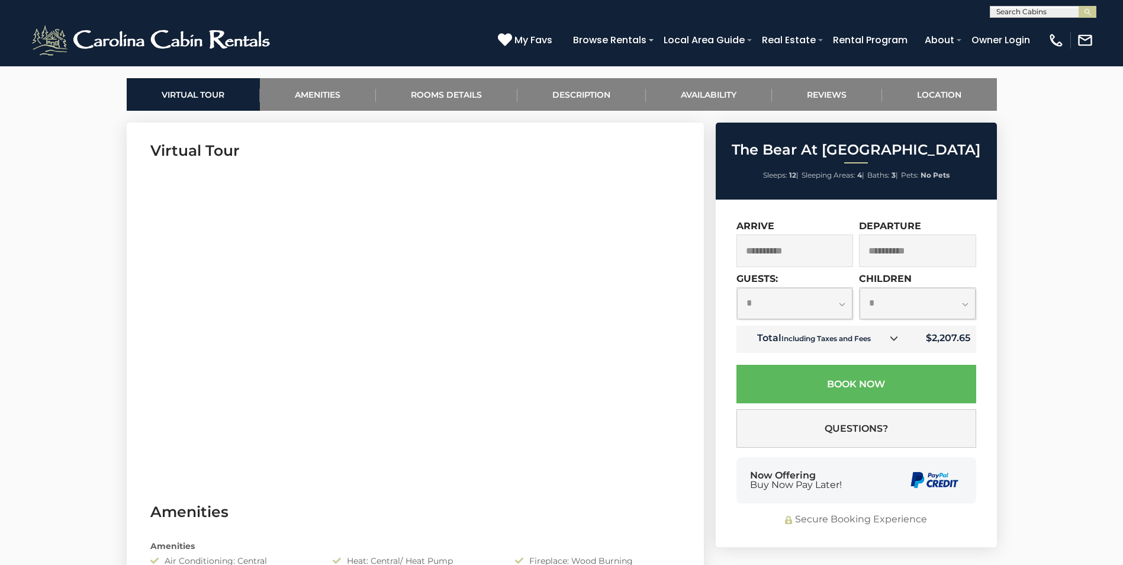
scroll to position [592, 0]
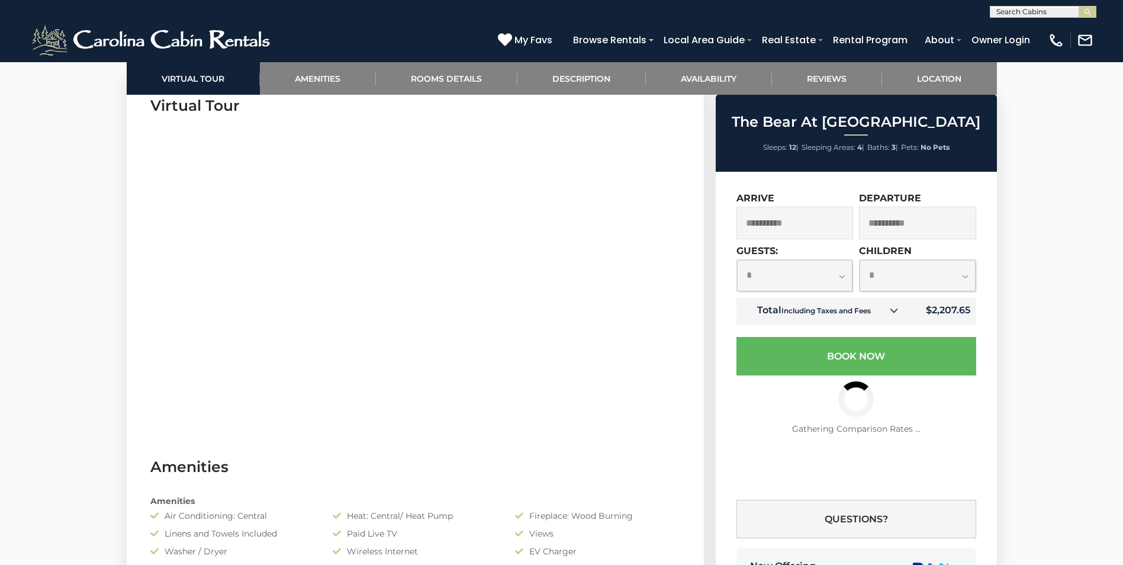
click at [847, 276] on select "**********" at bounding box center [795, 275] width 116 height 31
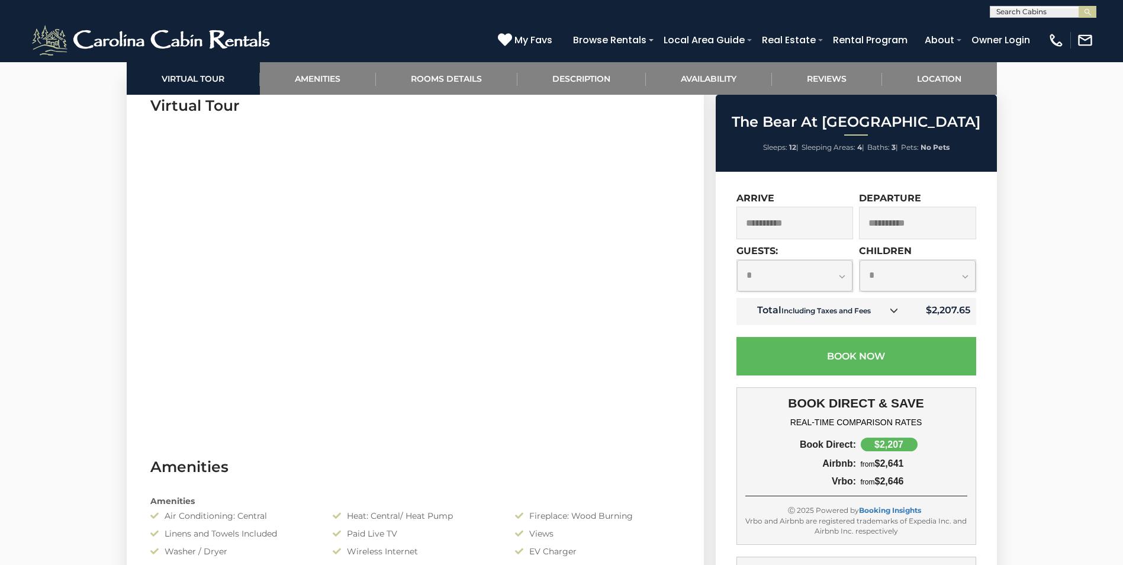
click at [737, 260] on select "**********" at bounding box center [795, 275] width 116 height 31
click at [841, 278] on select "**********" at bounding box center [795, 275] width 116 height 31
select select "*"
click at [737, 260] on select "**********" at bounding box center [795, 275] width 116 height 31
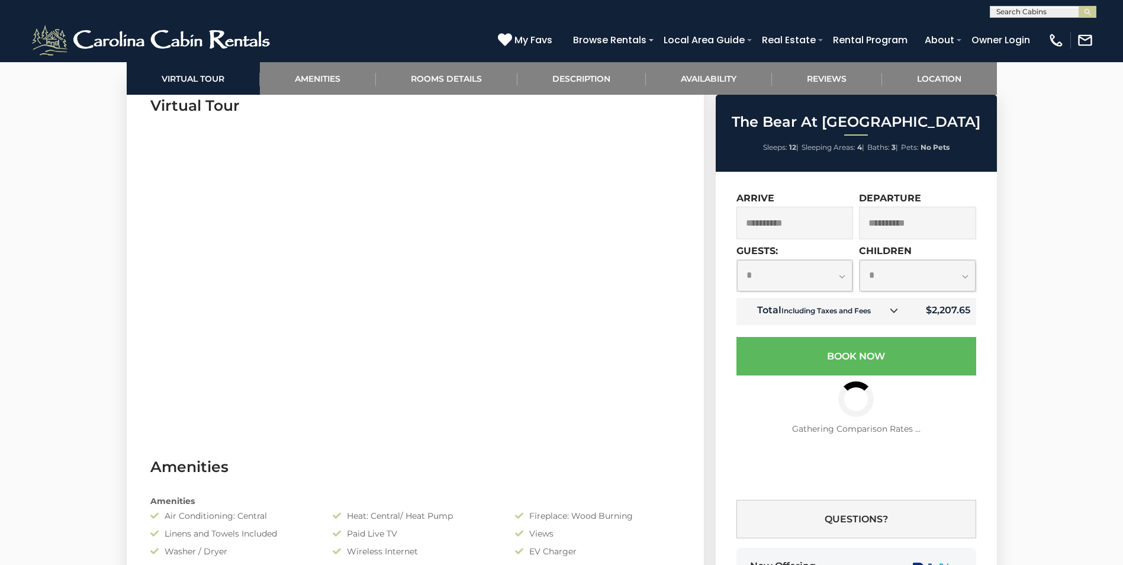
click at [966, 276] on select "**********" at bounding box center [917, 275] width 116 height 31
select select "*"
click at [859, 260] on select "**********" at bounding box center [917, 275] width 116 height 31
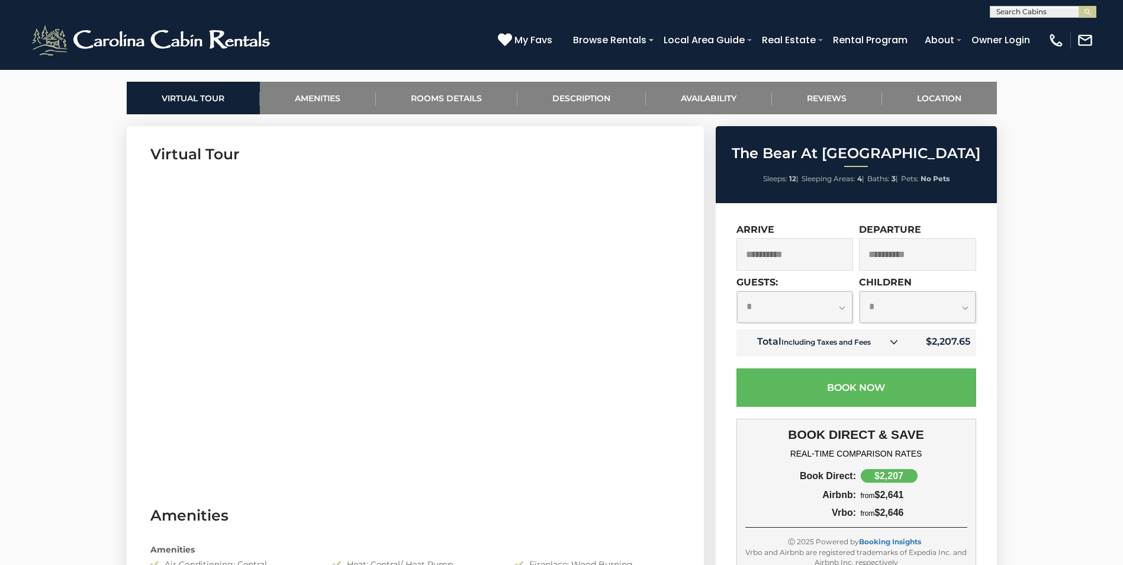
scroll to position [533, 0]
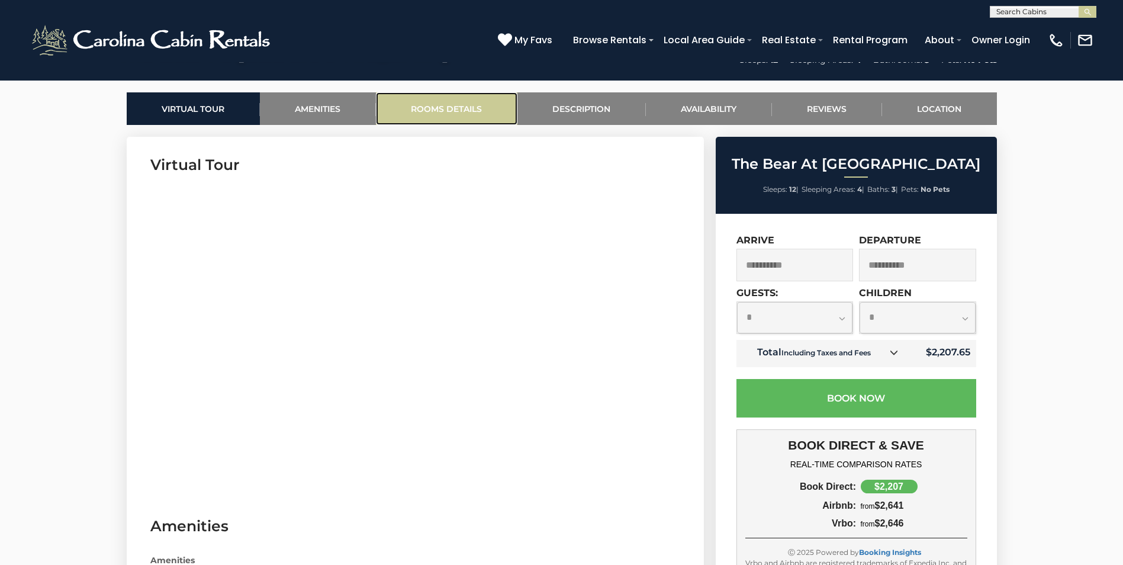
click at [444, 113] on link "Rooms Details" at bounding box center [446, 108] width 141 height 33
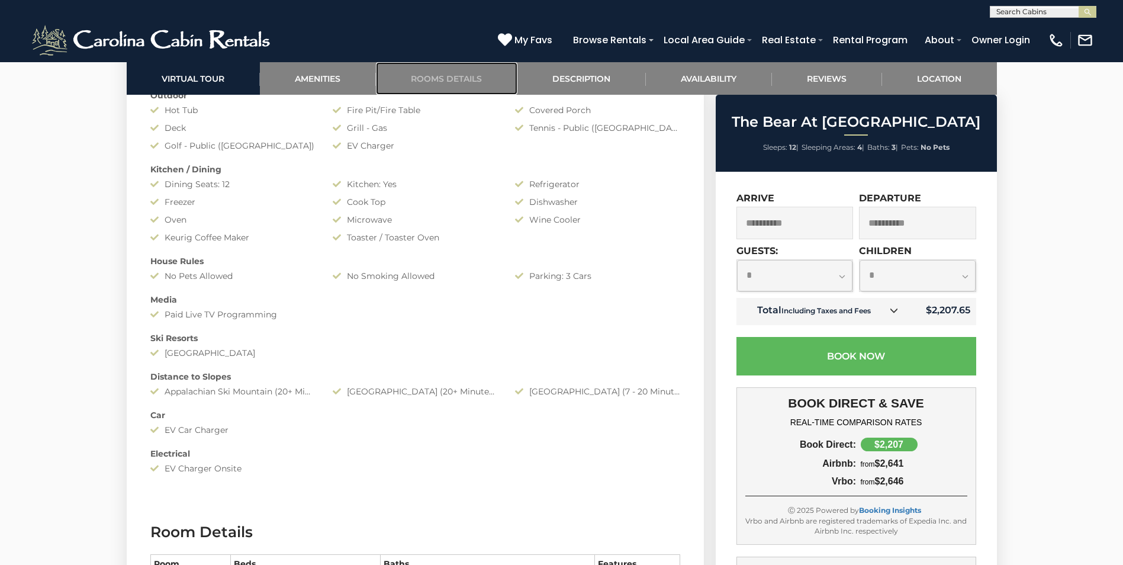
scroll to position [894, 0]
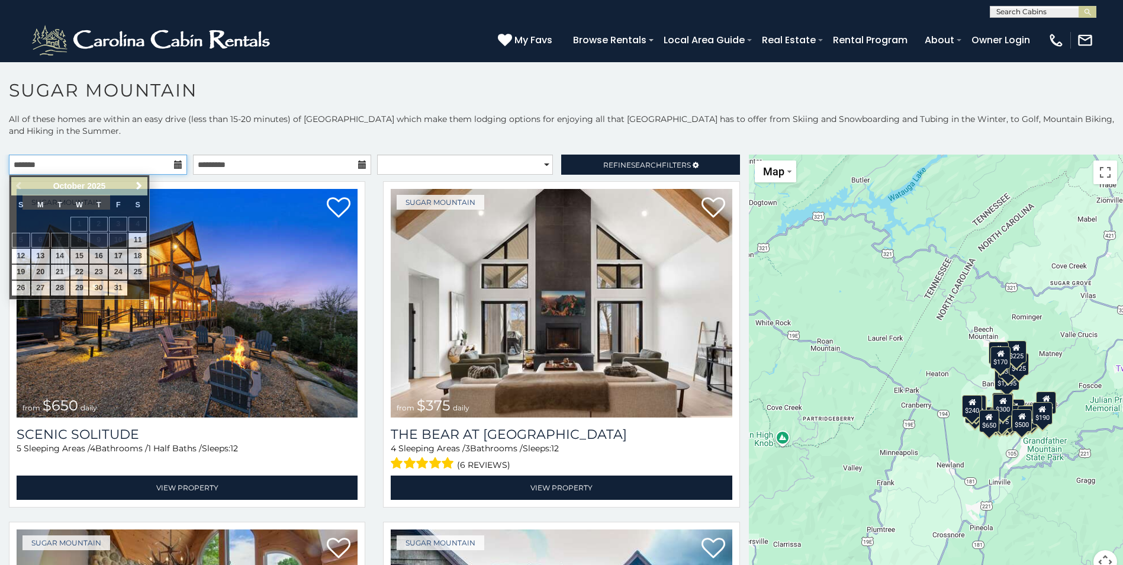
click at [134, 160] on input "text" at bounding box center [98, 164] width 178 height 20
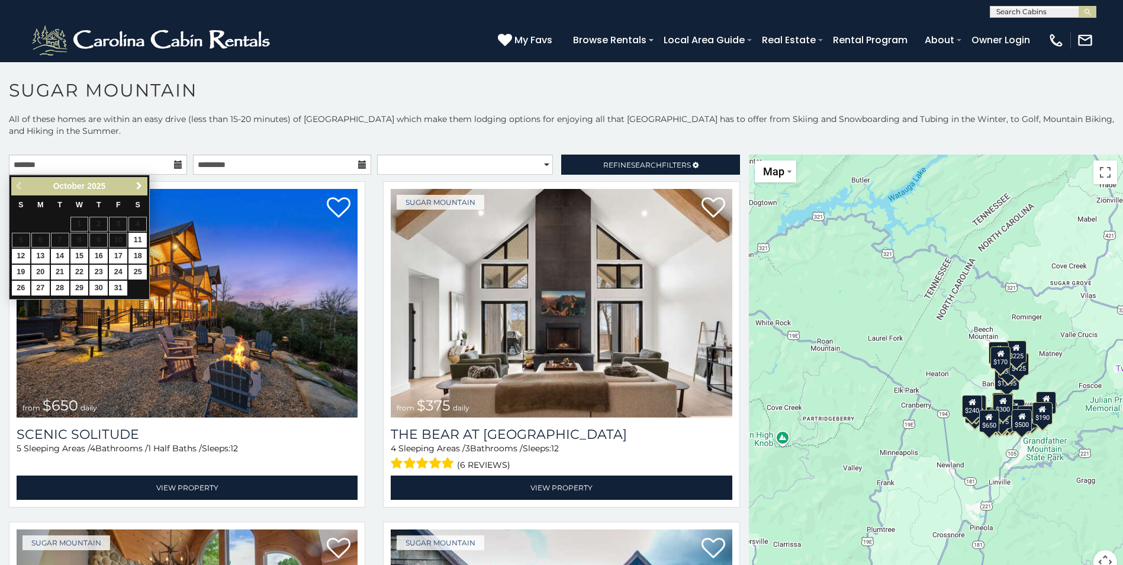
click at [140, 182] on span "Next" at bounding box center [138, 185] width 9 height 9
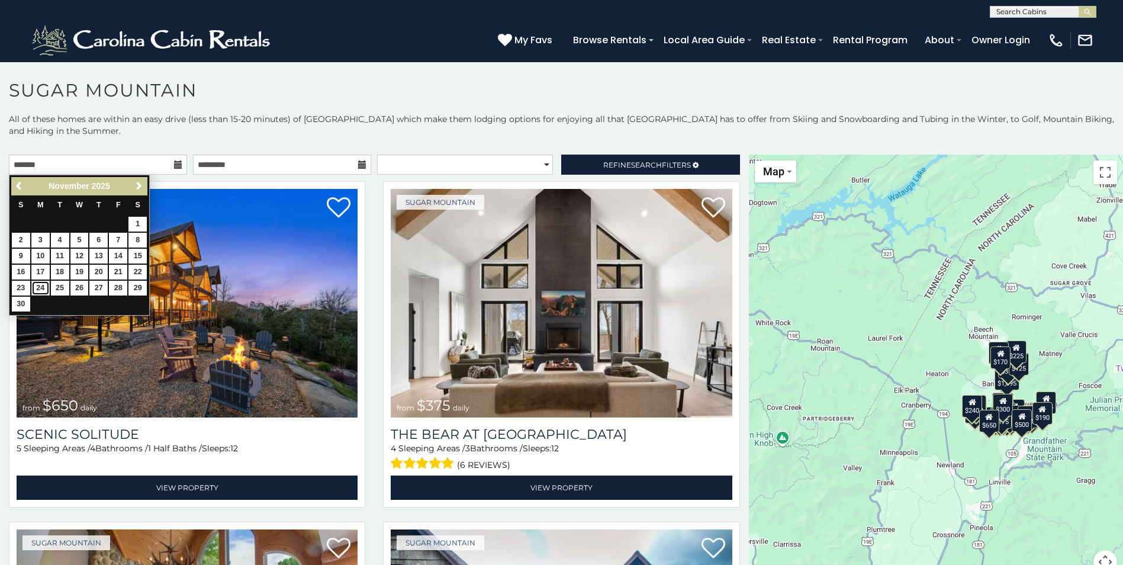
click at [37, 285] on link "24" at bounding box center [40, 287] width 18 height 15
type input "**********"
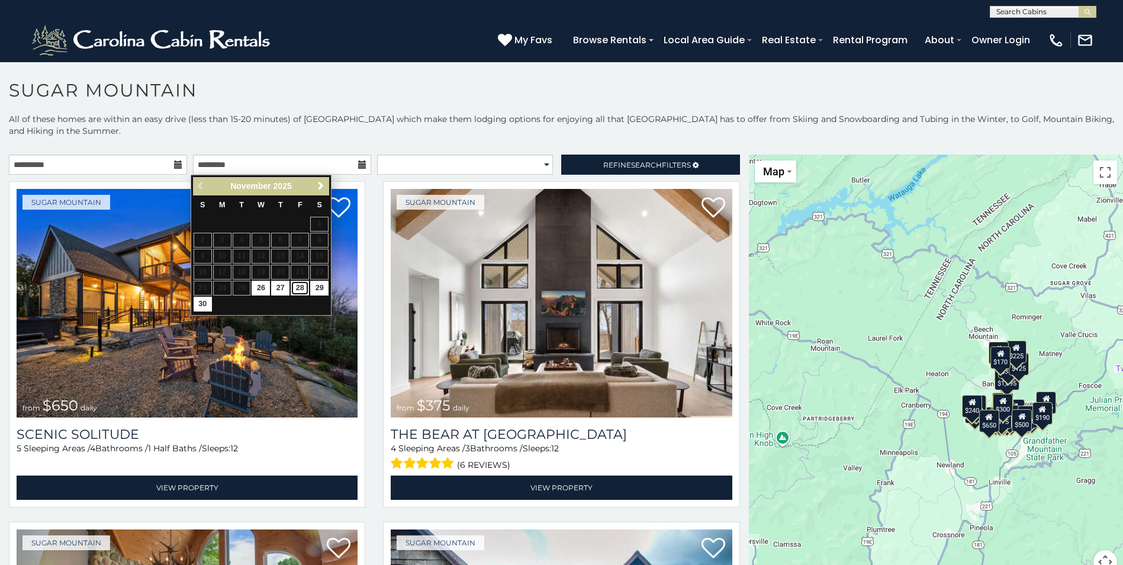
click at [300, 286] on link "28" at bounding box center [300, 287] width 18 height 15
type input "**********"
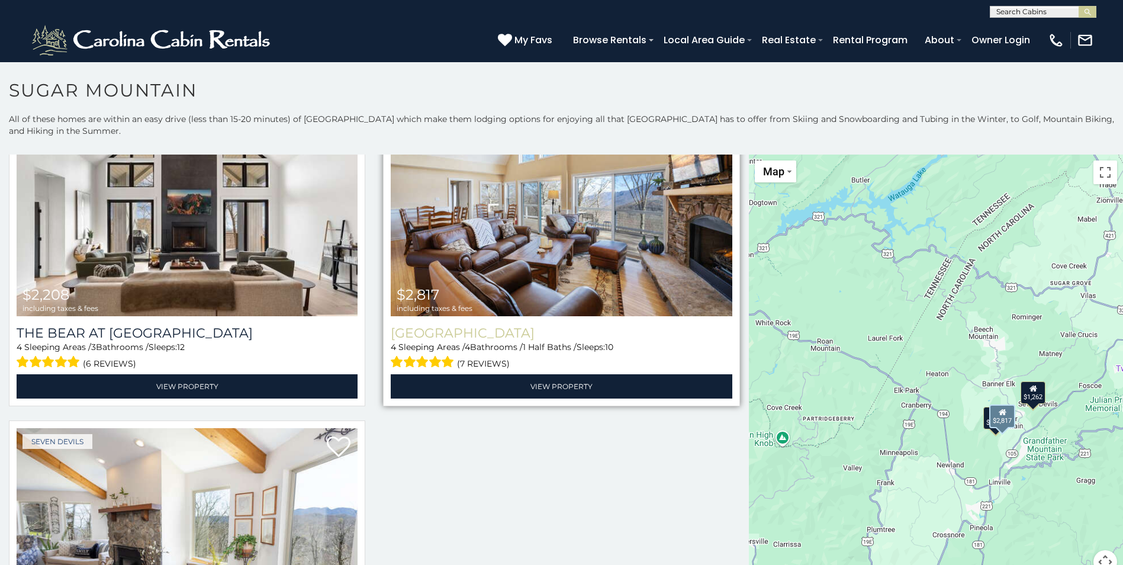
scroll to position [90, 0]
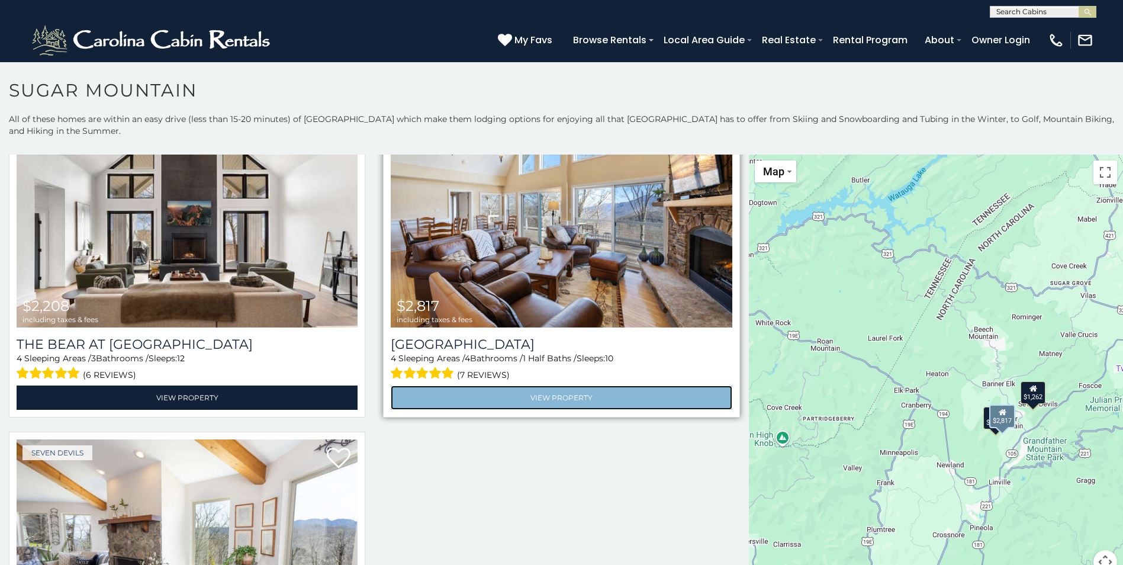
click at [543, 395] on link "View Property" at bounding box center [561, 397] width 341 height 24
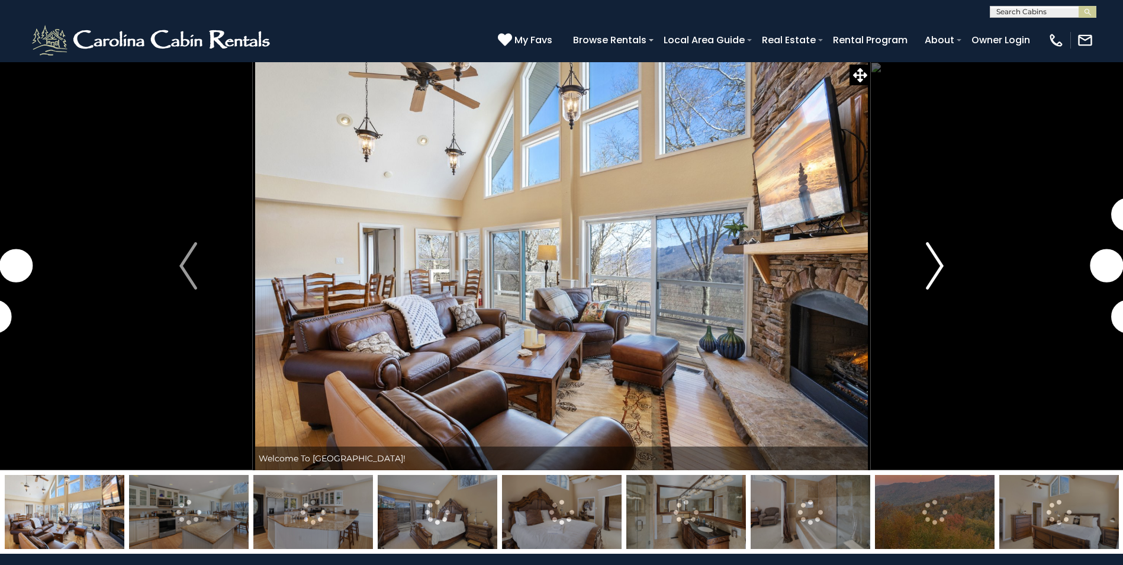
click at [939, 266] on img "Next" at bounding box center [934, 265] width 18 height 47
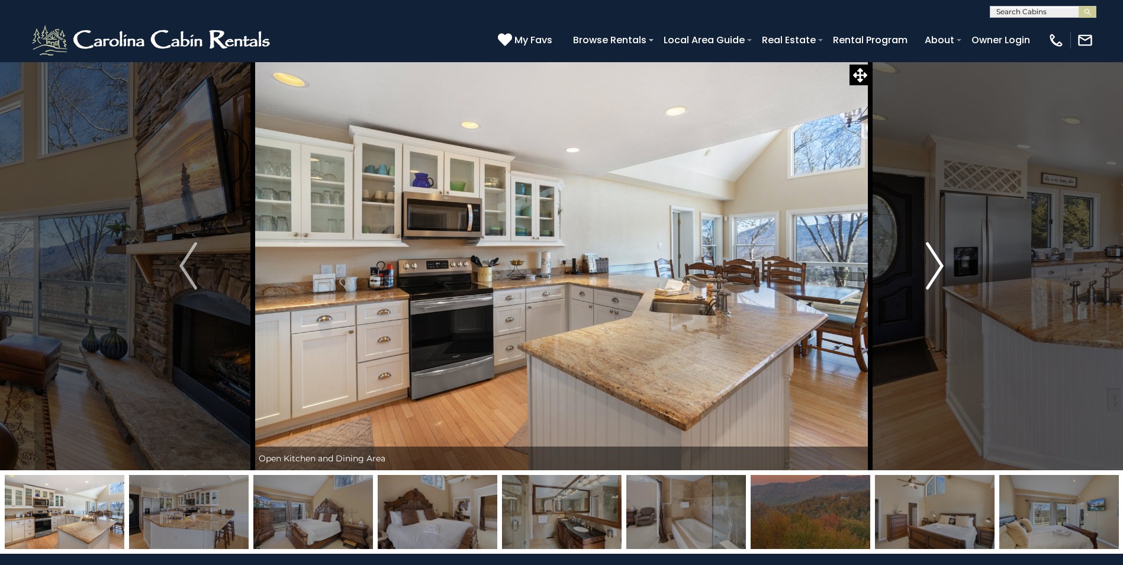
click at [937, 265] on img "Next" at bounding box center [934, 265] width 18 height 47
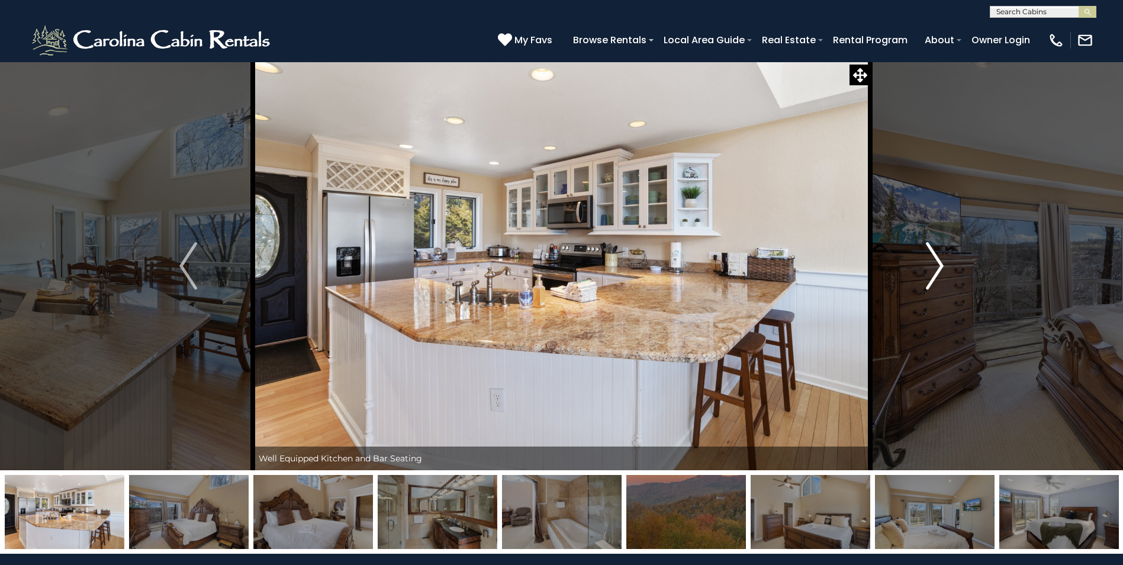
click at [936, 265] on img "Next" at bounding box center [934, 265] width 18 height 47
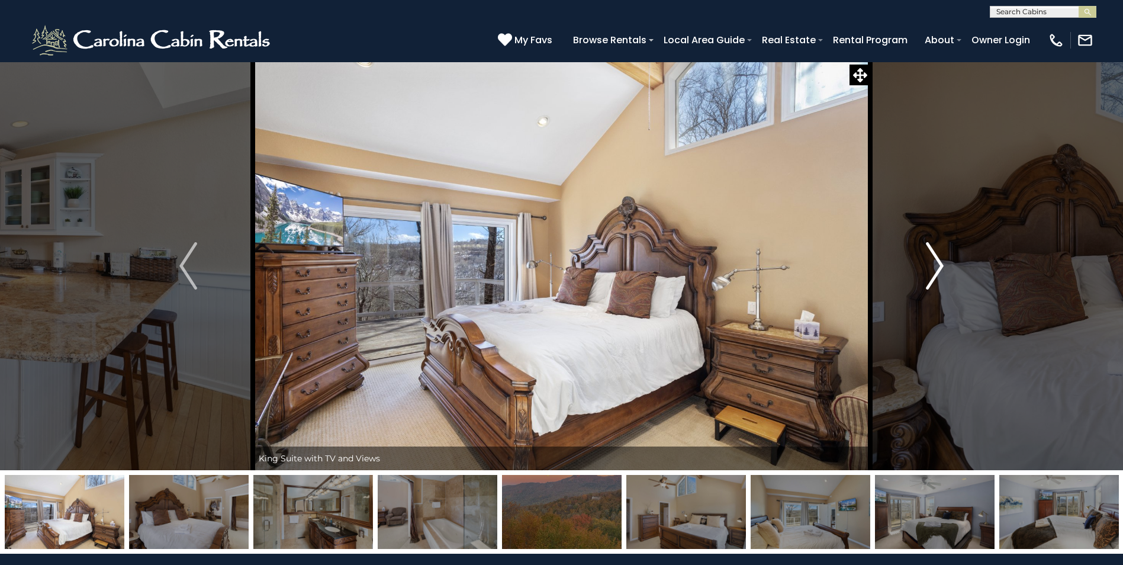
click at [936, 265] on img "Next" at bounding box center [934, 265] width 18 height 47
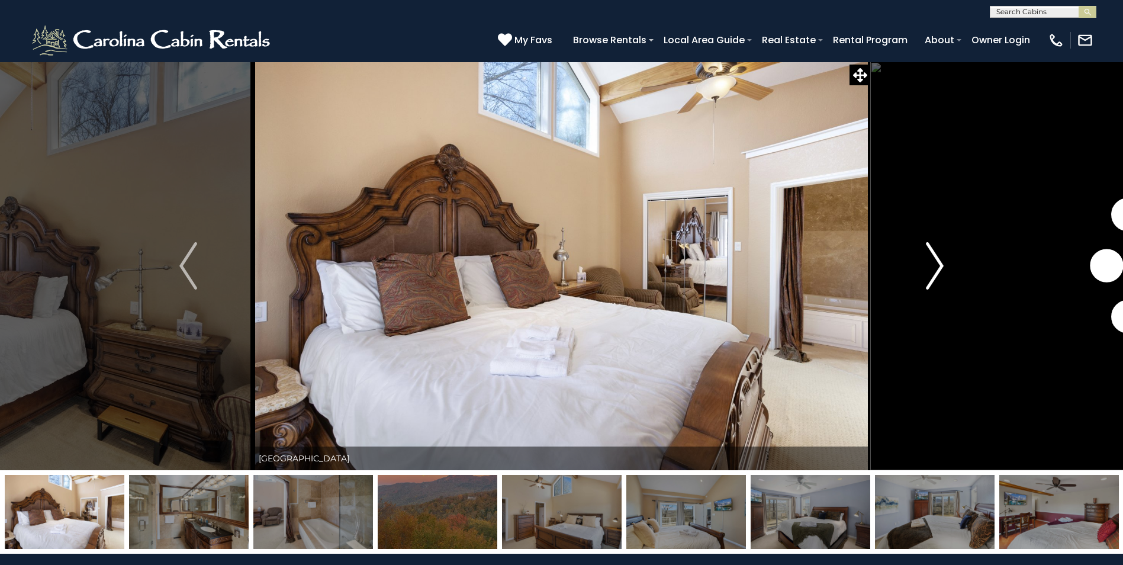
click at [936, 265] on img "Next" at bounding box center [934, 265] width 18 height 47
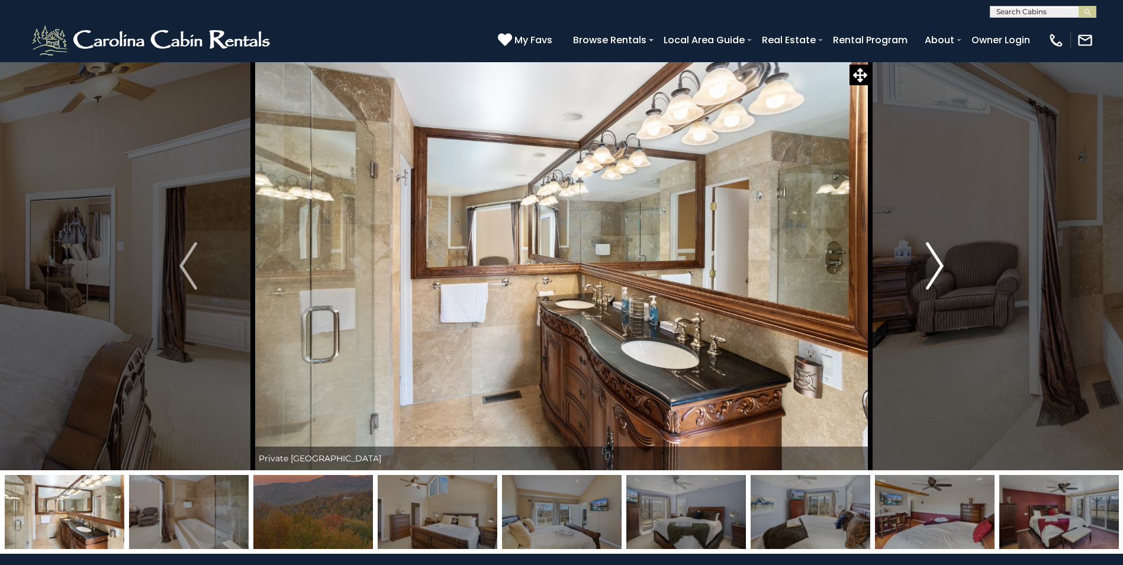
click at [936, 265] on img "Next" at bounding box center [934, 265] width 18 height 47
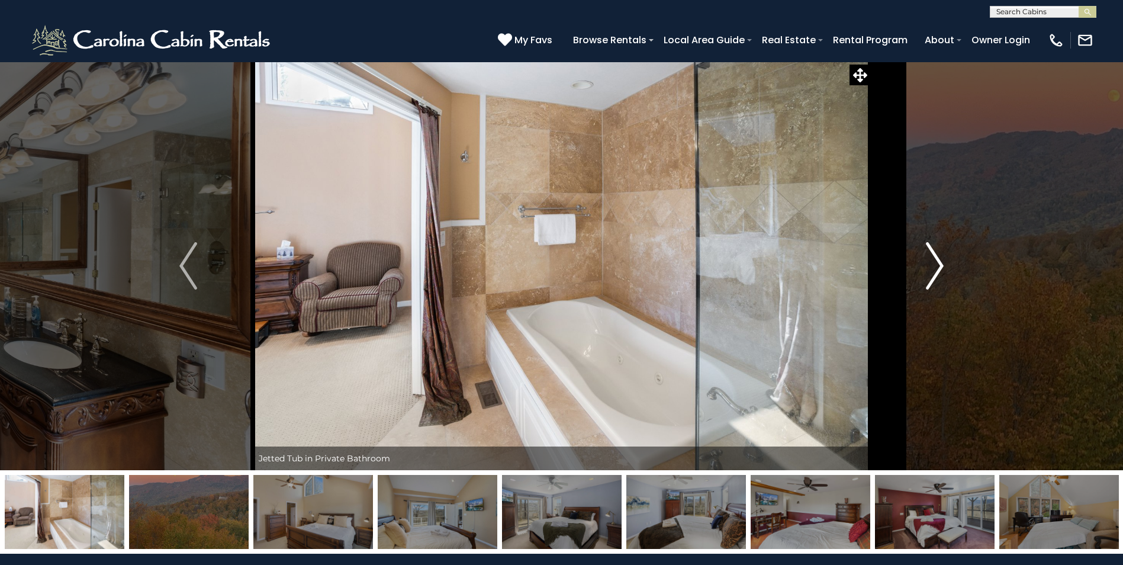
click at [936, 265] on img "Next" at bounding box center [934, 265] width 18 height 47
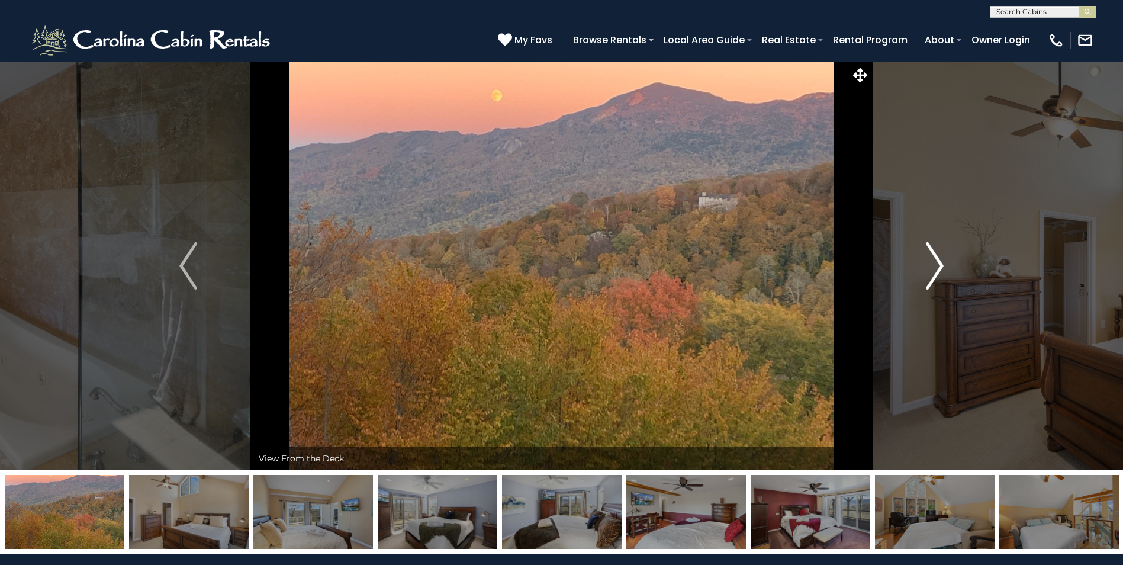
click at [936, 265] on img "Next" at bounding box center [934, 265] width 18 height 47
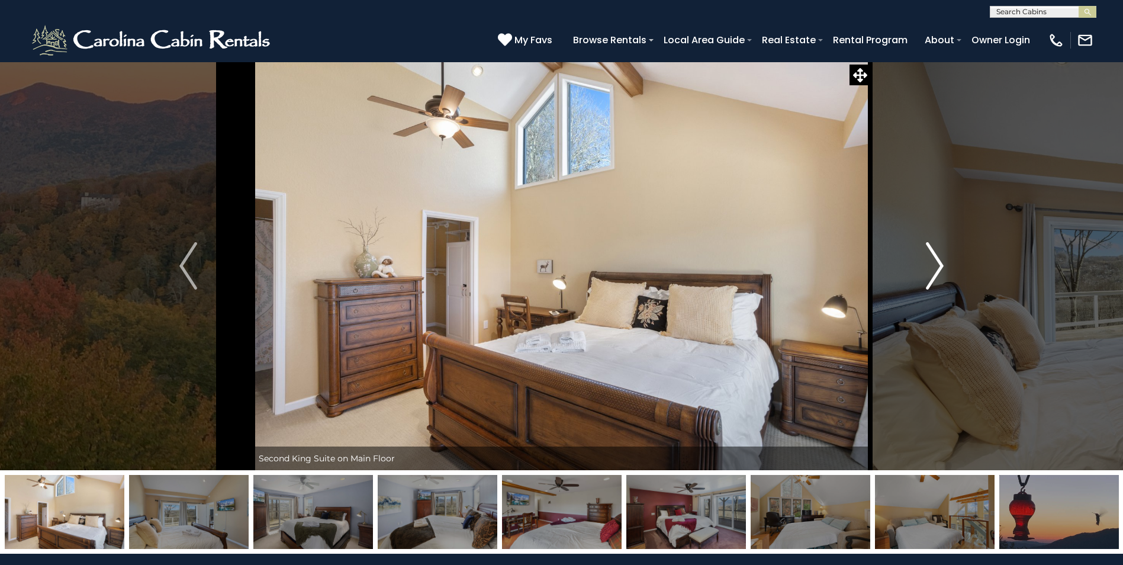
click at [936, 265] on img "Next" at bounding box center [934, 265] width 18 height 47
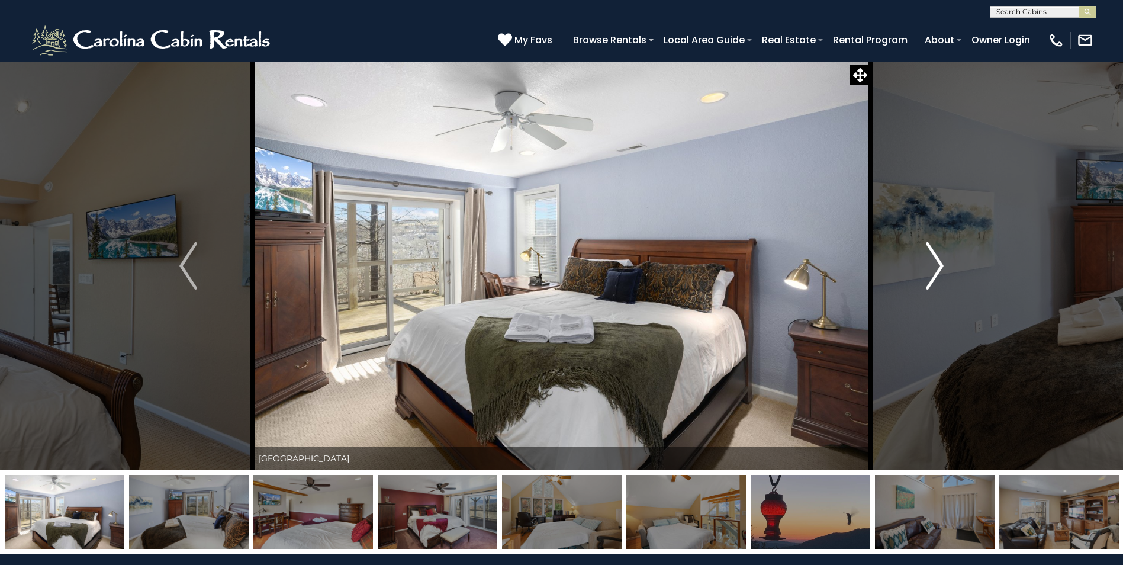
click at [936, 265] on img "Next" at bounding box center [934, 265] width 18 height 47
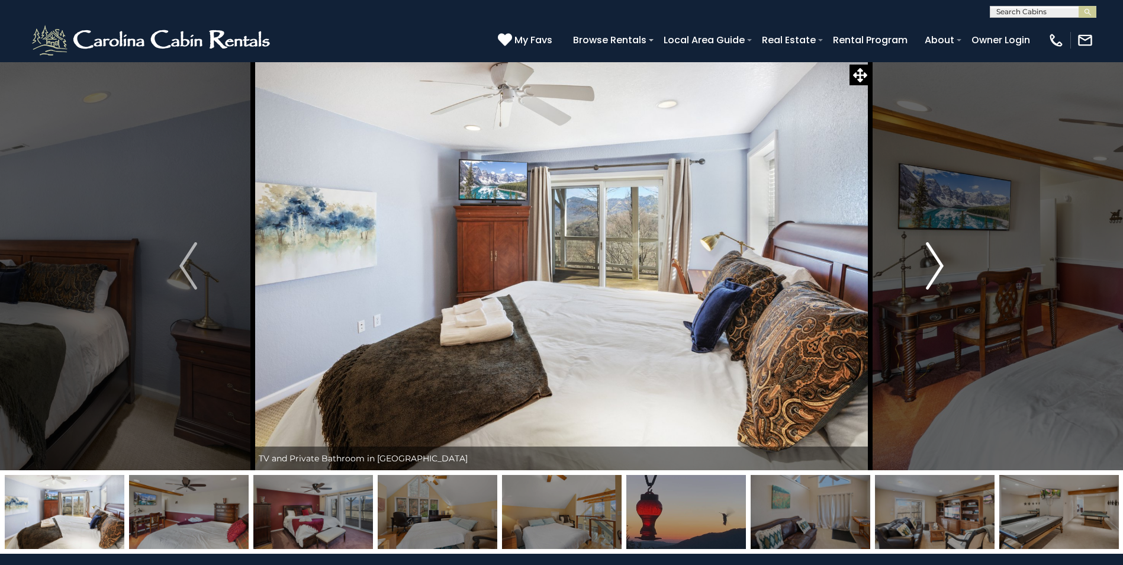
click at [936, 265] on img "Next" at bounding box center [934, 265] width 18 height 47
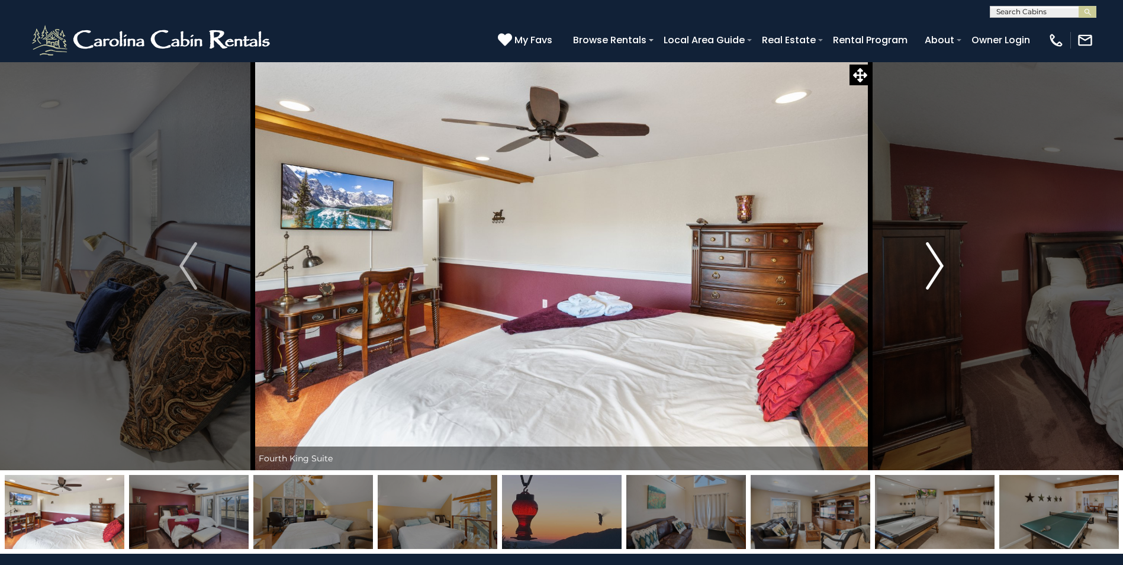
click at [936, 265] on img "Next" at bounding box center [934, 265] width 18 height 47
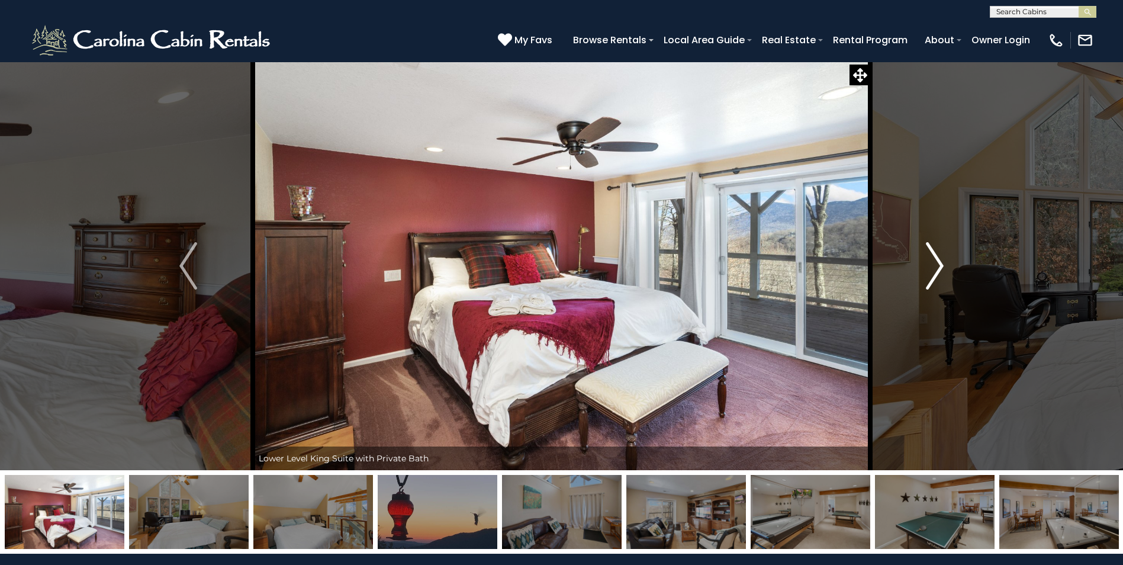
click at [936, 265] on img "Next" at bounding box center [934, 265] width 18 height 47
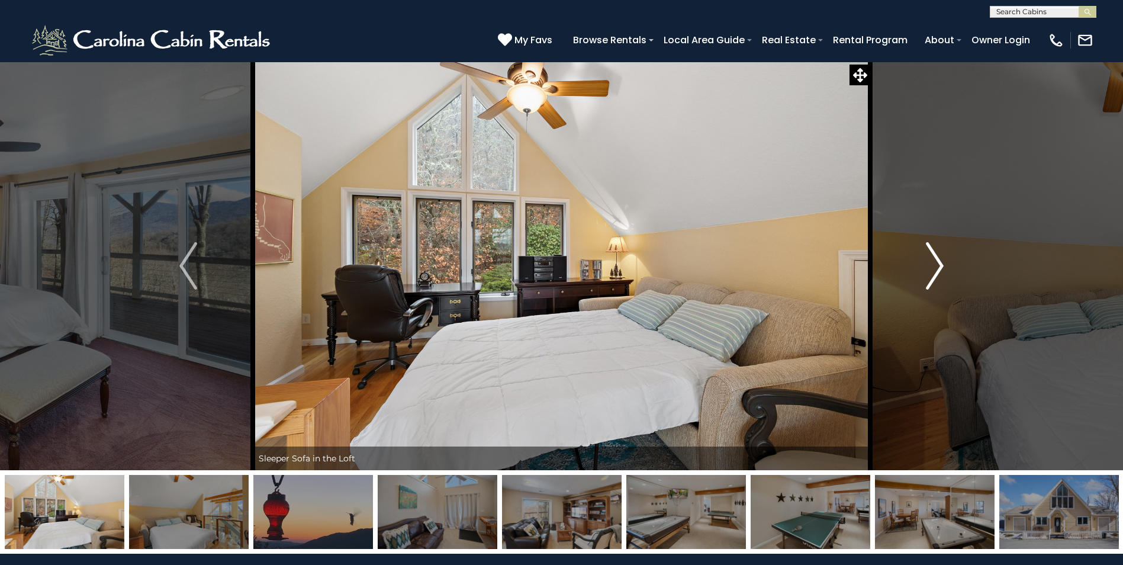
click at [936, 265] on img "Next" at bounding box center [934, 265] width 18 height 47
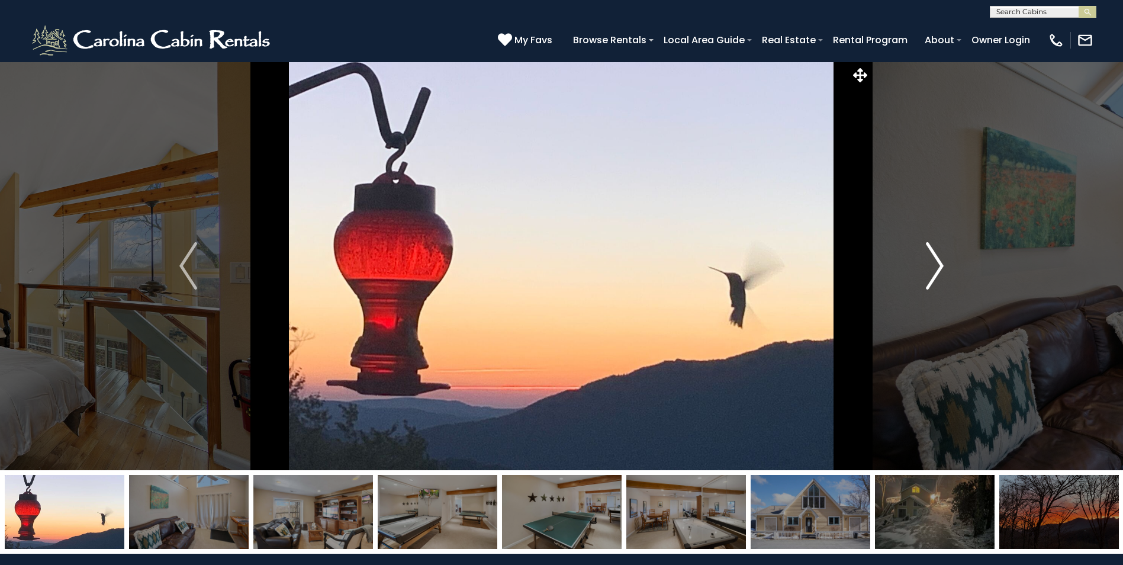
click at [936, 265] on img "Next" at bounding box center [934, 265] width 18 height 47
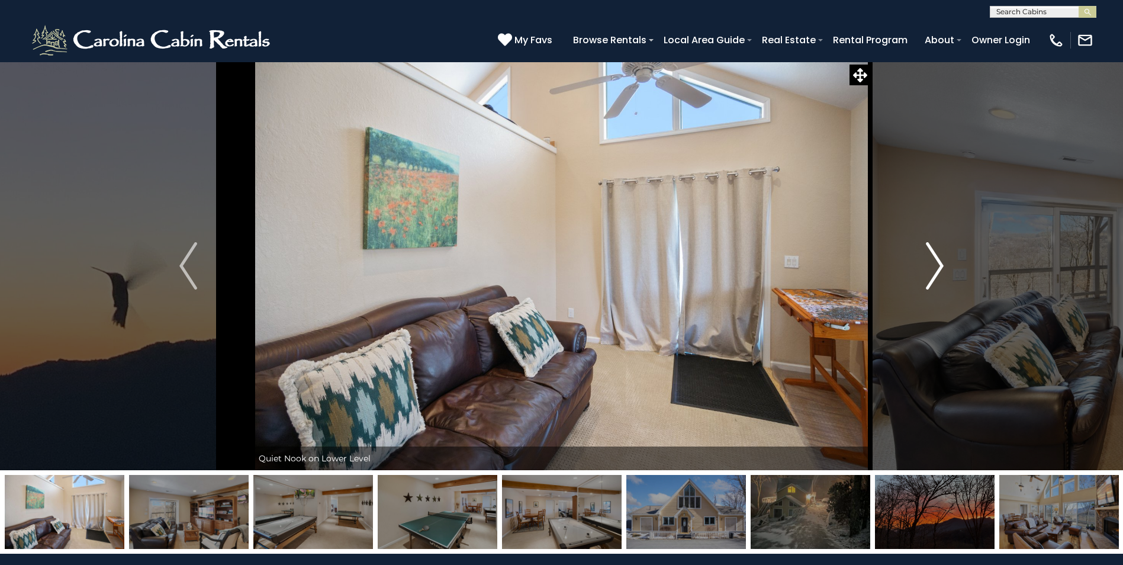
click at [936, 265] on img "Next" at bounding box center [934, 265] width 18 height 47
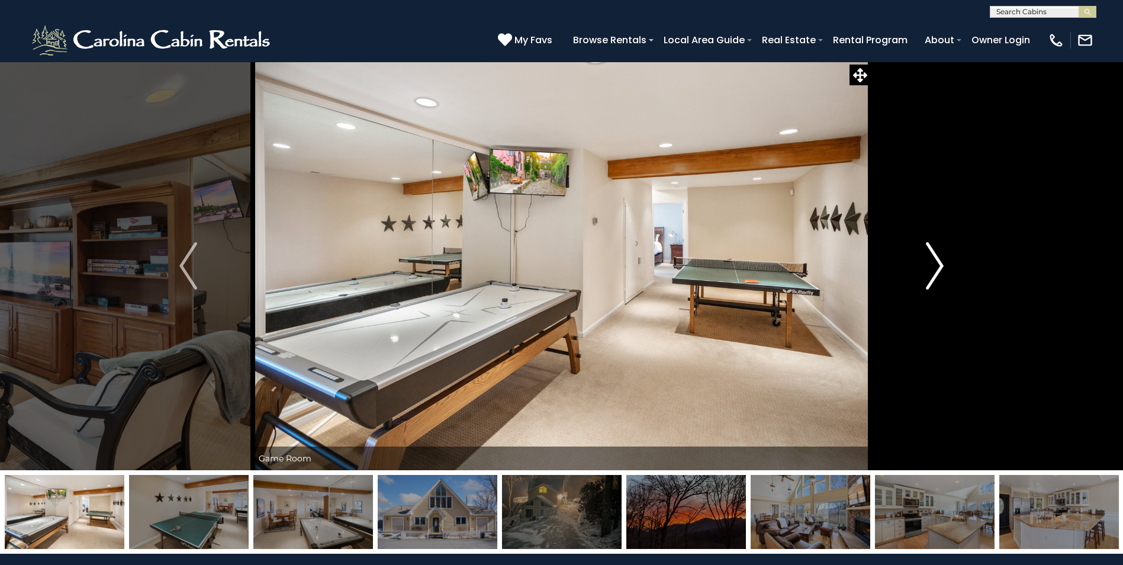
click at [936, 265] on img "Next" at bounding box center [934, 265] width 18 height 47
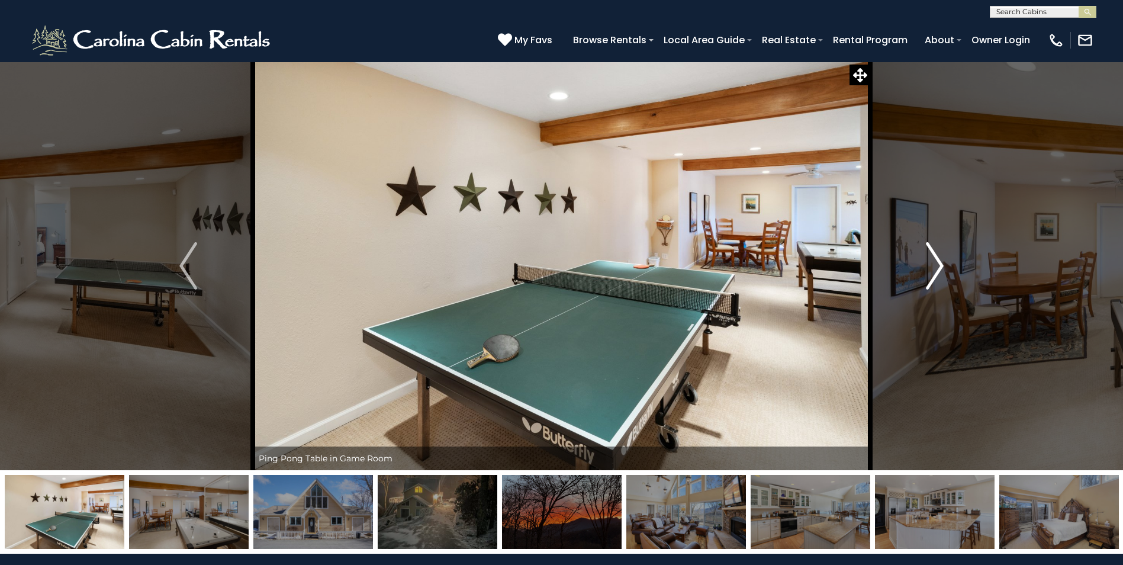
click at [936, 265] on img "Next" at bounding box center [934, 265] width 18 height 47
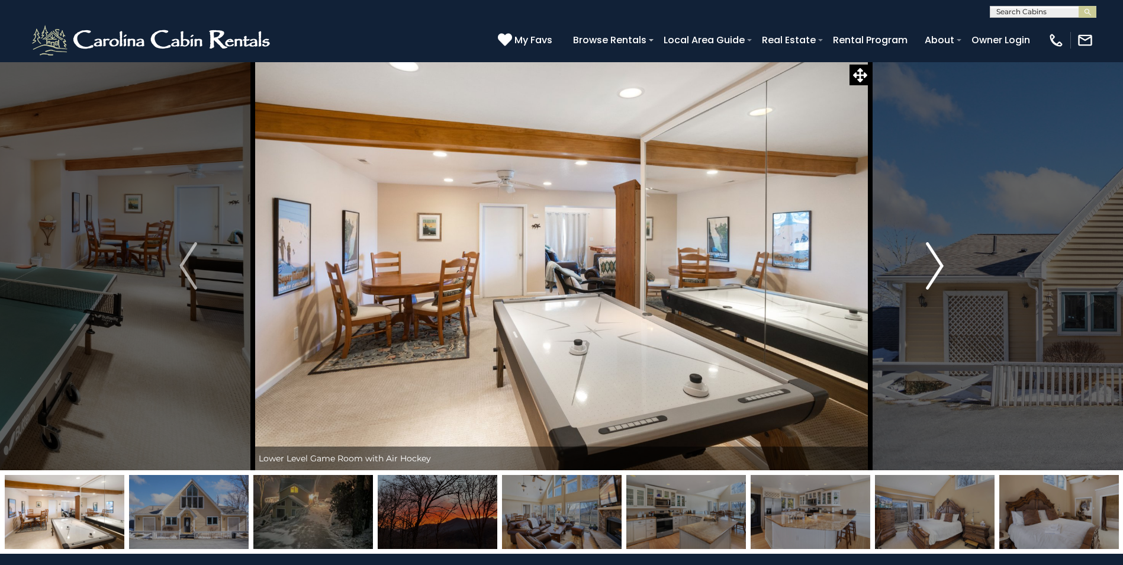
click at [936, 265] on img "Next" at bounding box center [934, 265] width 18 height 47
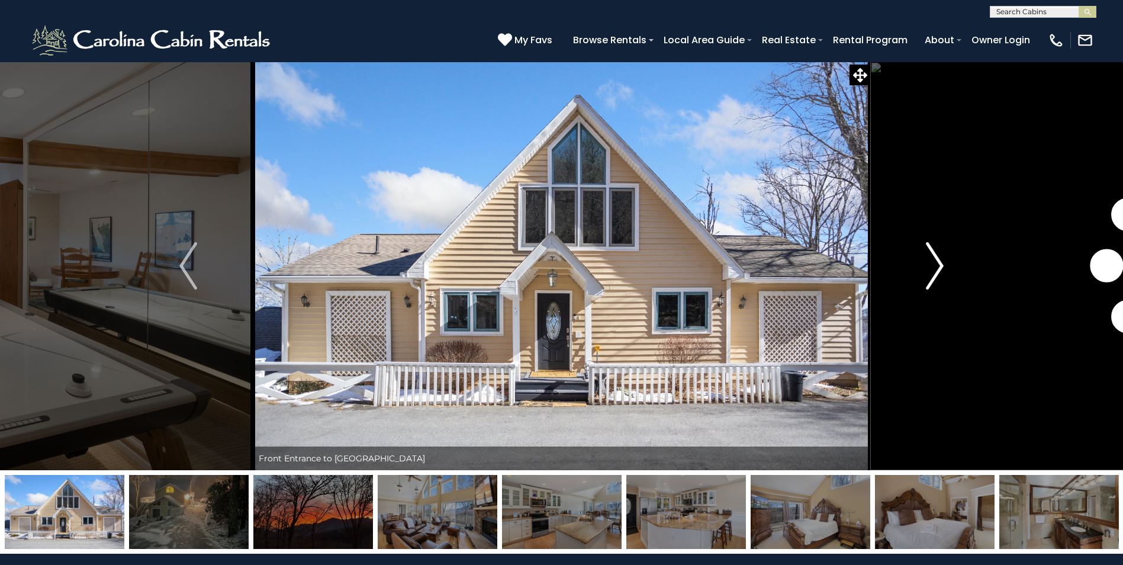
click at [936, 265] on img "Next" at bounding box center [934, 265] width 18 height 47
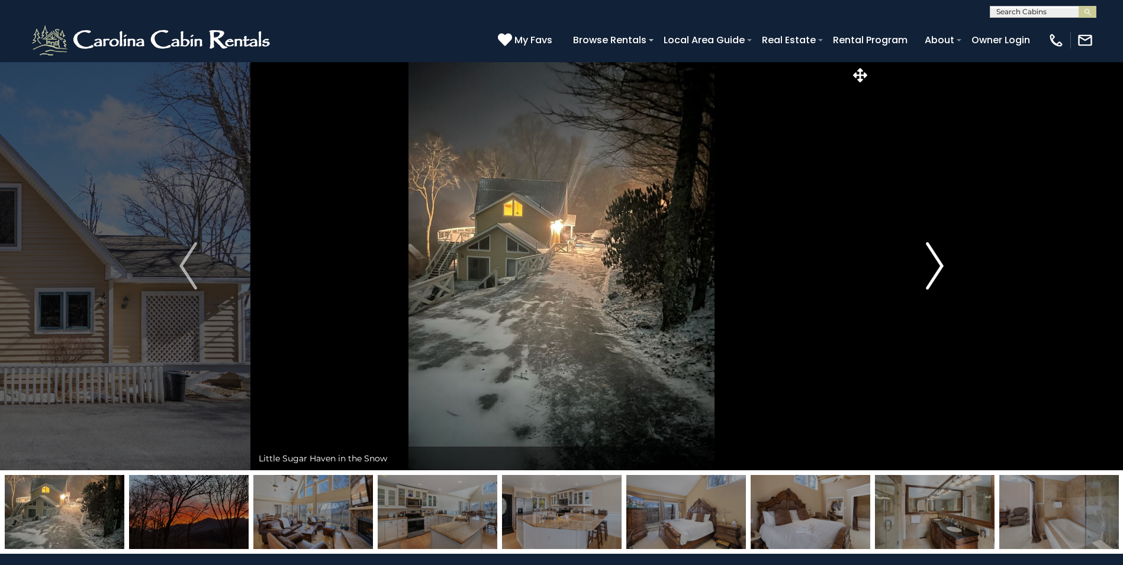
click at [940, 265] on img "Next" at bounding box center [934, 265] width 18 height 47
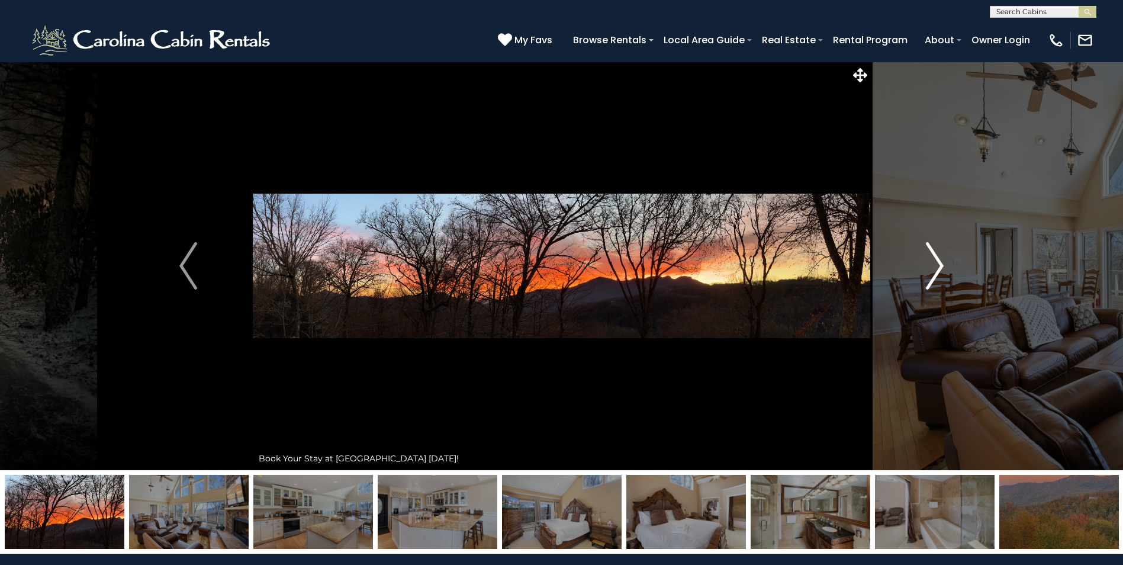
click at [940, 265] on img "Next" at bounding box center [934, 265] width 18 height 47
